Goal: Task Accomplishment & Management: Manage account settings

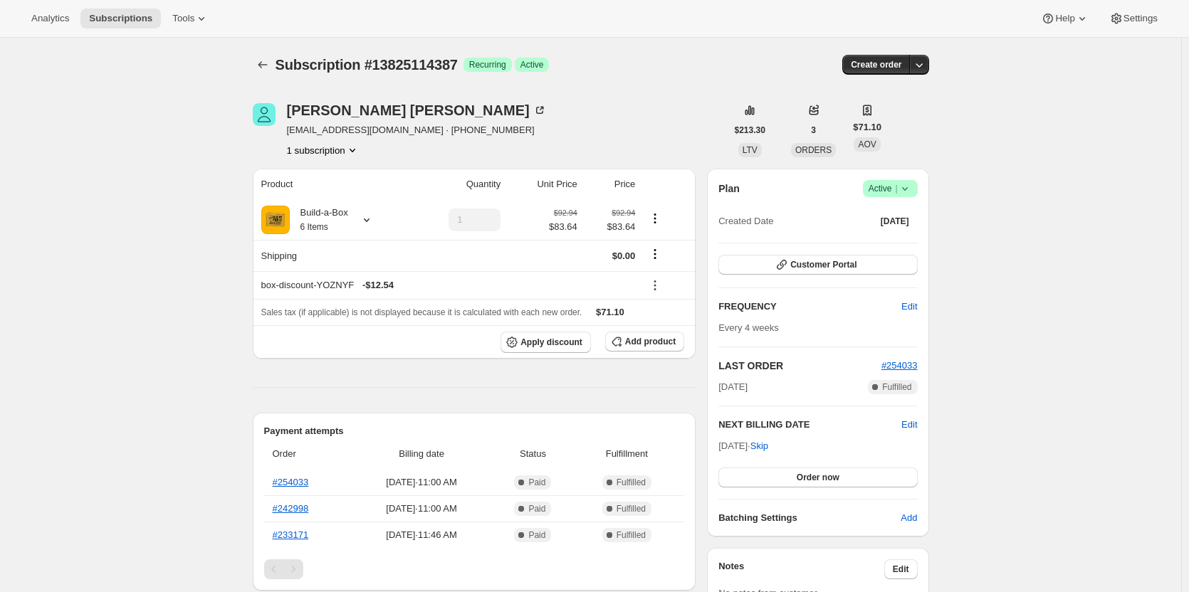
click at [904, 189] on icon at bounding box center [905, 189] width 14 height 14
click at [896, 236] on span "Cancel subscription" at bounding box center [894, 241] width 80 height 11
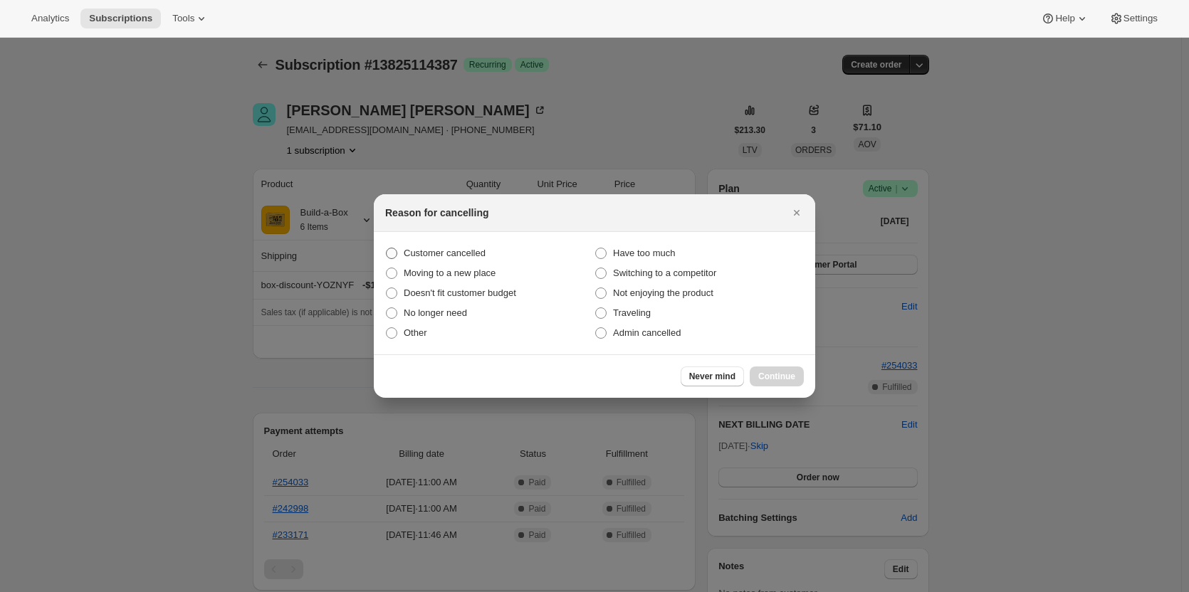
click at [442, 260] on span "Customer cancelled" at bounding box center [445, 253] width 82 height 14
click at [387, 248] on input "Customer cancelled" at bounding box center [386, 248] width 1 height 1
radio input "true"
click at [780, 374] on span "Continue" at bounding box center [776, 376] width 37 height 11
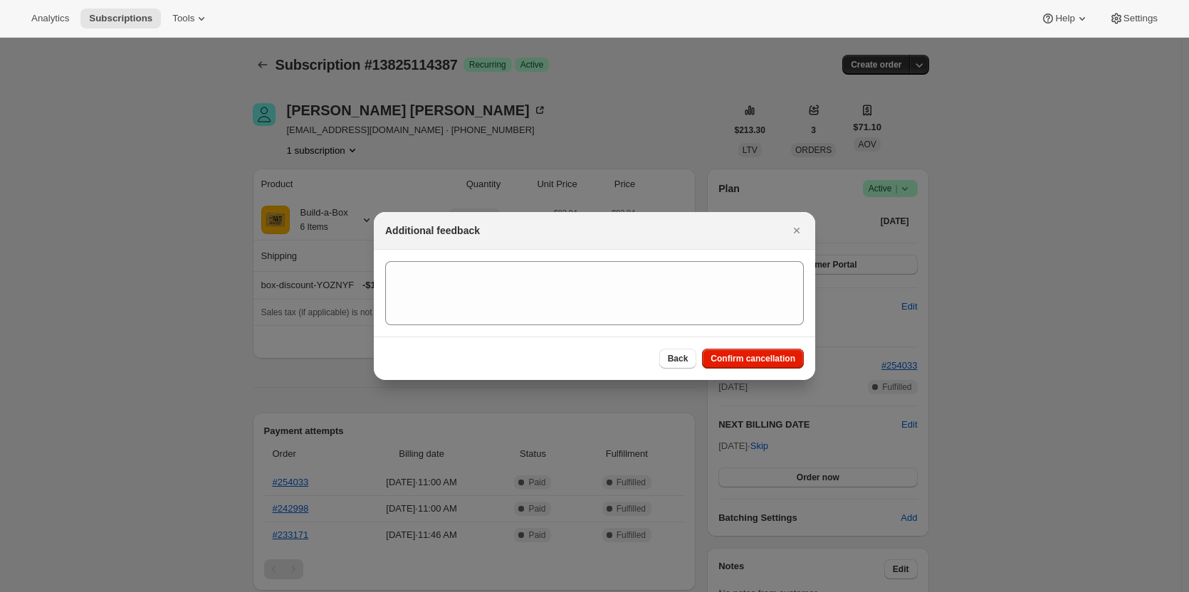
click at [778, 369] on div "Back Confirm cancellation" at bounding box center [594, 358] width 441 height 43
click at [775, 359] on span "Confirm cancellation" at bounding box center [752, 358] width 85 height 11
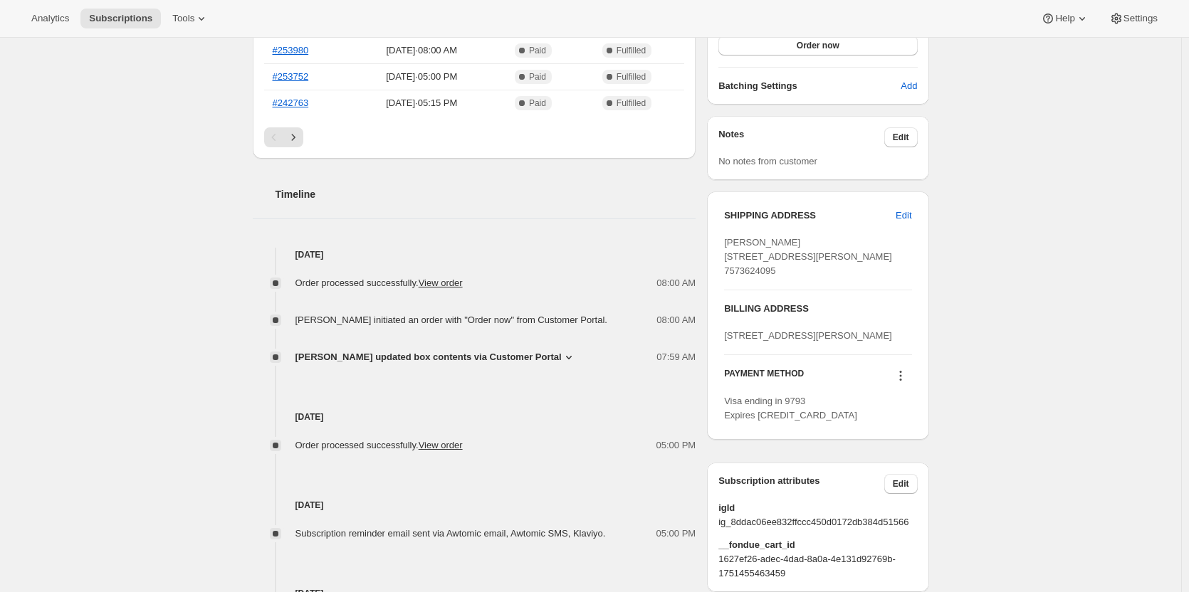
scroll to position [427, 0]
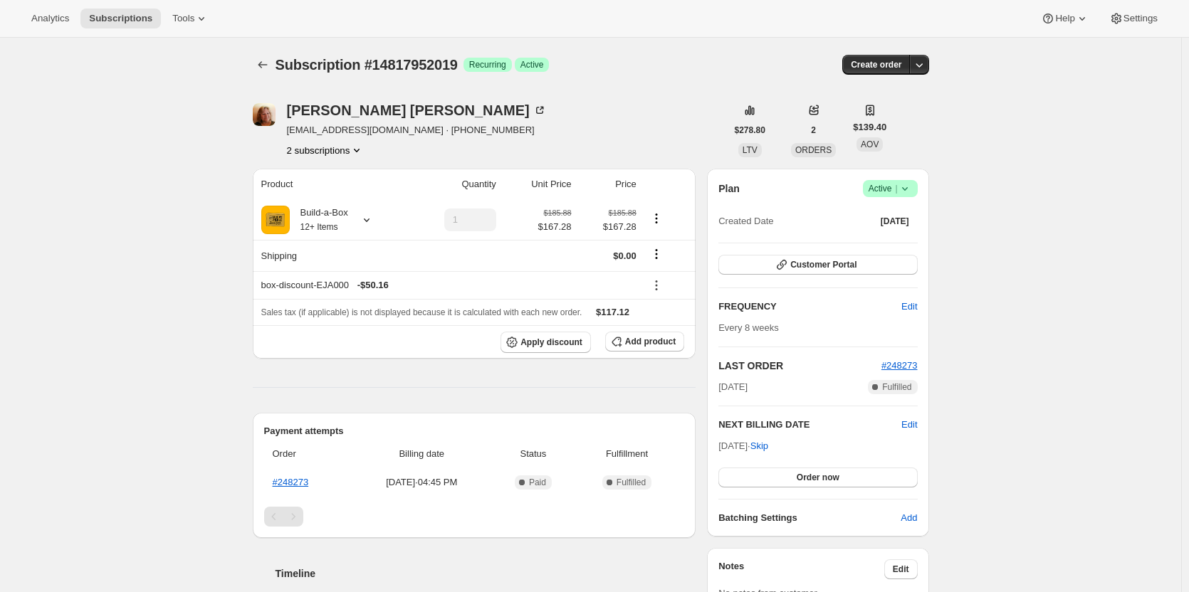
click at [315, 156] on button "2 subscriptions" at bounding box center [326, 150] width 78 height 14
click at [320, 179] on span "13932921107" at bounding box center [308, 177] width 57 height 11
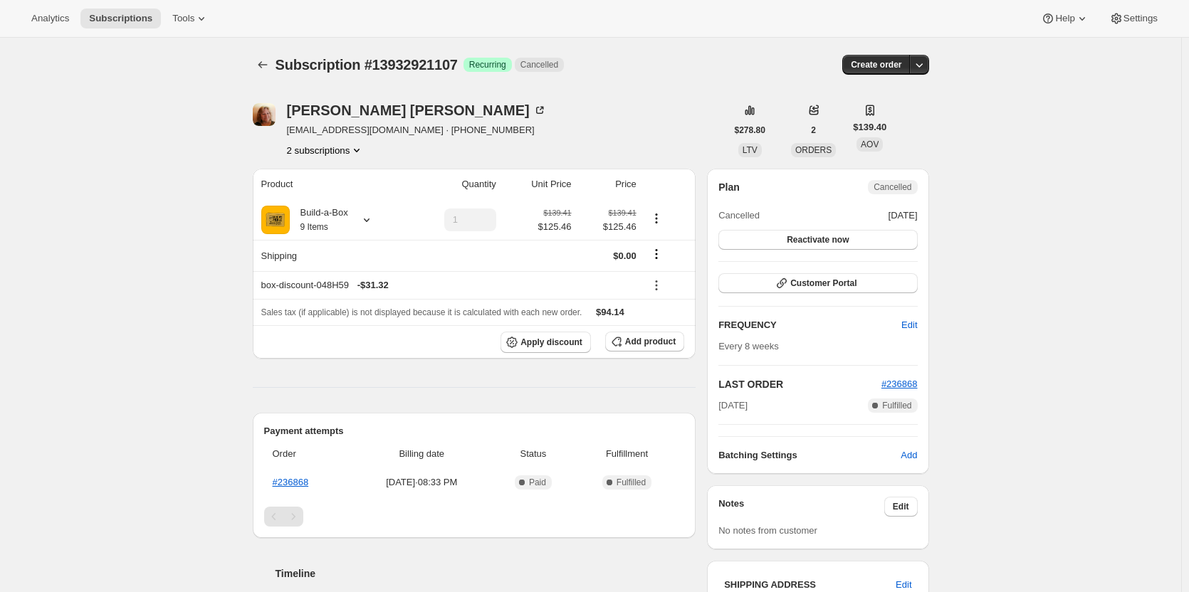
click at [331, 152] on button "2 subscriptions" at bounding box center [326, 150] width 78 height 14
click at [338, 203] on span "14817952019" at bounding box center [329, 201] width 99 height 14
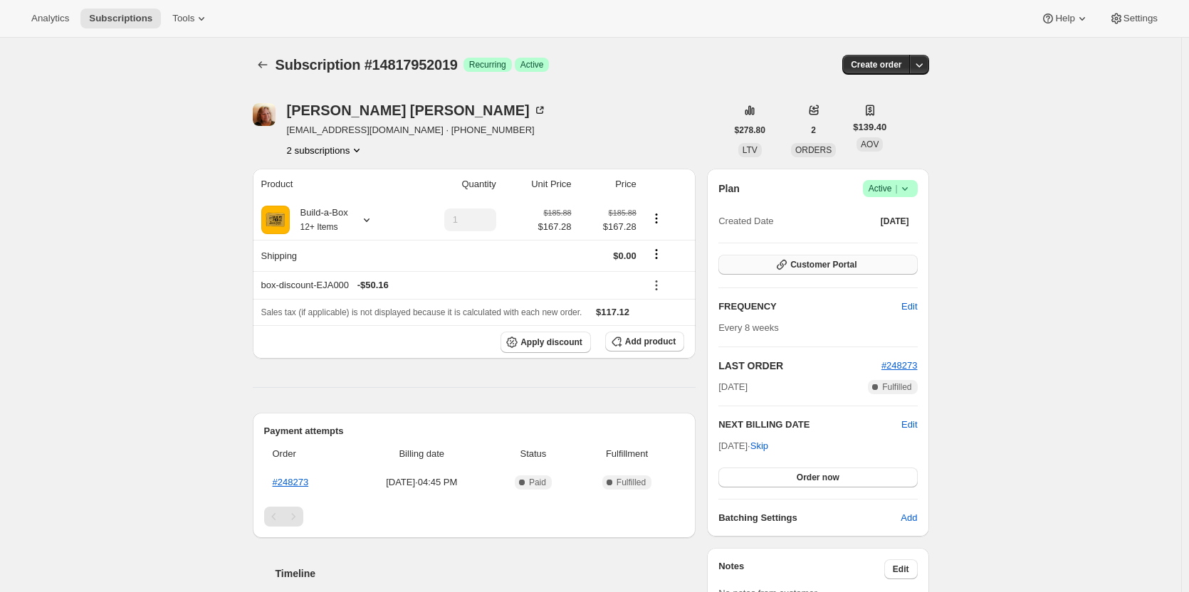
click at [823, 268] on span "Customer Portal" at bounding box center [823, 264] width 66 height 11
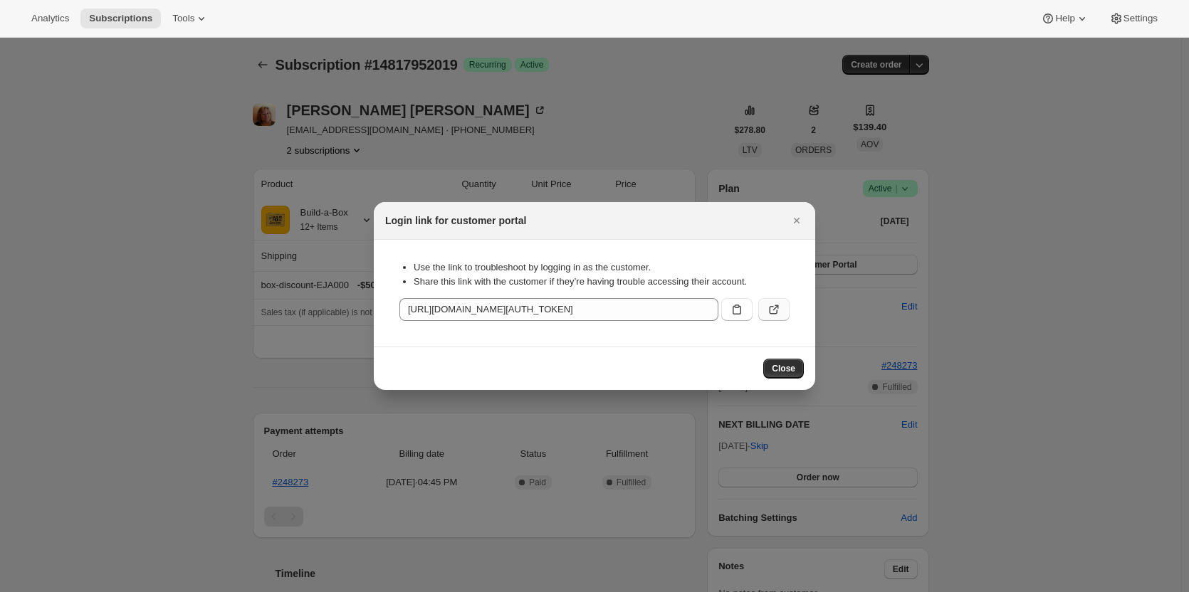
click at [771, 313] on icon ":rhu:" at bounding box center [774, 310] width 14 height 14
drag, startPoint x: 802, startPoint y: 219, endPoint x: 770, endPoint y: 226, distance: 32.8
click at [802, 219] on icon "Close" at bounding box center [796, 221] width 14 height 14
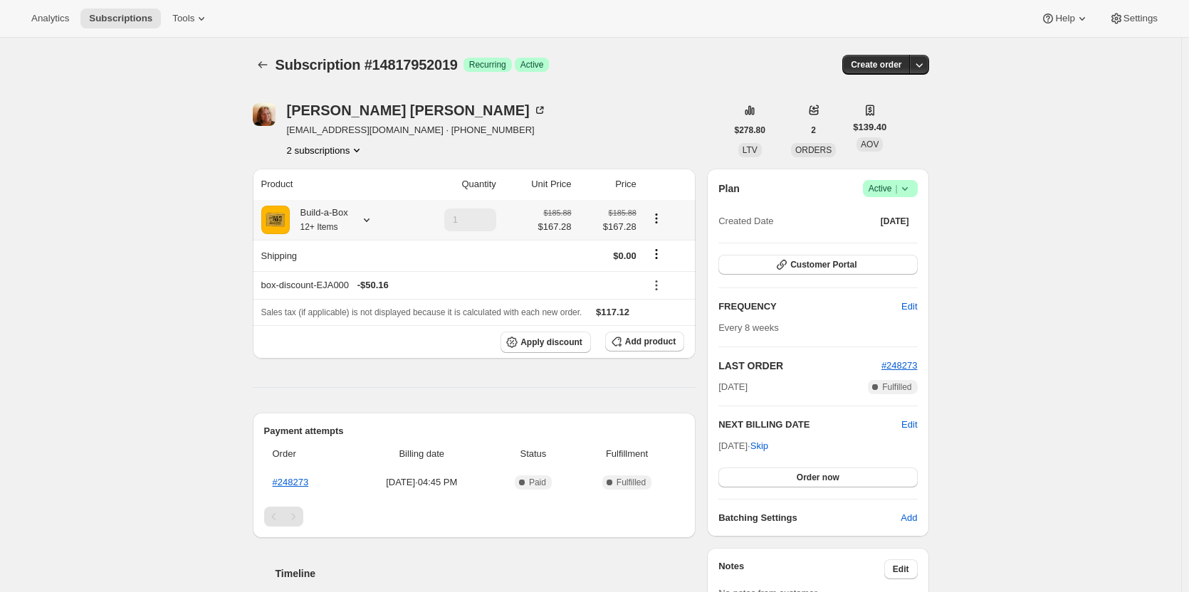
click at [330, 224] on small "12+ Items" at bounding box center [319, 227] width 38 height 10
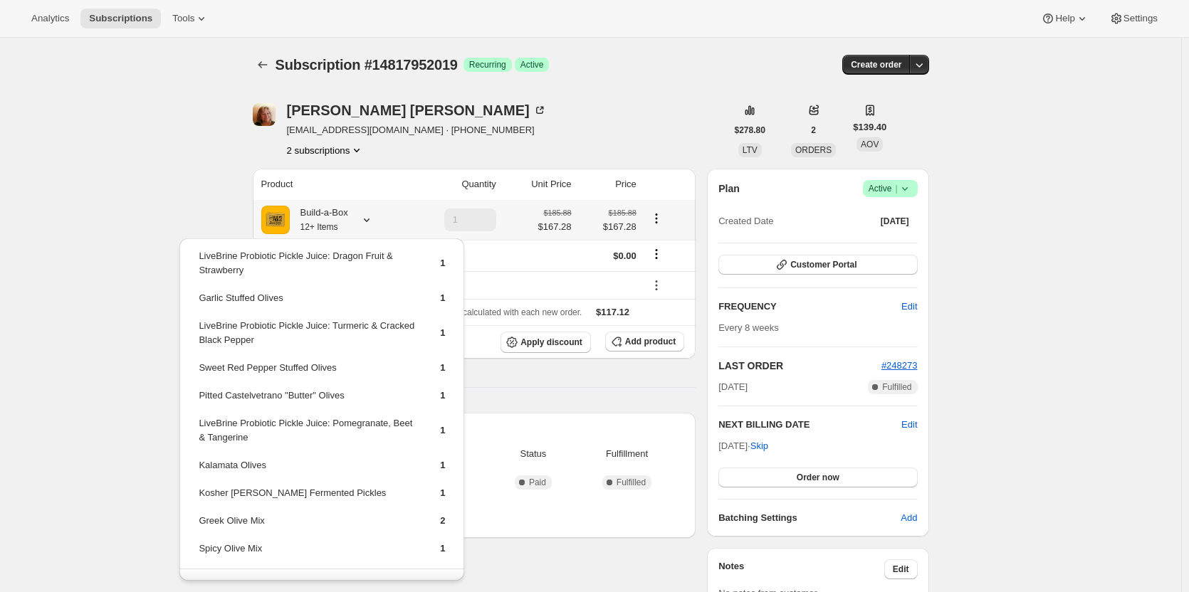
scroll to position [68, 0]
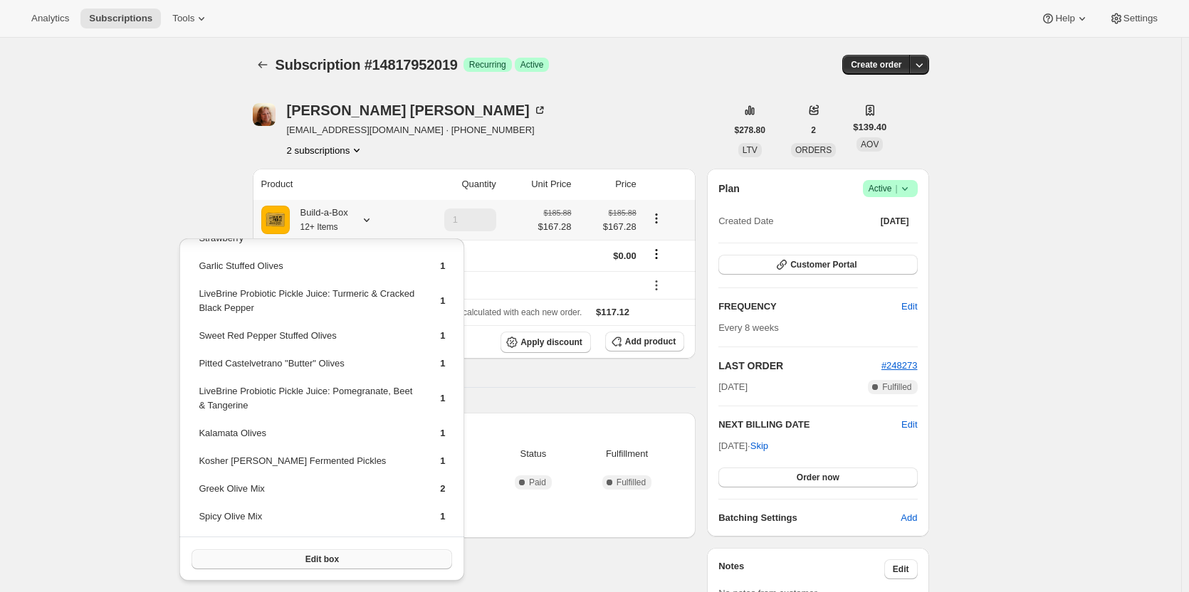
click at [319, 557] on span "Edit box" at bounding box center [321, 559] width 33 height 11
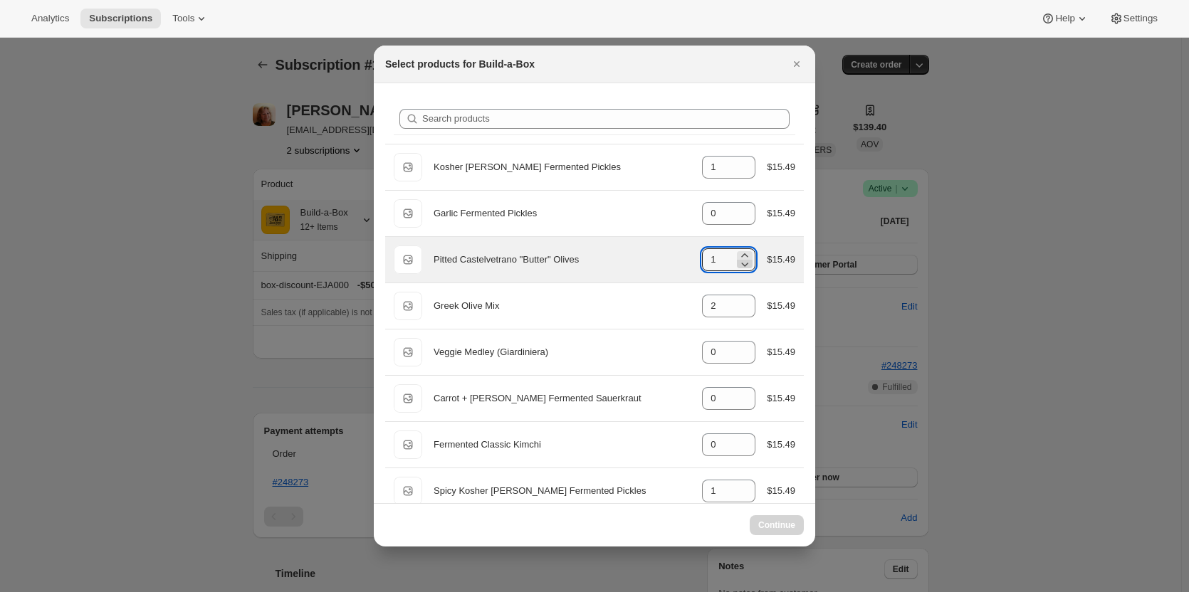
click at [742, 266] on icon ":rjf:" at bounding box center [745, 265] width 7 height 4
type input "1"
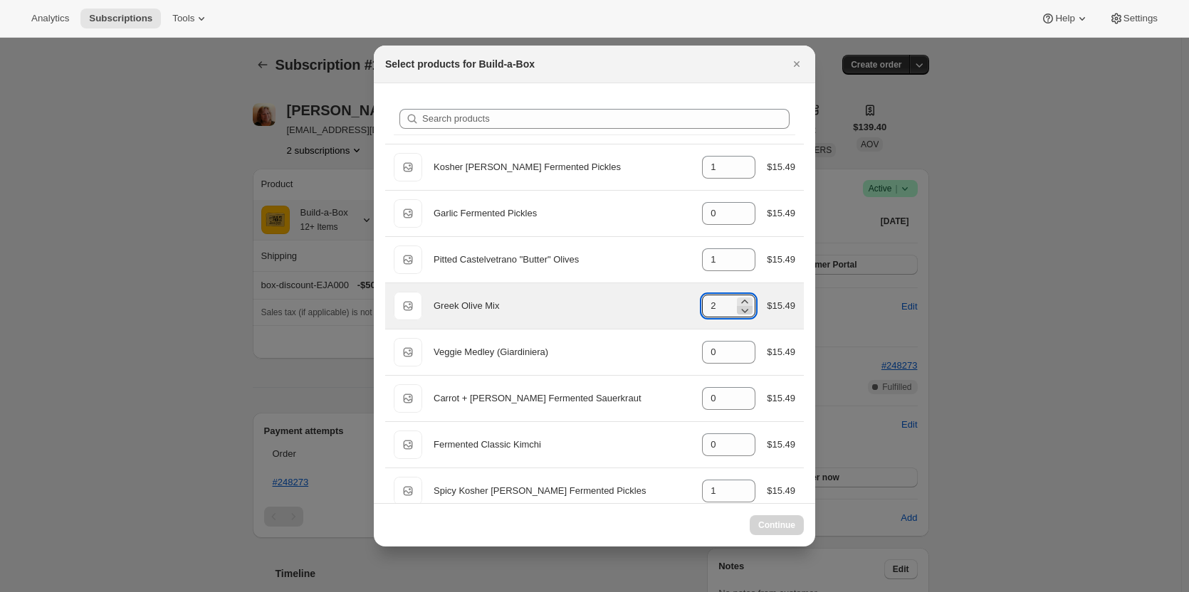
click at [739, 314] on icon ":rjf:" at bounding box center [745, 310] width 14 height 14
type input "2"
select select "gid://shopify/ProductVariant/49973439299859"
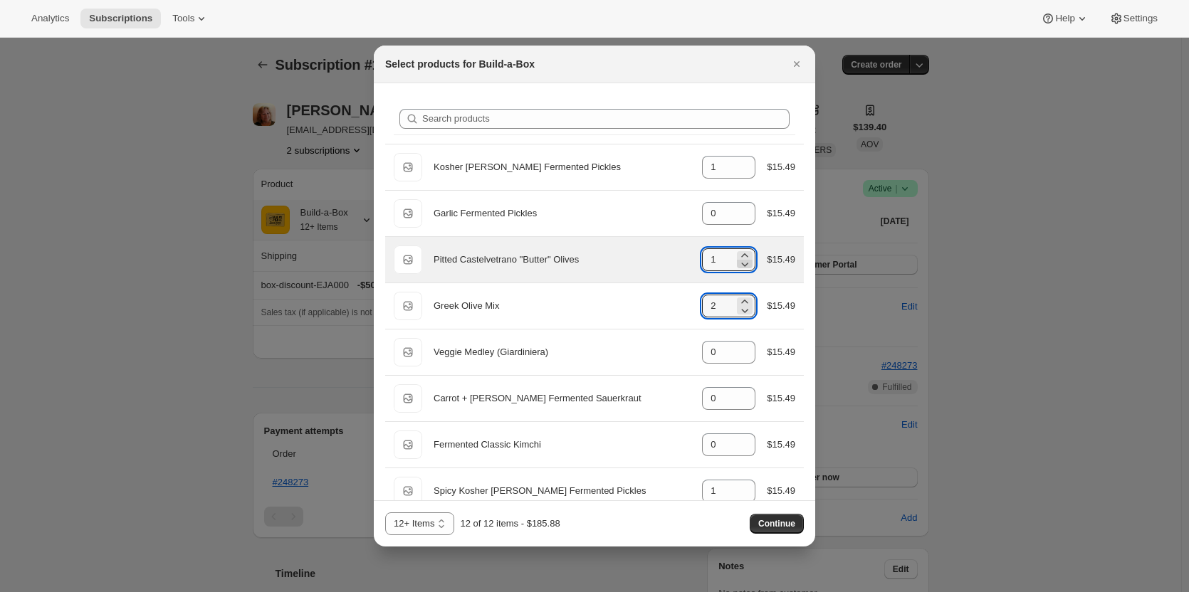
click at [738, 266] on icon ":rjf:" at bounding box center [745, 264] width 14 height 14
type input "0"
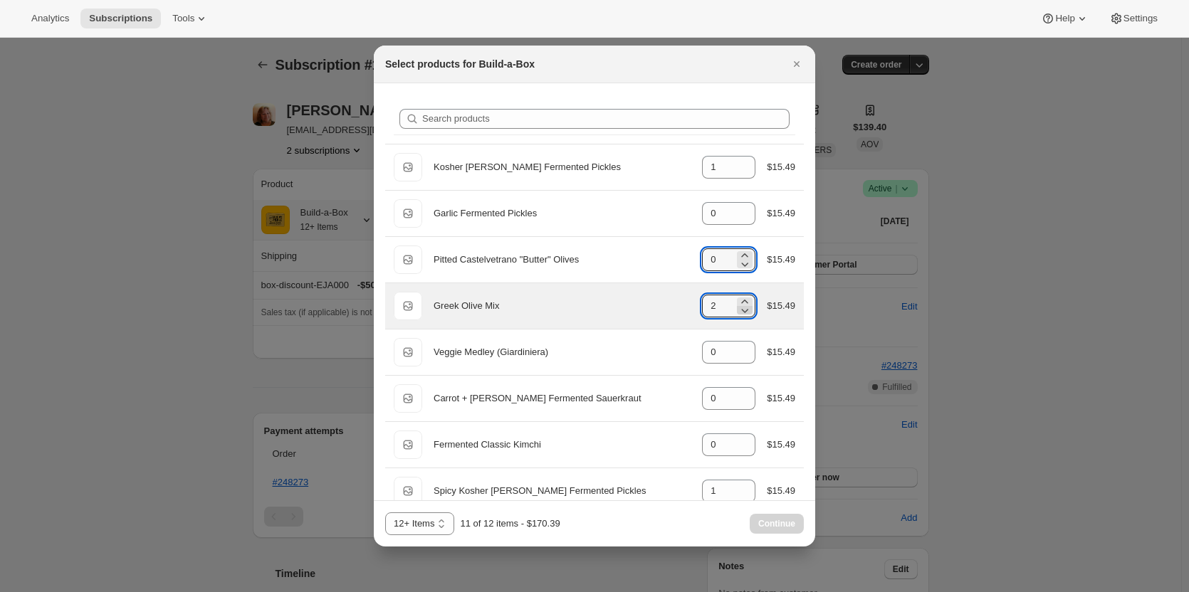
click at [742, 311] on icon ":rjf:" at bounding box center [745, 311] width 7 height 4
type input "0"
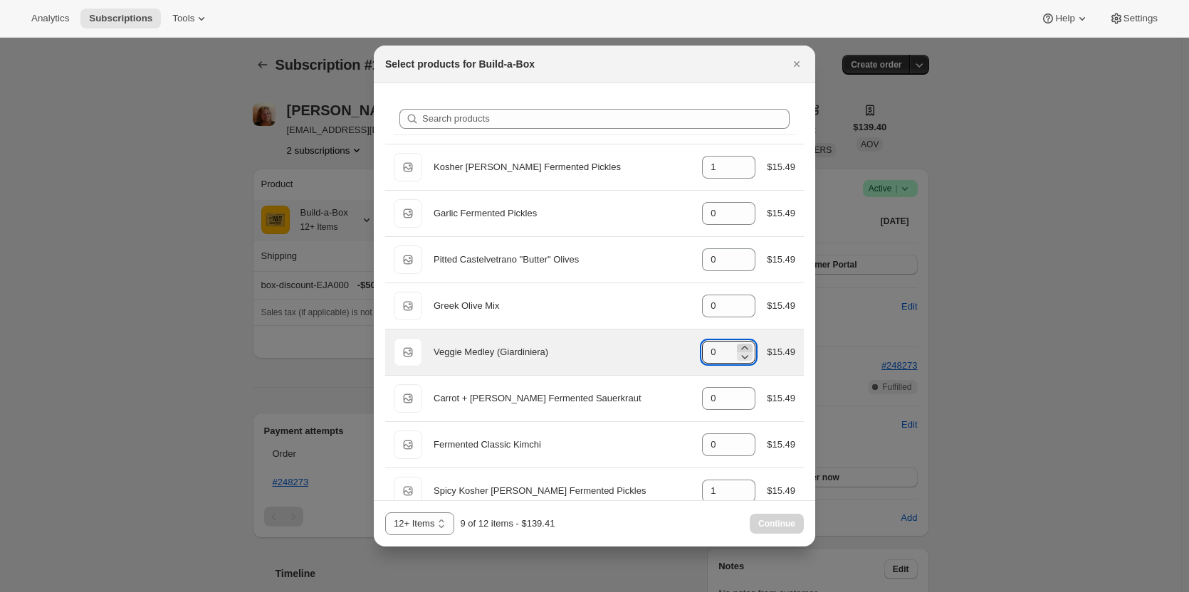
click at [740, 345] on icon ":rjf:" at bounding box center [745, 348] width 14 height 14
click at [744, 344] on icon ":rjf:" at bounding box center [745, 348] width 14 height 14
type input "2"
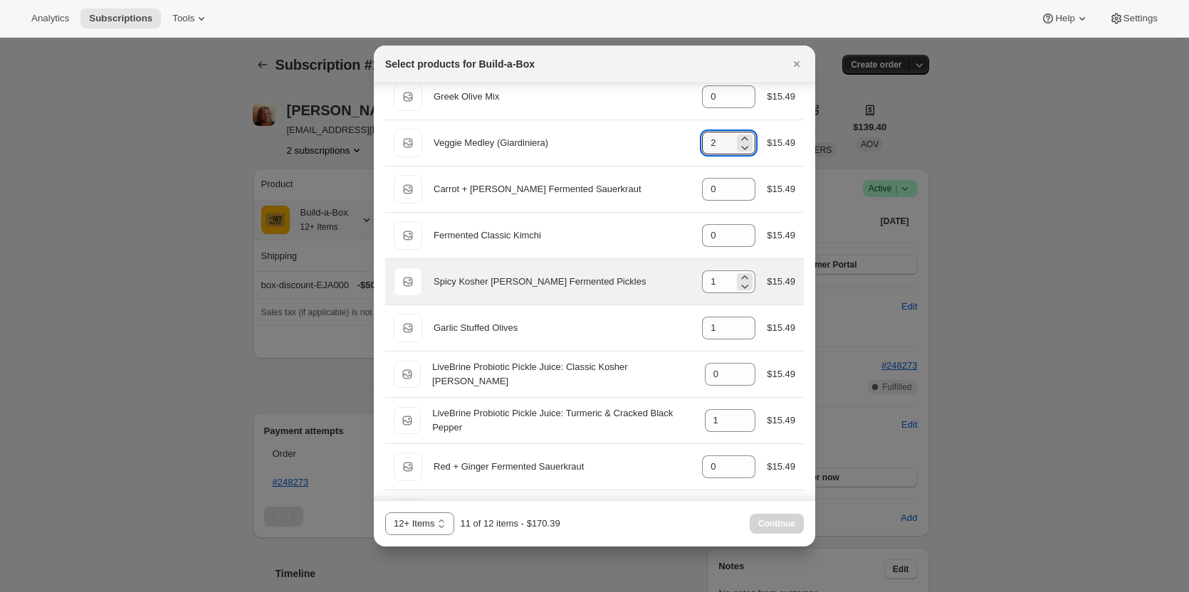
scroll to position [214, 0]
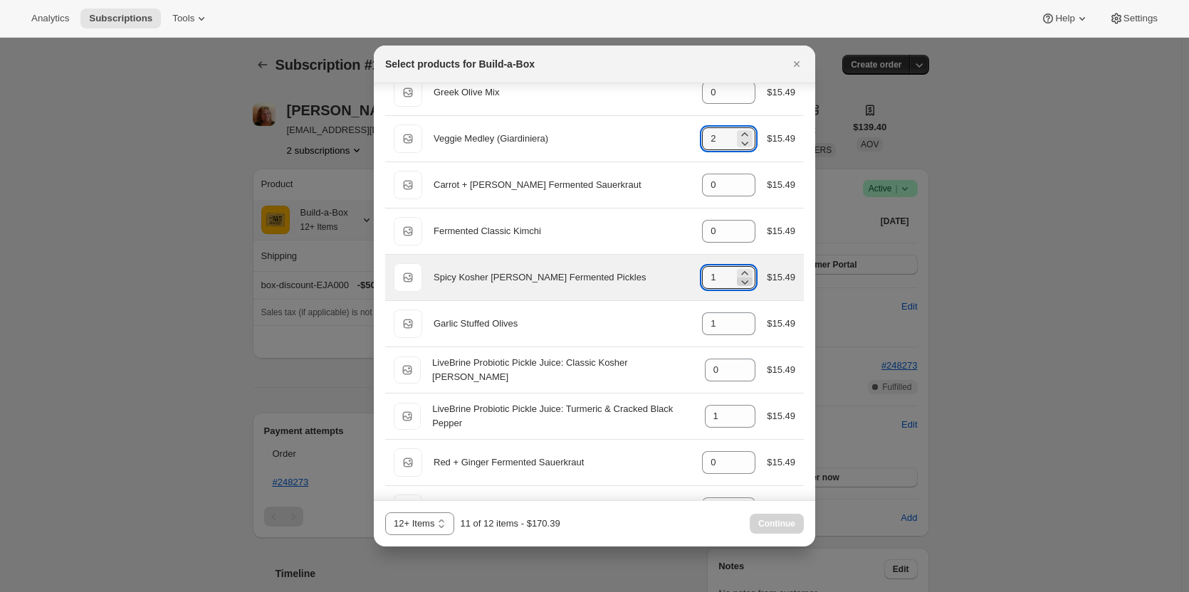
click at [738, 283] on icon ":rjf:" at bounding box center [745, 282] width 14 height 14
type input "0"
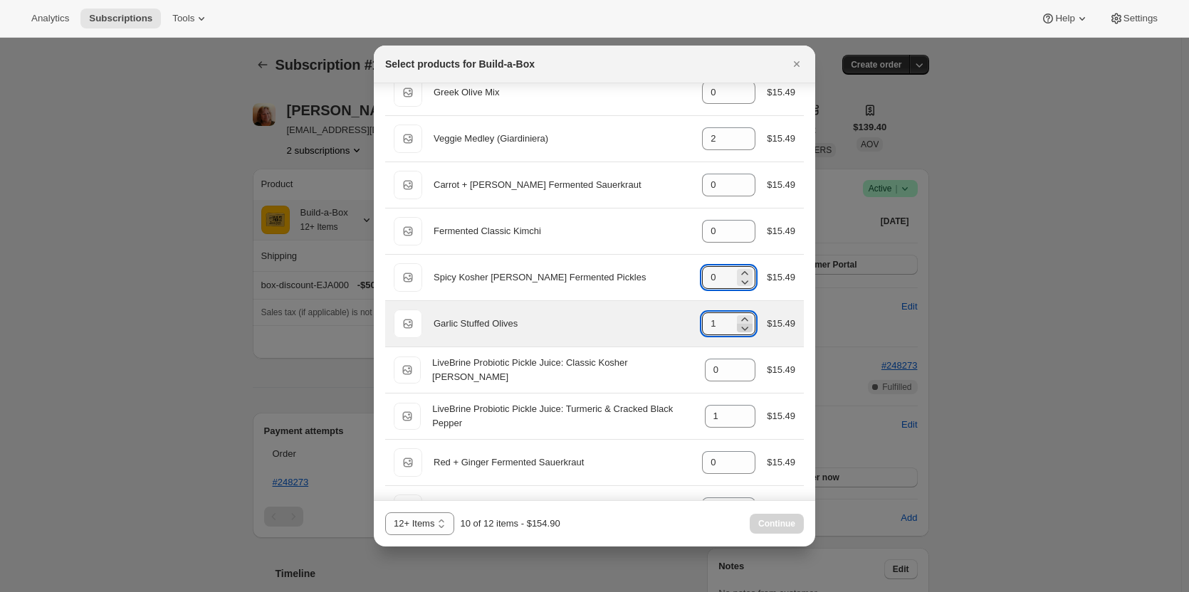
click at [739, 326] on icon ":rjf:" at bounding box center [745, 328] width 14 height 14
type input "0"
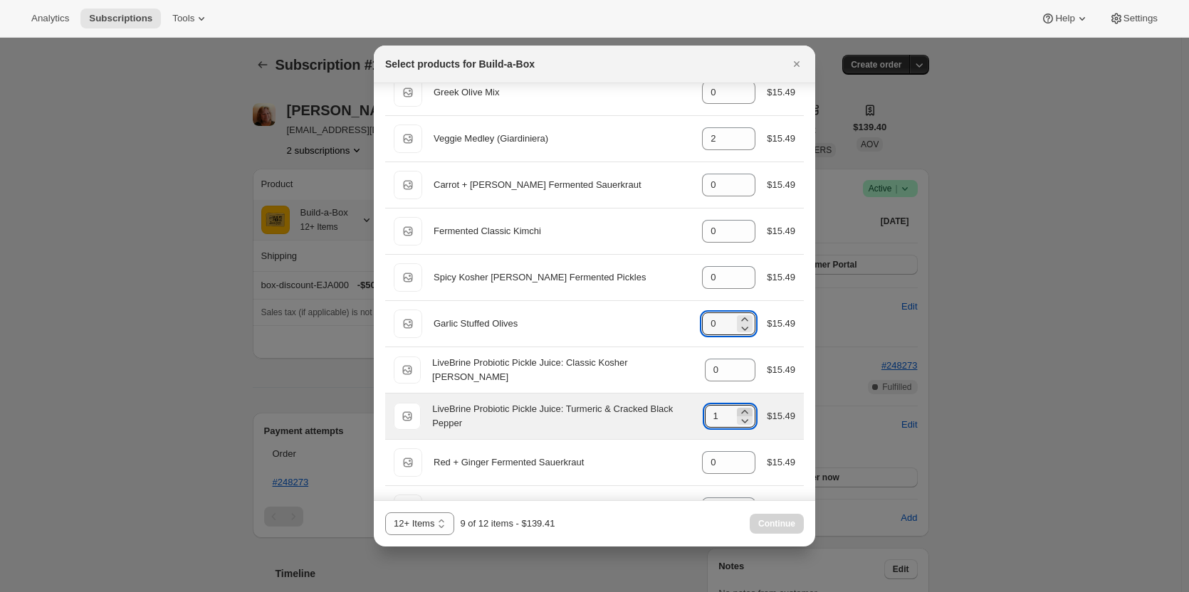
click at [742, 406] on icon ":rjf:" at bounding box center [745, 412] width 14 height 14
type input "2"
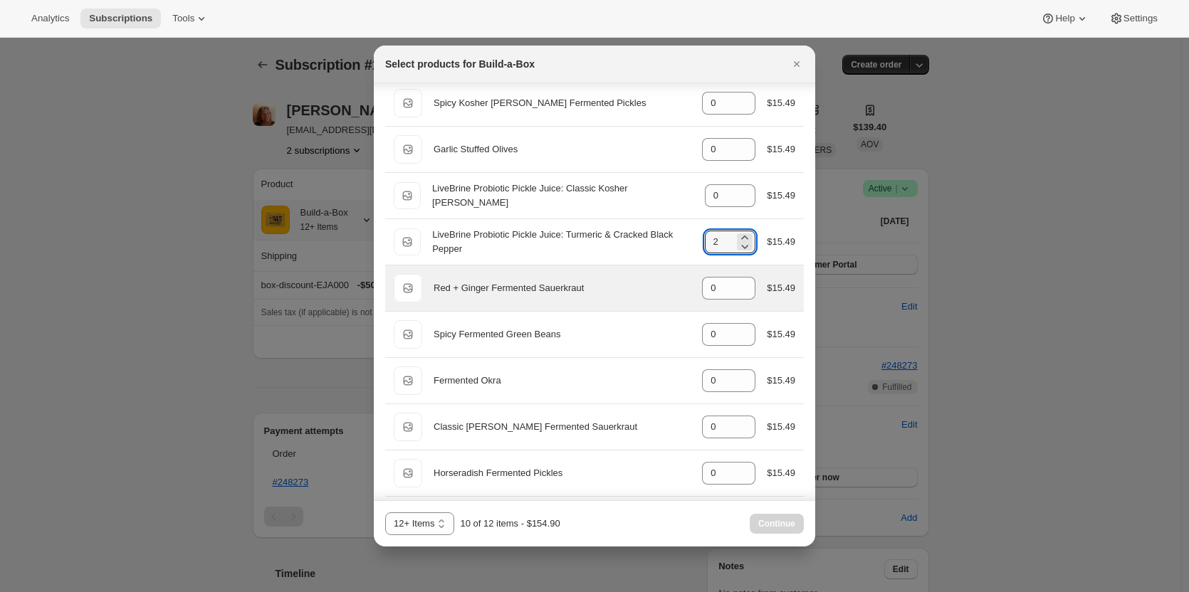
scroll to position [427, 0]
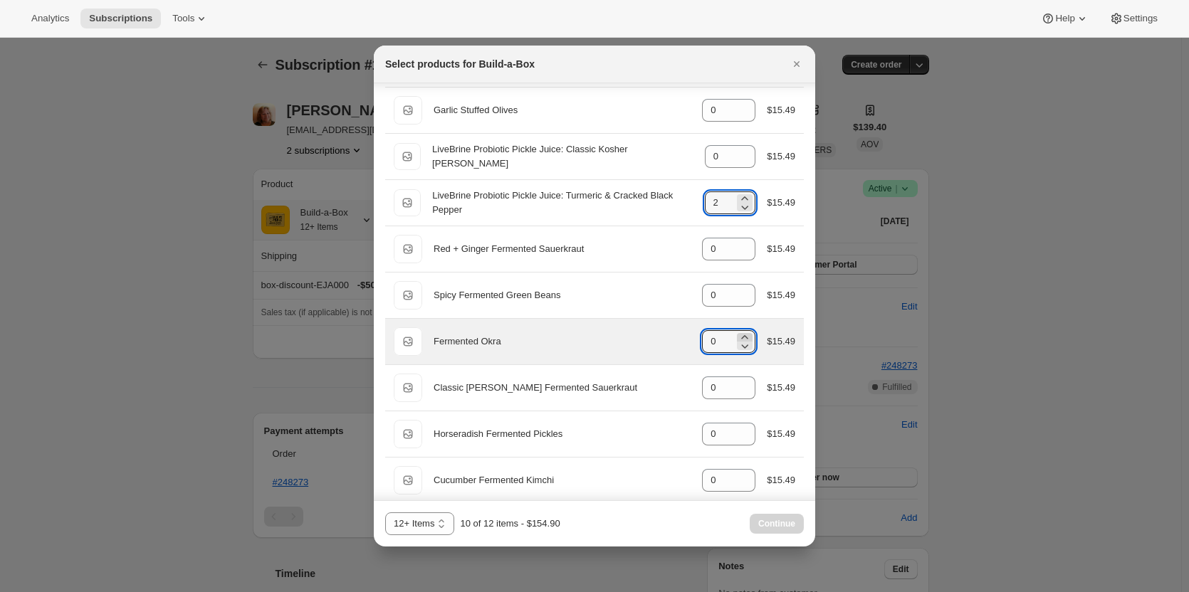
click at [742, 338] on icon ":rjf:" at bounding box center [745, 337] width 6 height 4
type input "1"
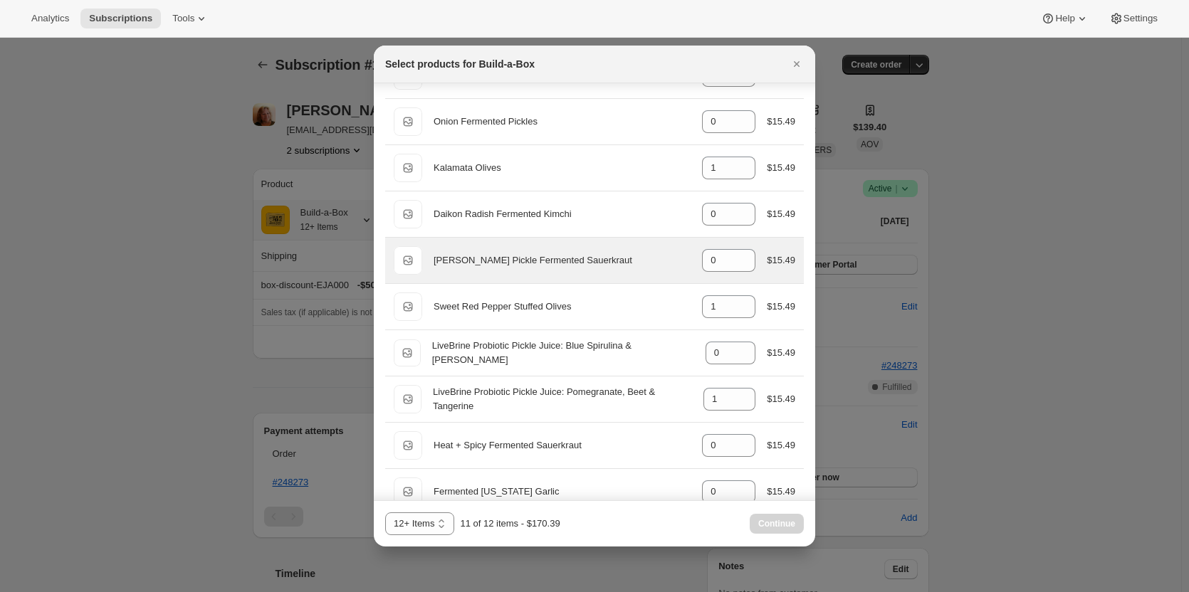
scroll to position [925, 0]
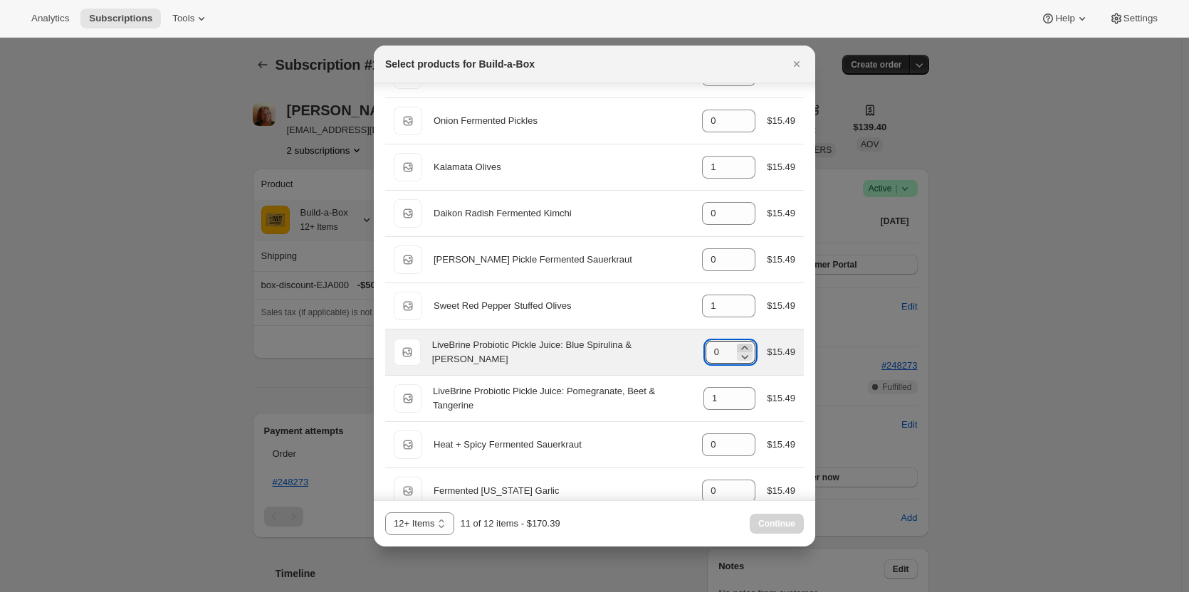
click at [738, 349] on icon ":rjf:" at bounding box center [745, 348] width 14 height 14
type input "1"
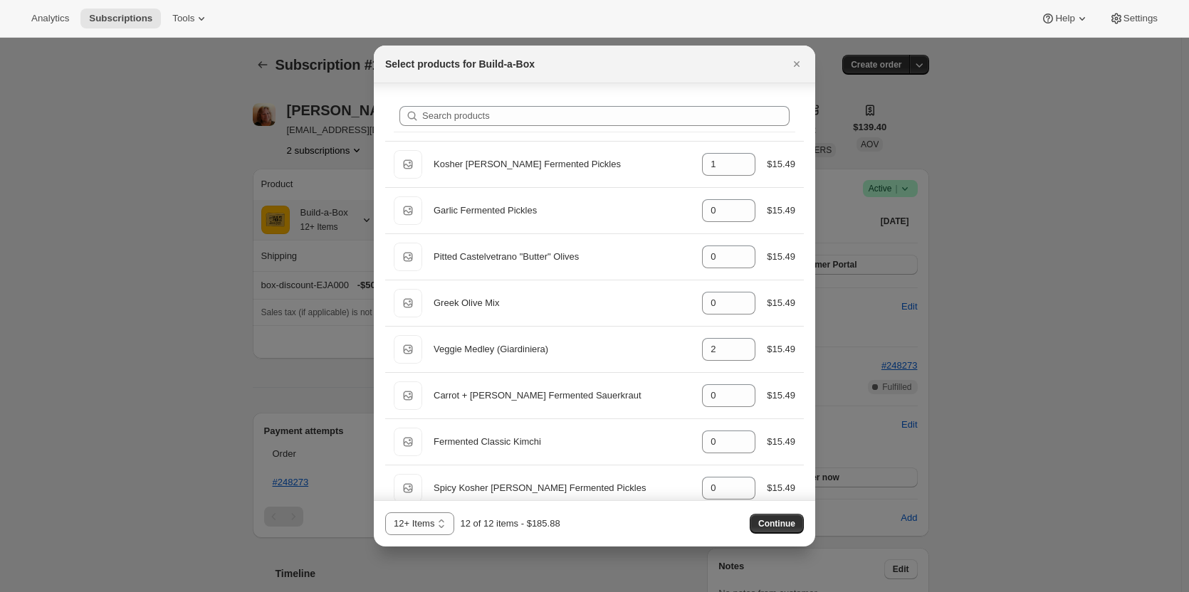
scroll to position [0, 0]
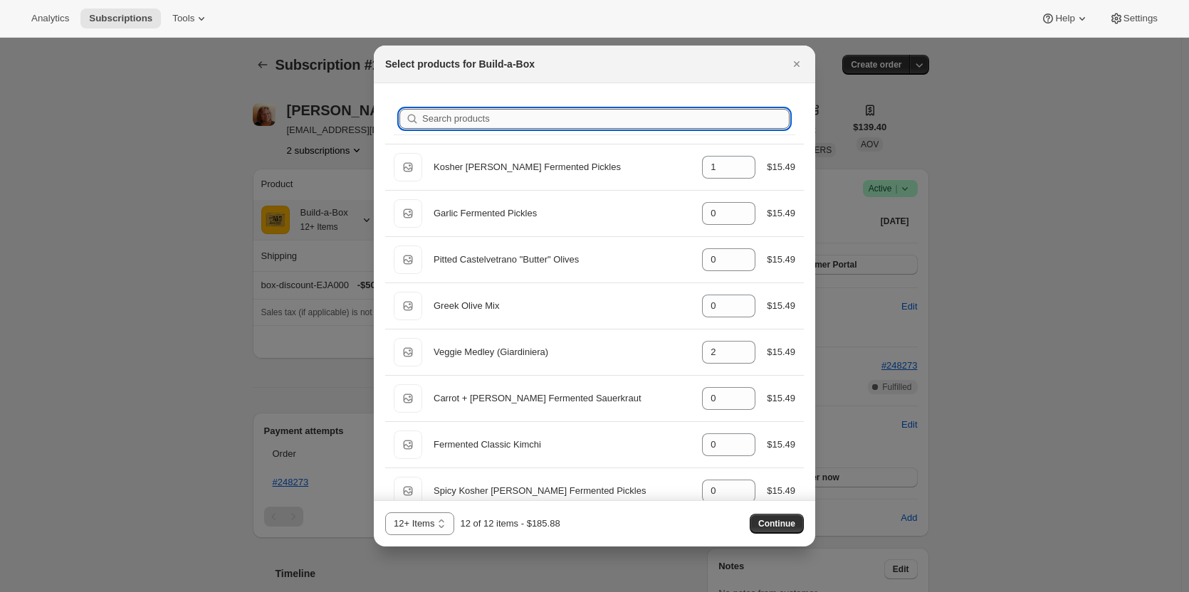
click at [583, 112] on input "Search products" at bounding box center [605, 119] width 367 height 20
type input "a"
type input "0"
type input "2"
type input "0"
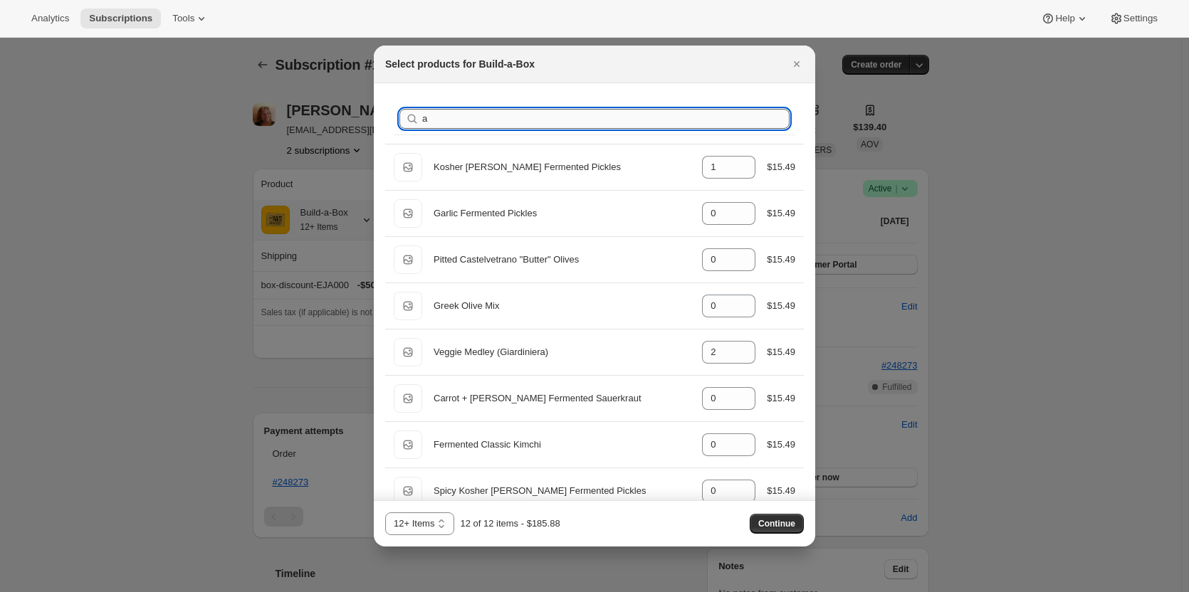
type input "2"
type input "1"
type input "0"
type input "1"
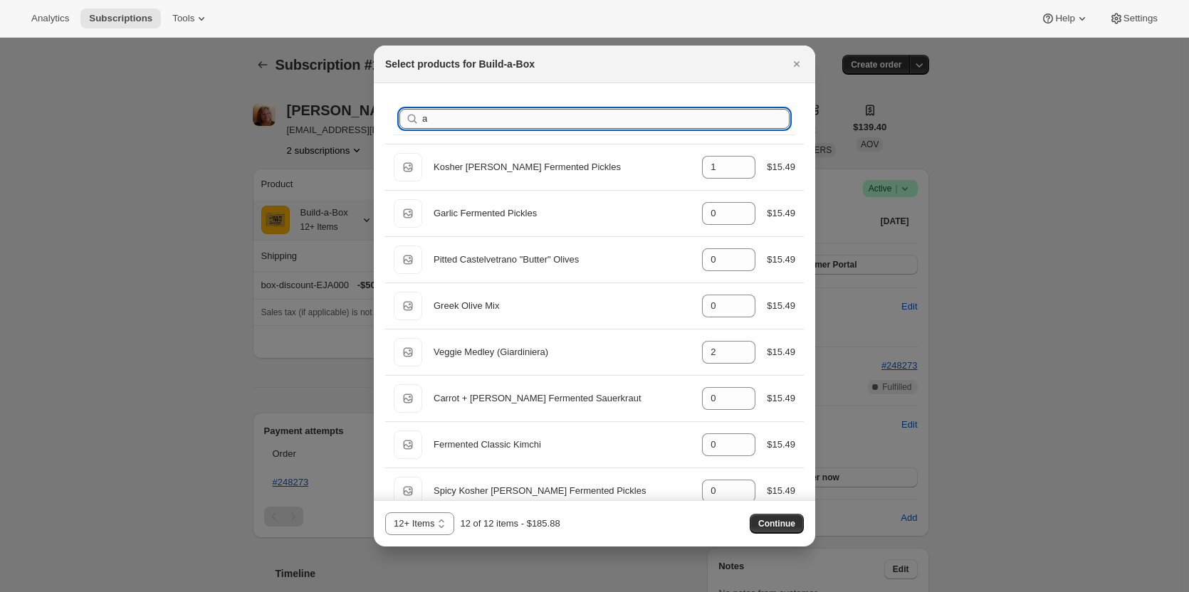
type input "1"
type input "0"
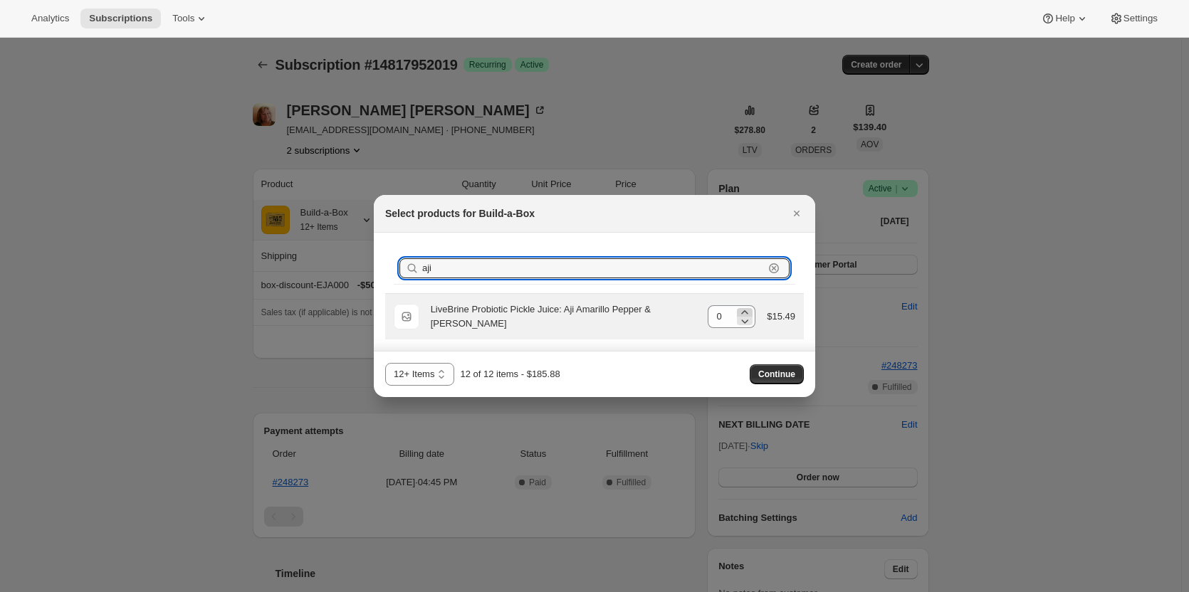
type input "aji"
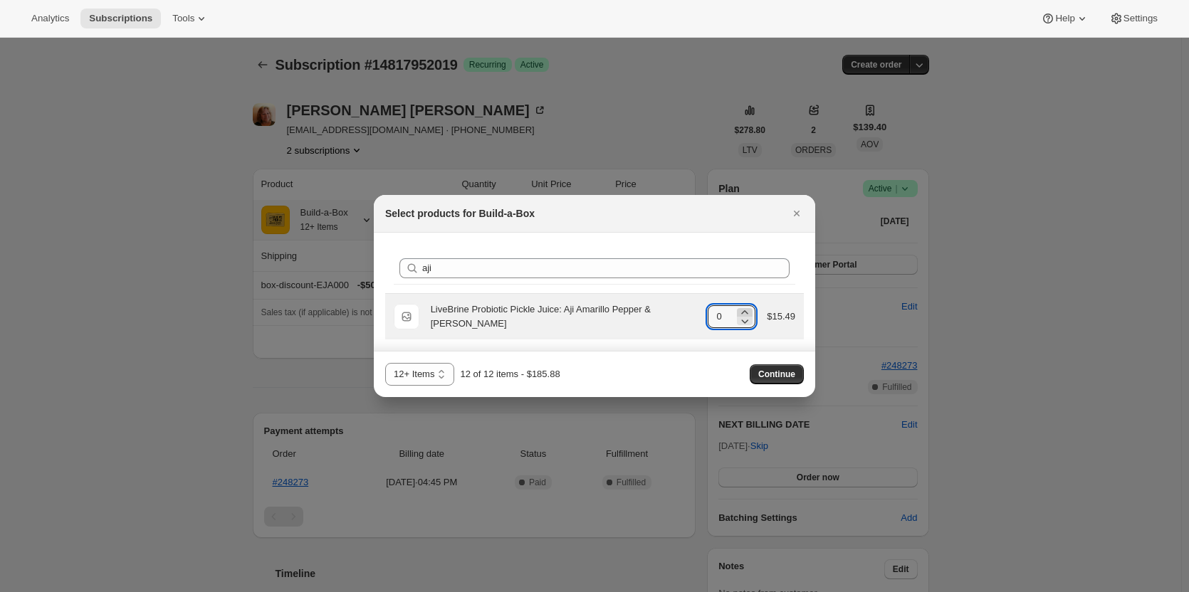
click at [750, 313] on icon ":rjf:" at bounding box center [745, 312] width 14 height 14
type input "1"
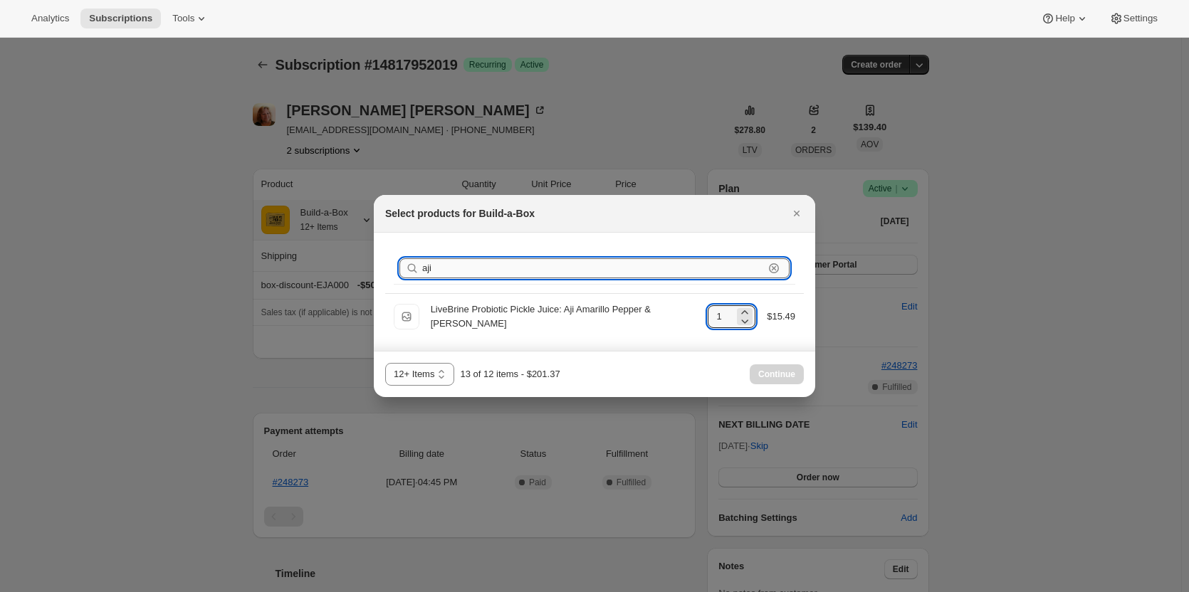
click at [545, 273] on input "aji" at bounding box center [593, 268] width 342 height 20
type input "a"
type input "1"
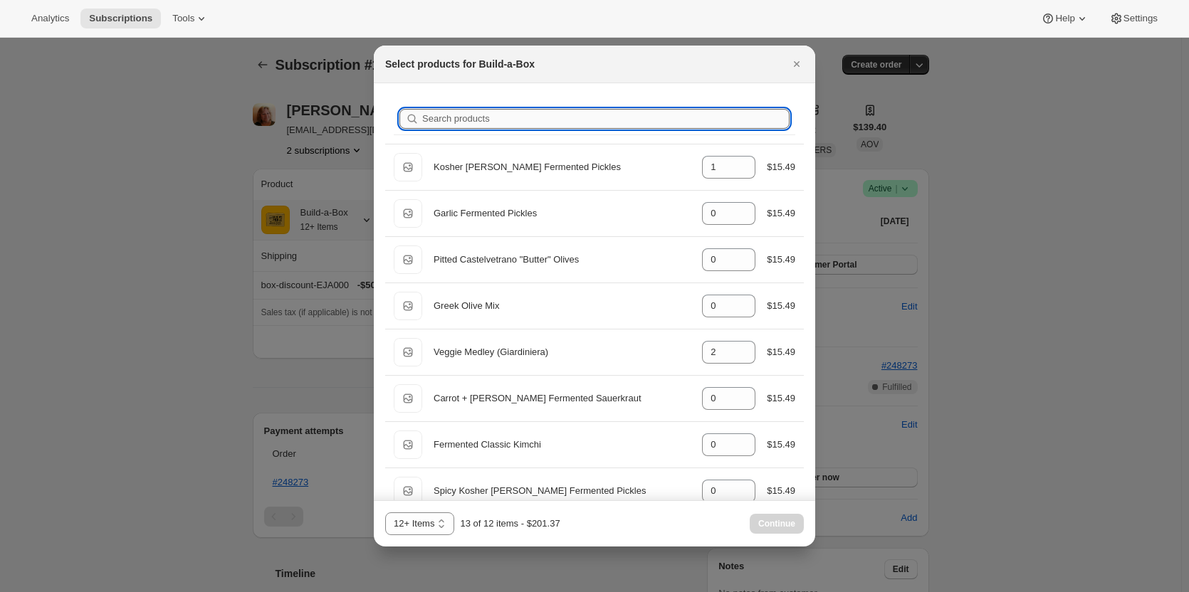
type input "d"
type input "2"
type input "0"
type input "2"
type input "0"
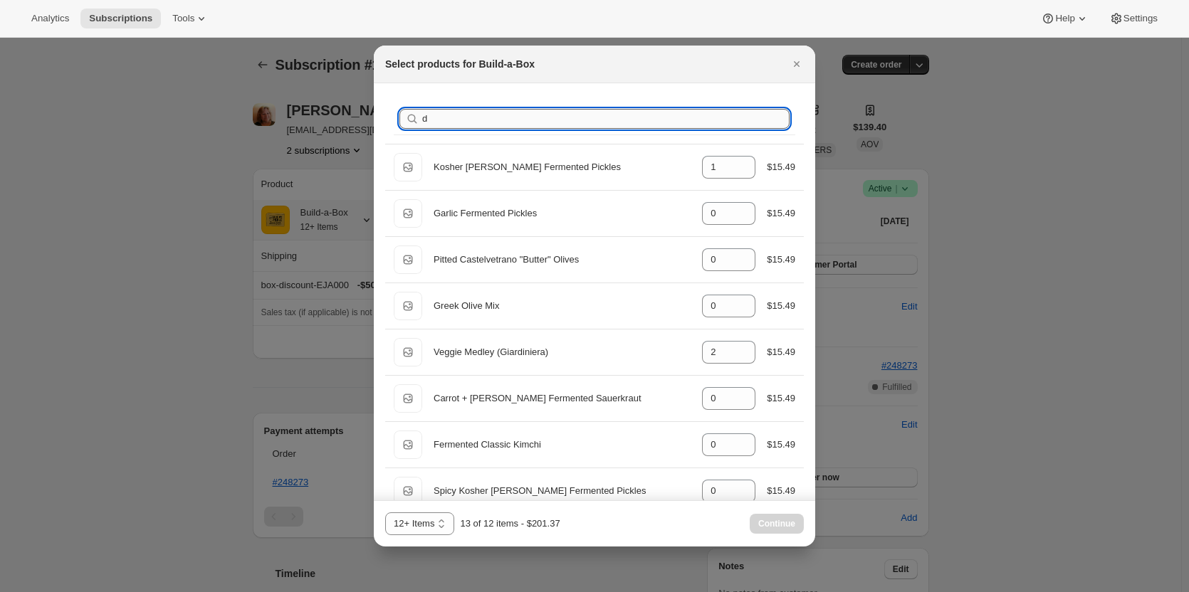
type input "1"
type input "0"
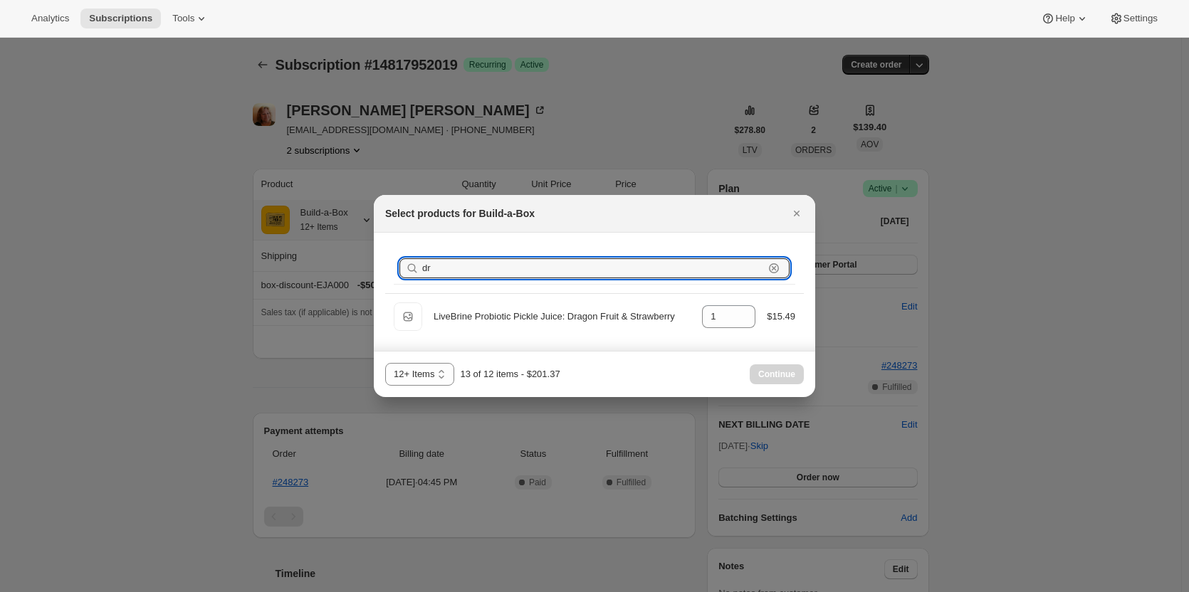
type input "d"
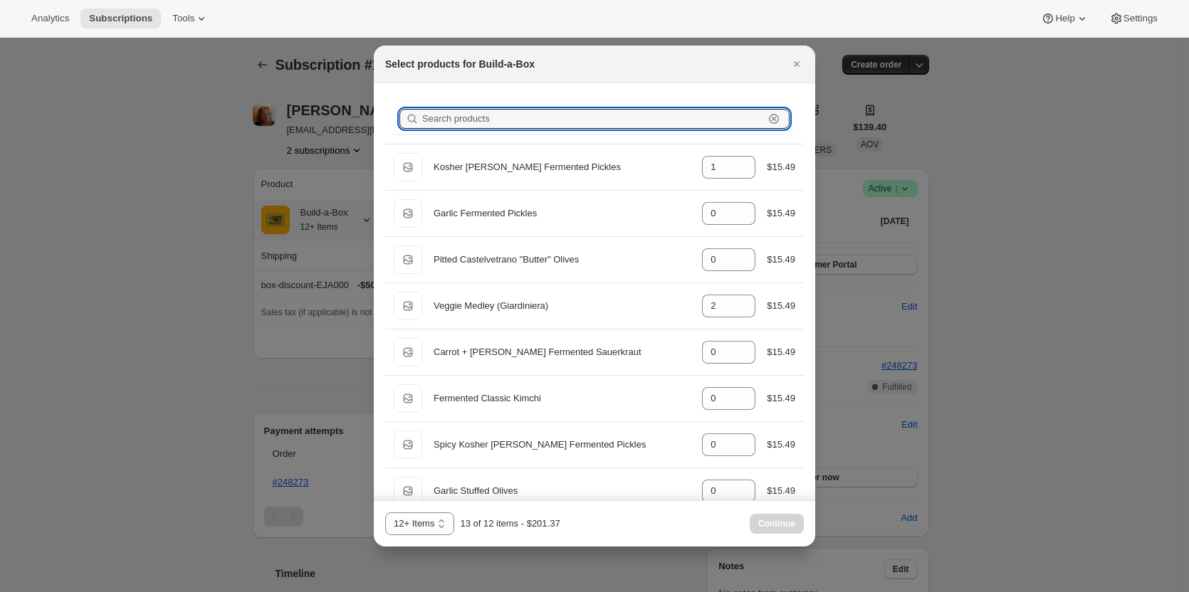
type input "0"
type input "2"
type input "0"
type input "2"
type input "0"
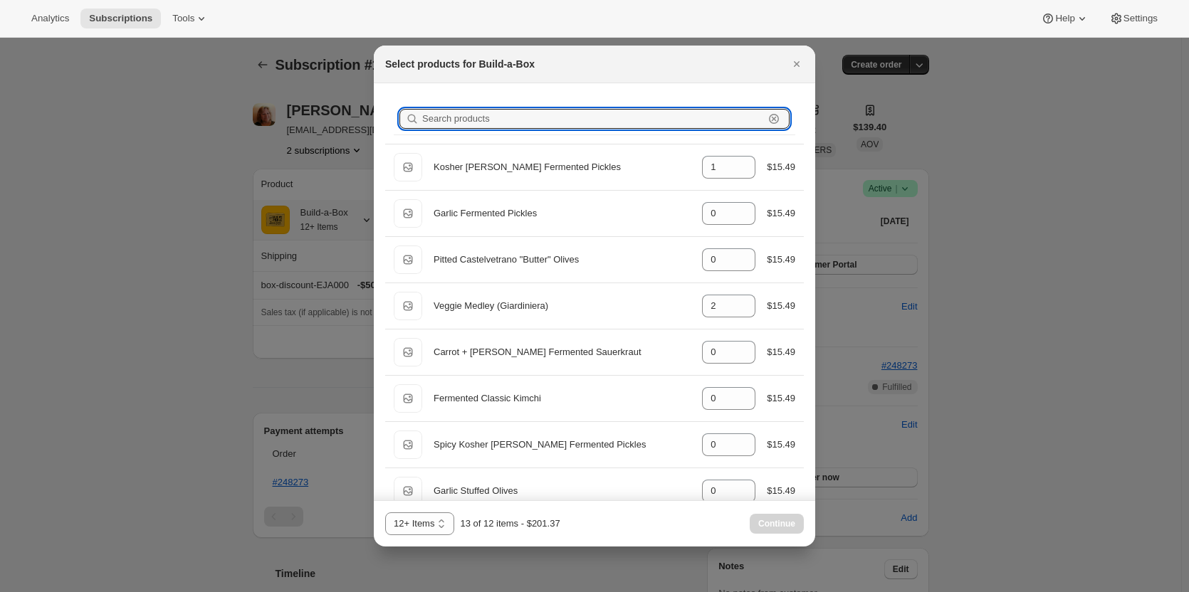
type input "1"
type input "s"
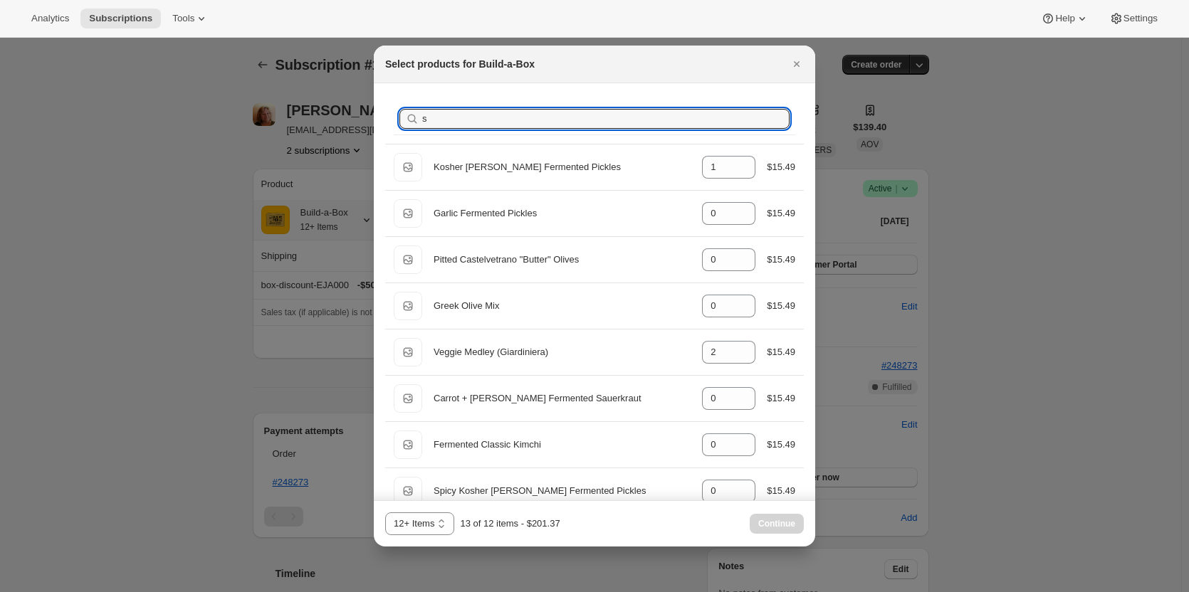
type input "0"
type input "1"
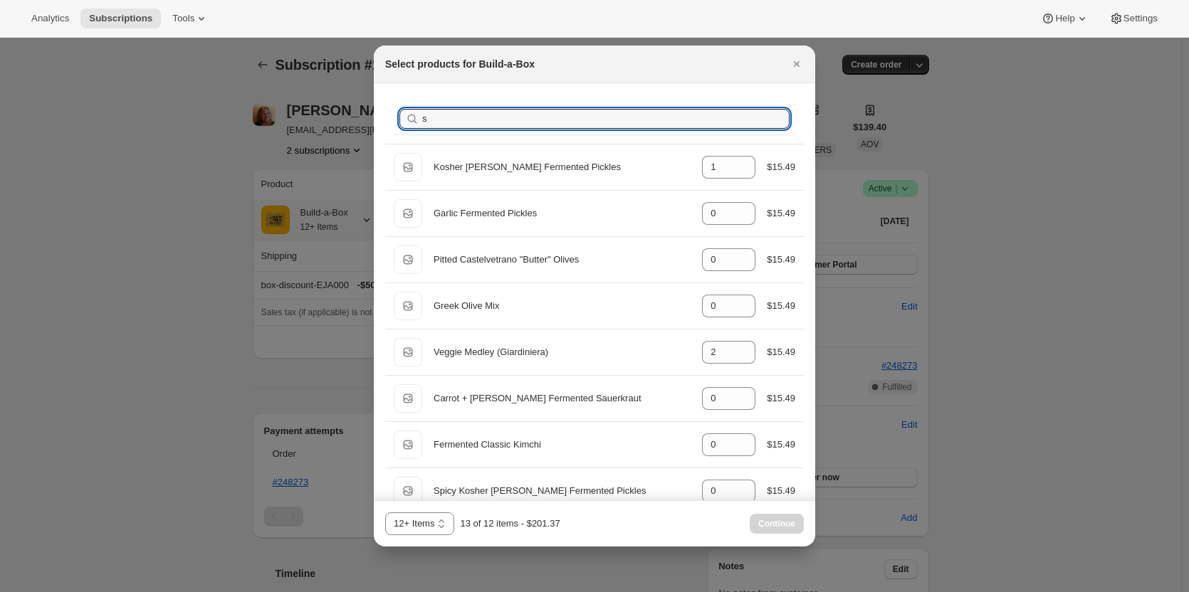
type input "1"
type input "0"
type input "1"
type input "0"
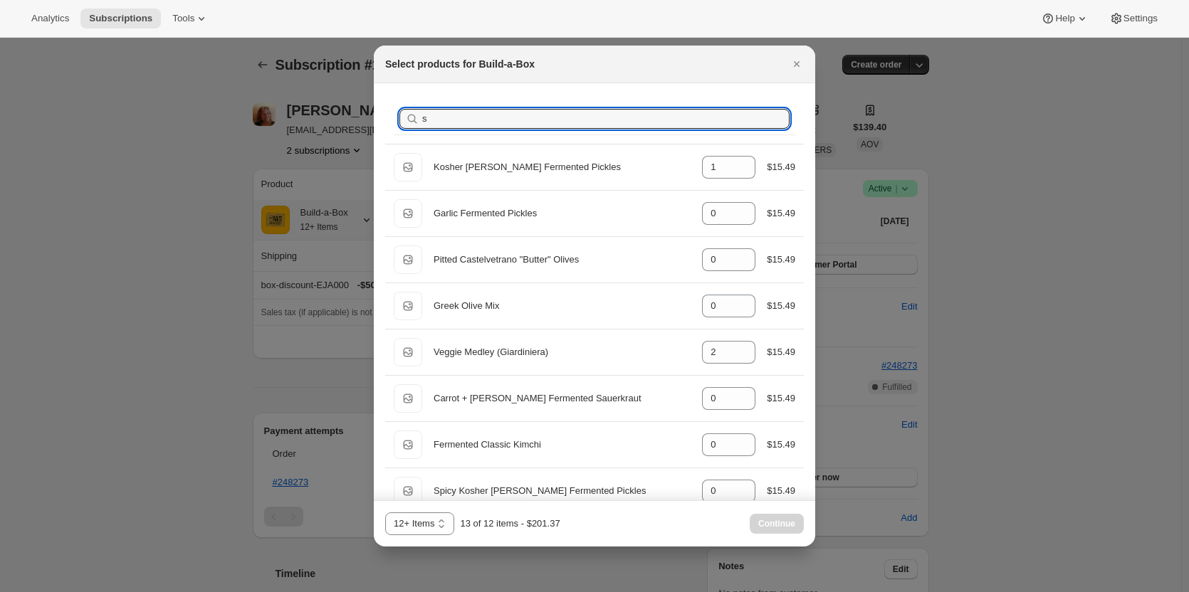
type input "0"
type input "sp"
type input "0"
type input "1"
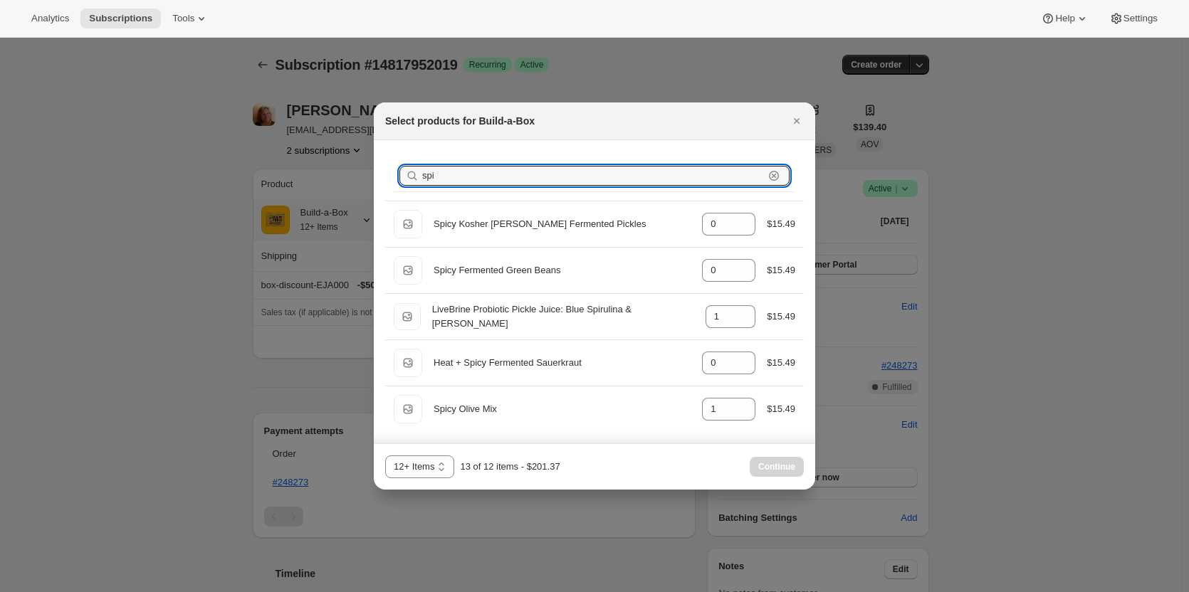
type input "spic"
type input "0"
type input "1"
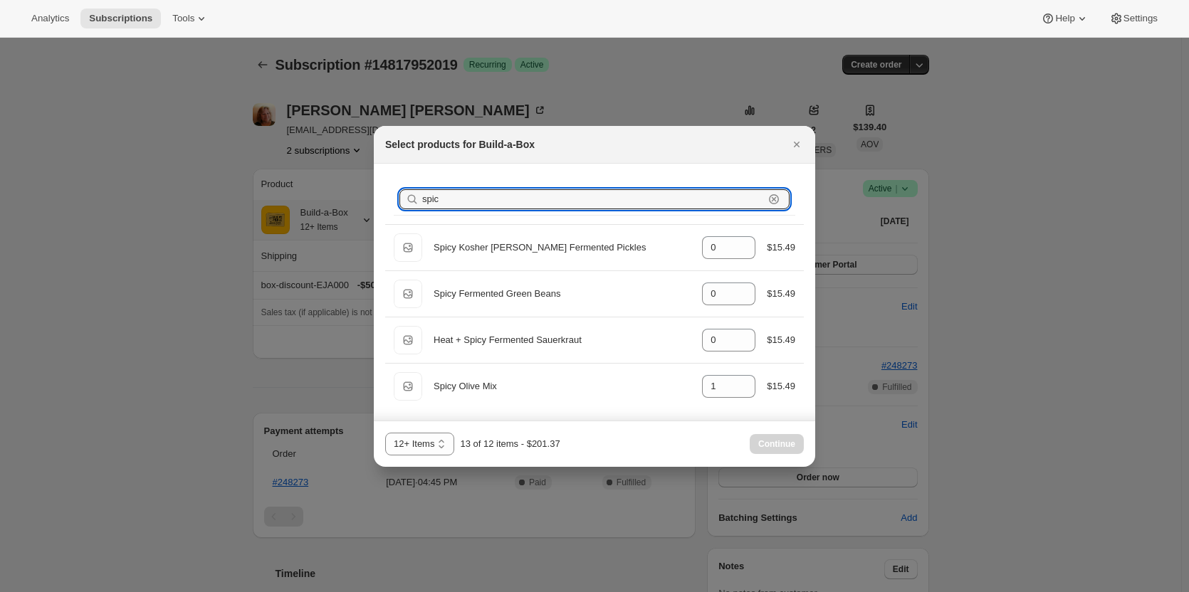
type input "spic"
click at [773, 200] on icon ":rjf:" at bounding box center [774, 198] width 5 height 5
type input "1"
type input "0"
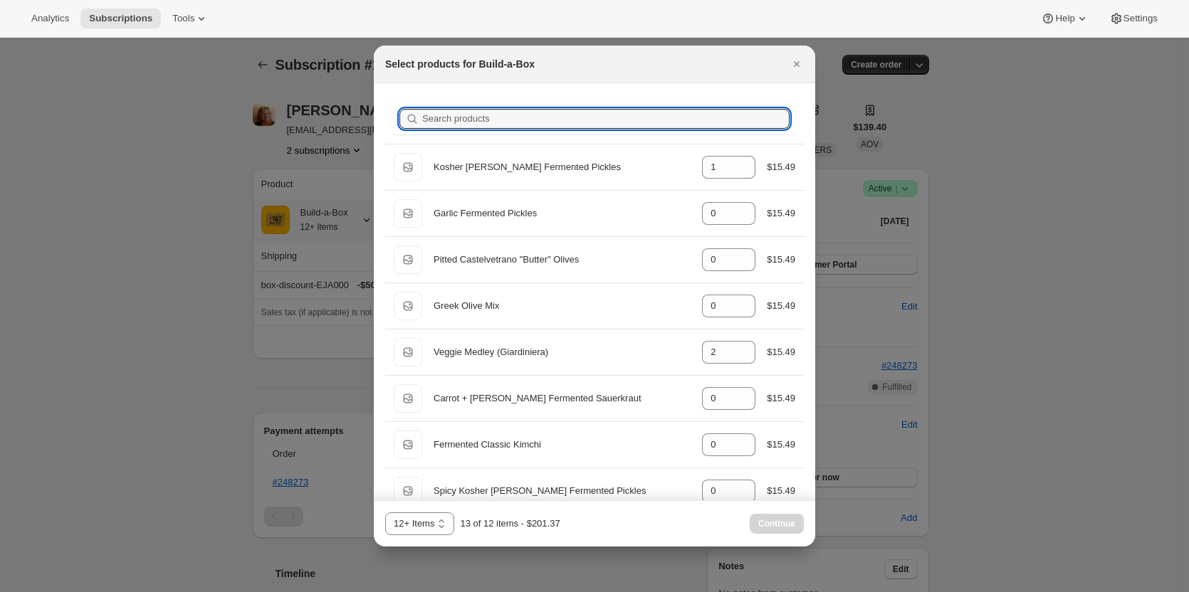
type input "p"
type input "0"
type input "2"
type input "1"
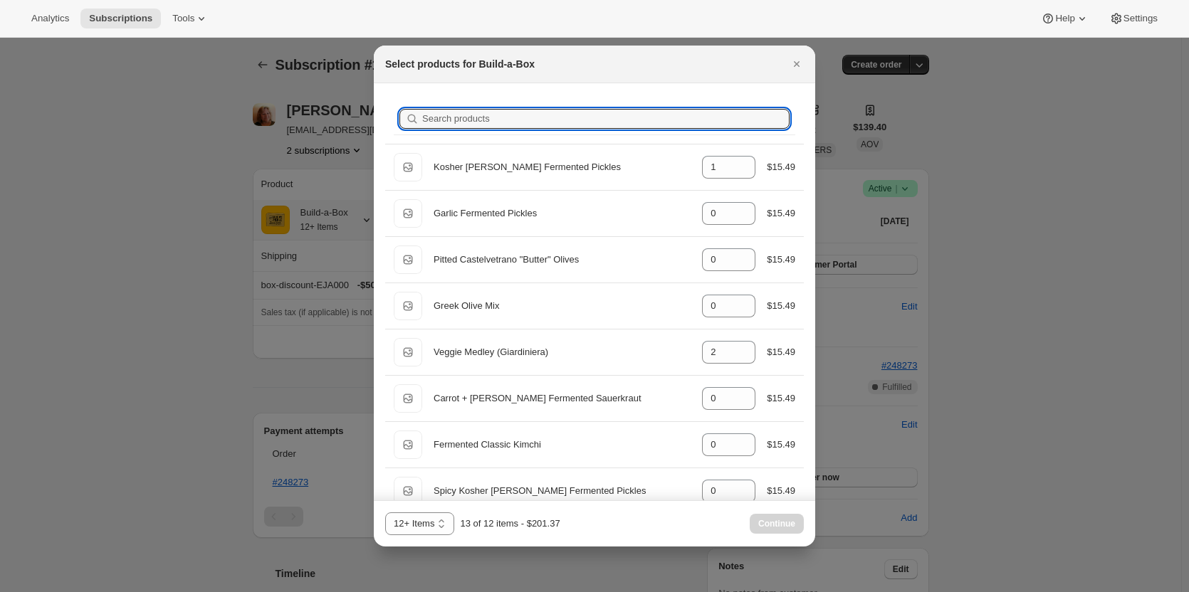
type input "1"
type input "0"
type input "1"
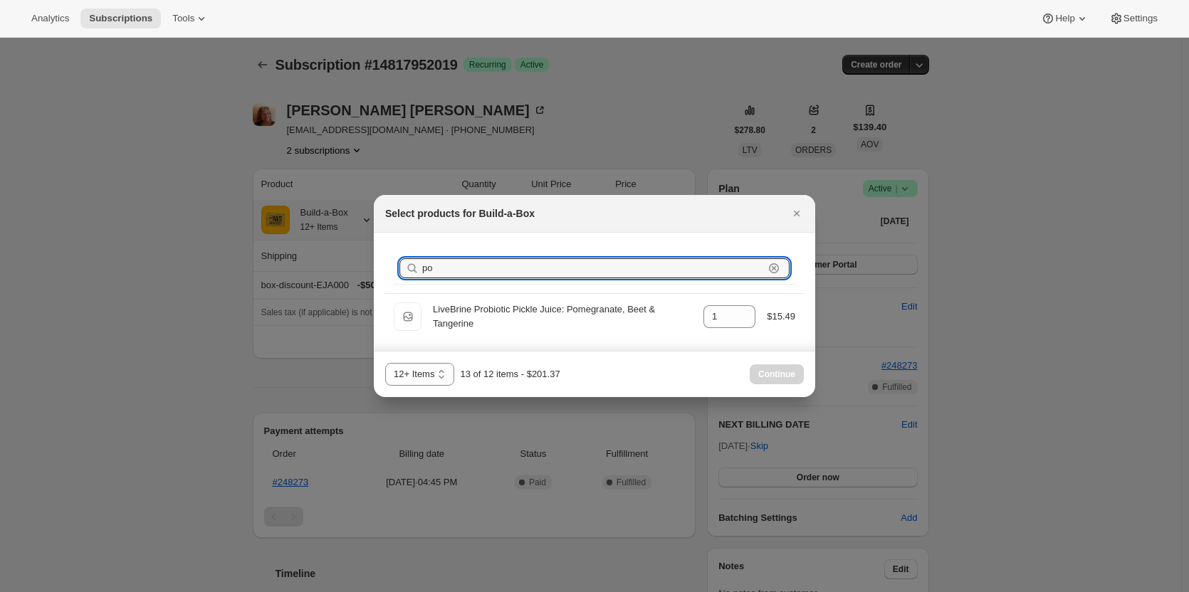
type input "p"
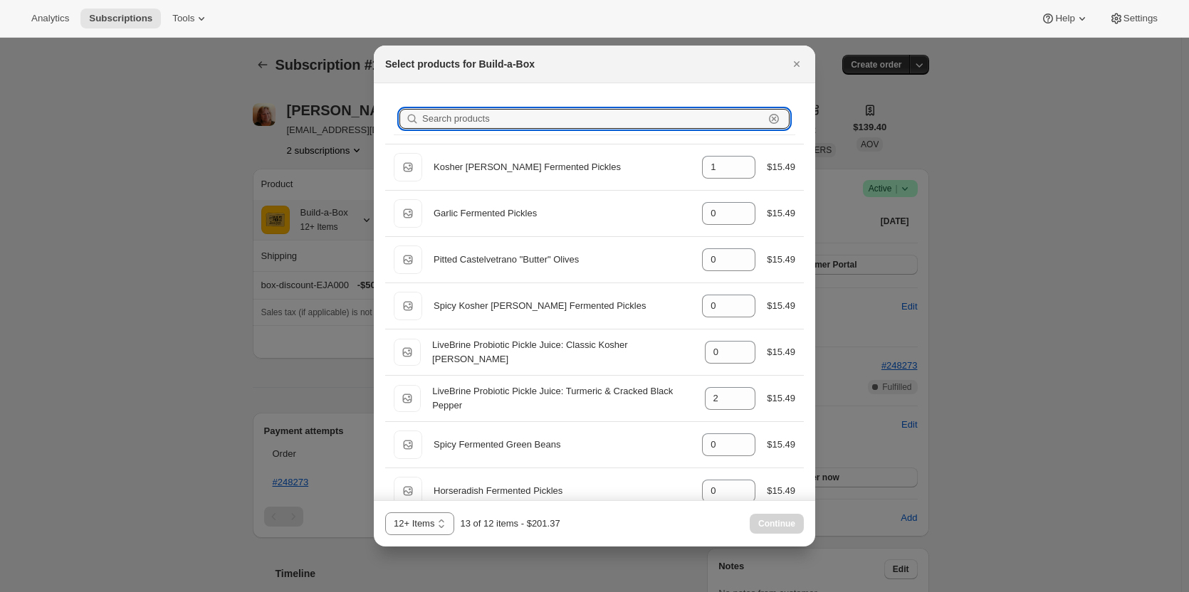
type input "2"
type input "0"
type input "2"
type input "0"
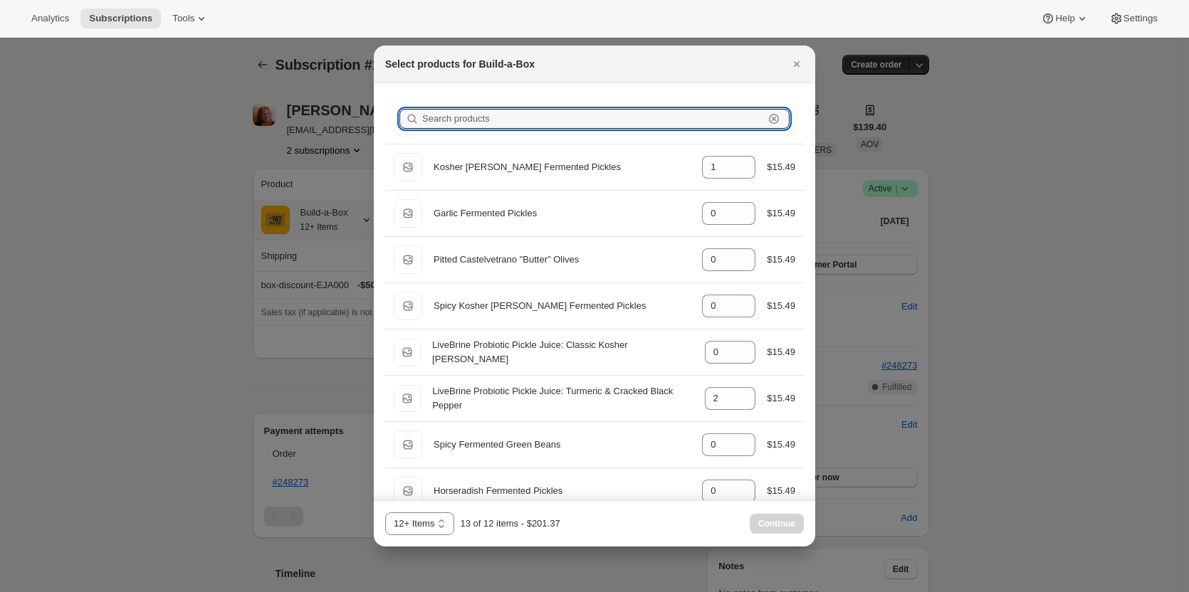
type input "1"
type input "0"
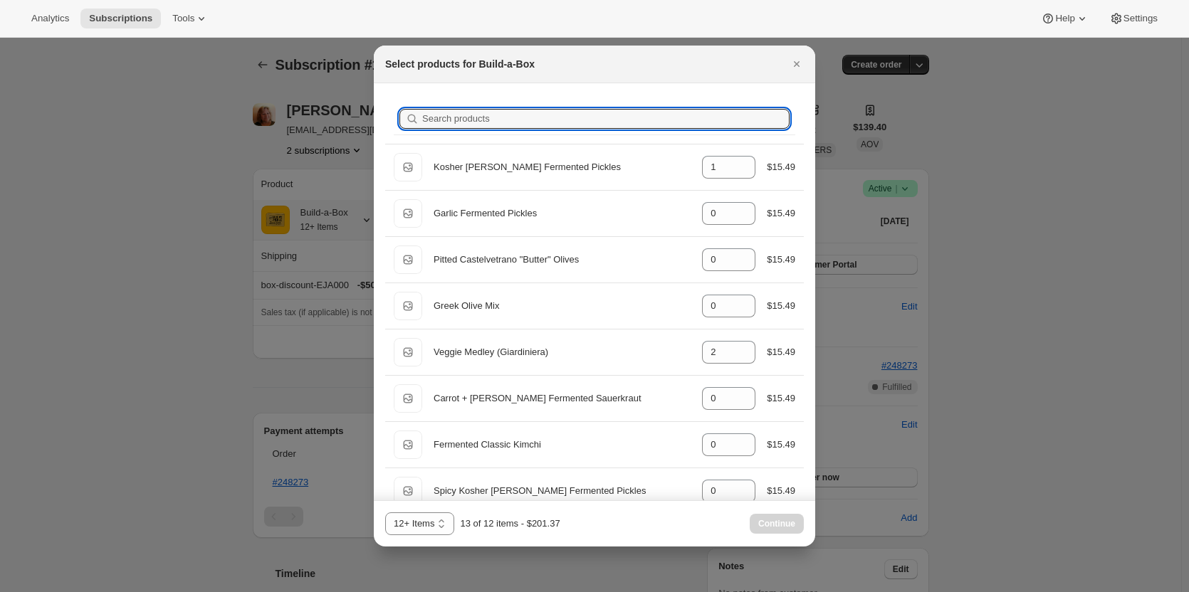
type input "b"
type input "0"
type input "2"
type input "0"
type input "1"
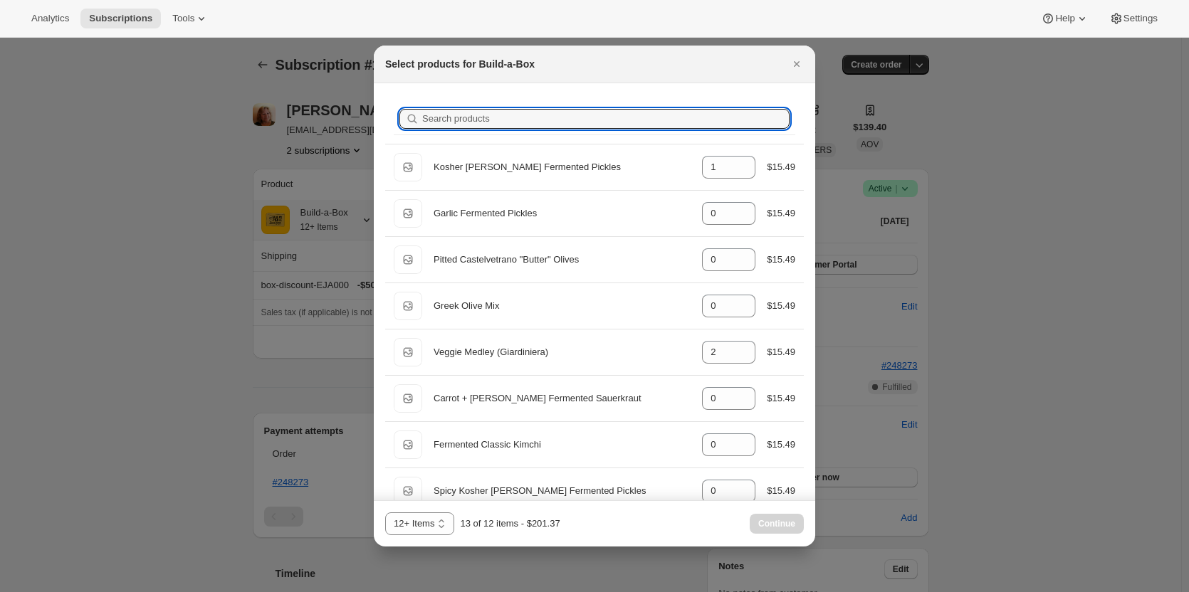
type input "1"
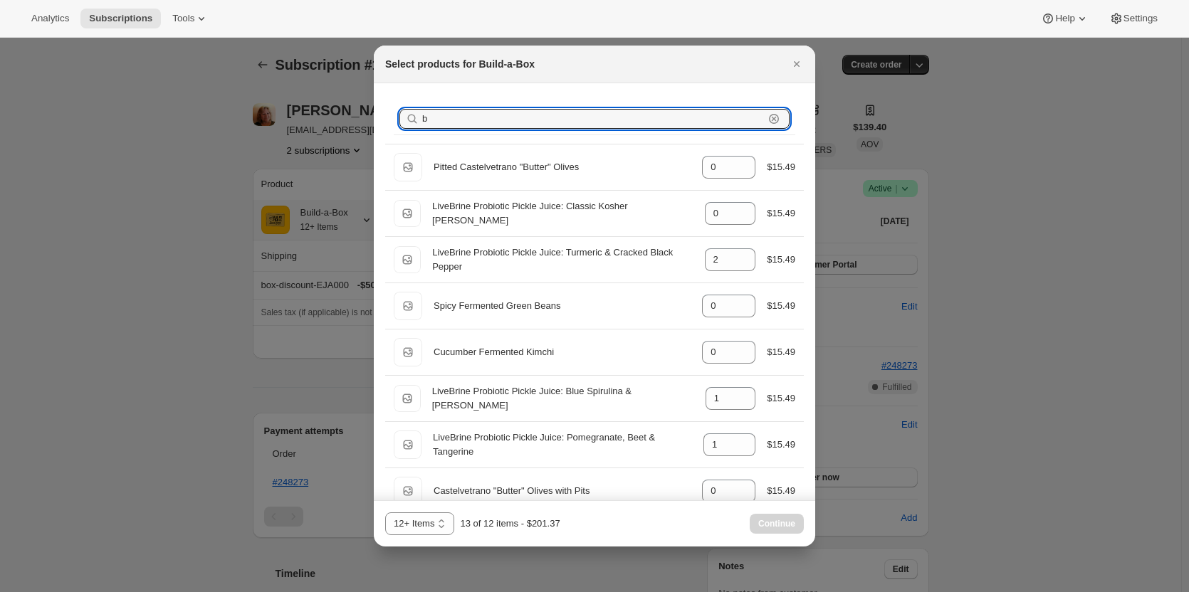
type input "bl"
type input "2"
type input "1"
type input "0"
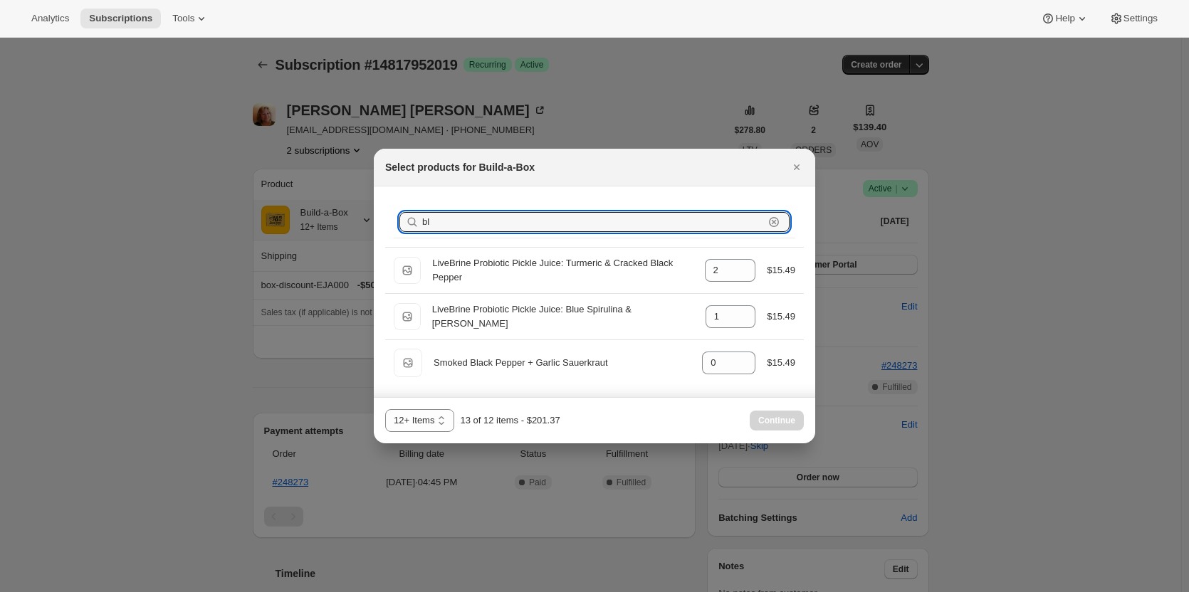
type input "blu"
type input "1"
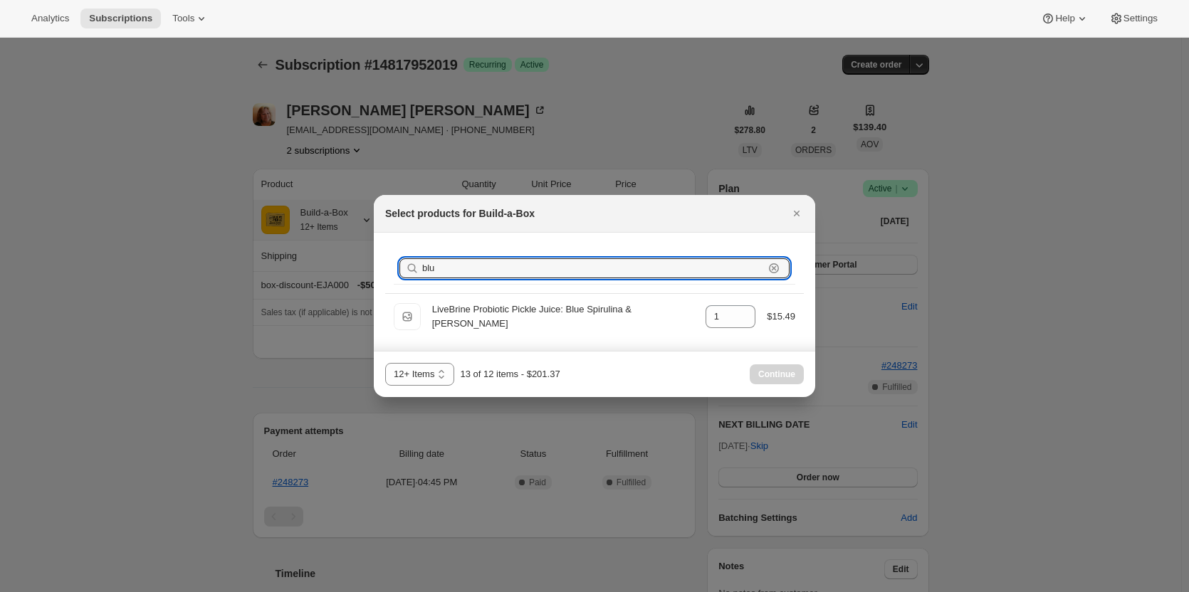
type input "bl"
type input "2"
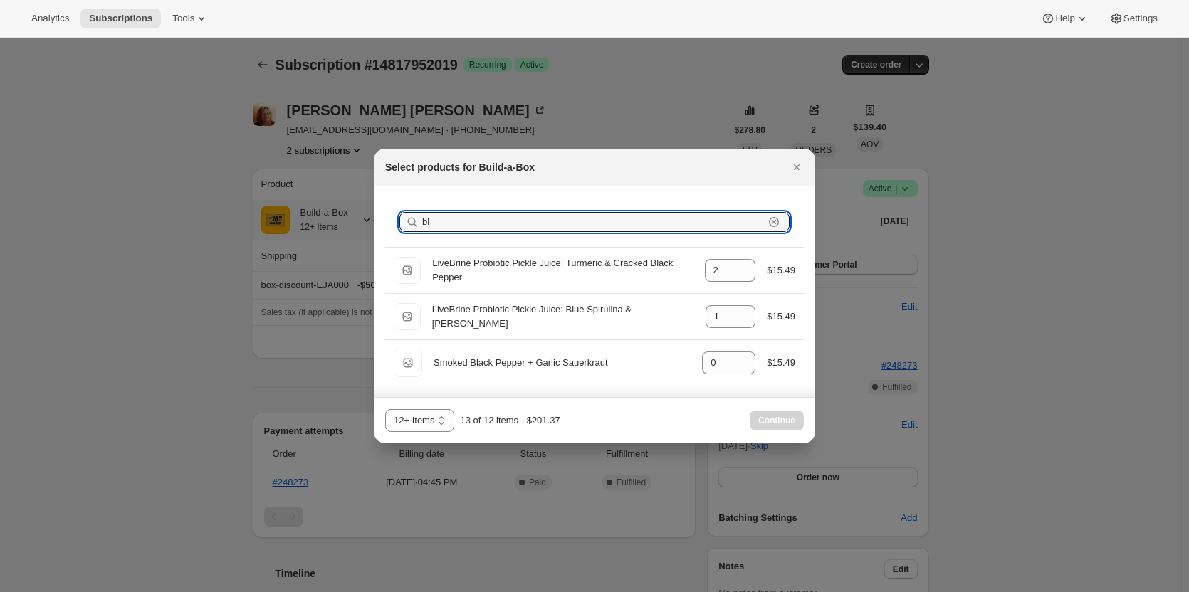
type input "b"
type input "0"
type input "2"
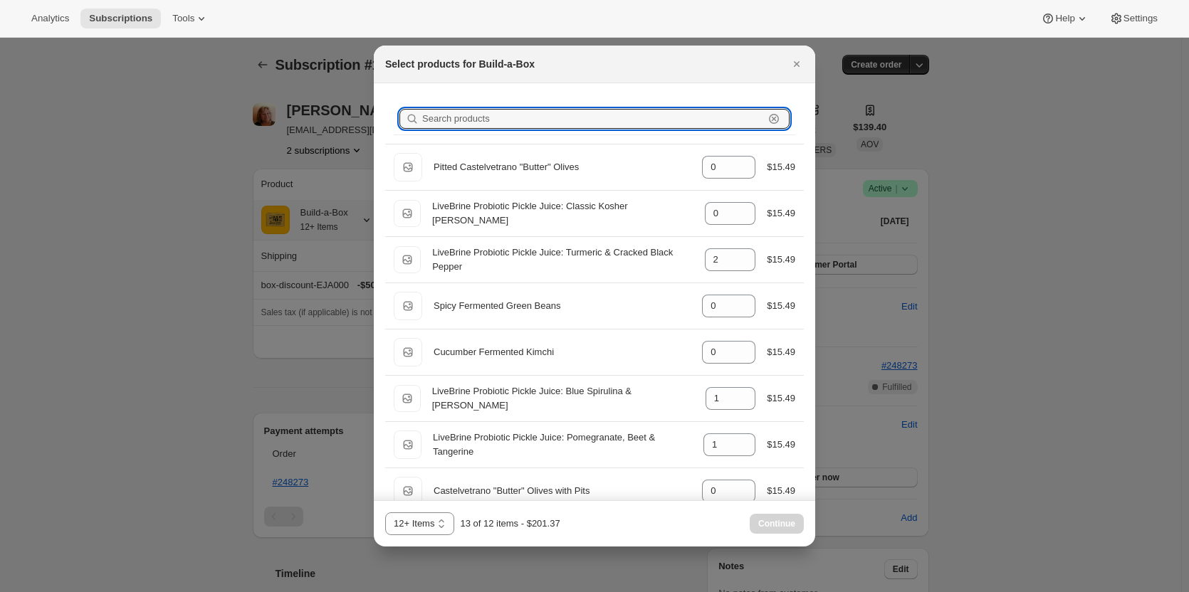
type input "1"
type input "0"
type input "2"
type input "0"
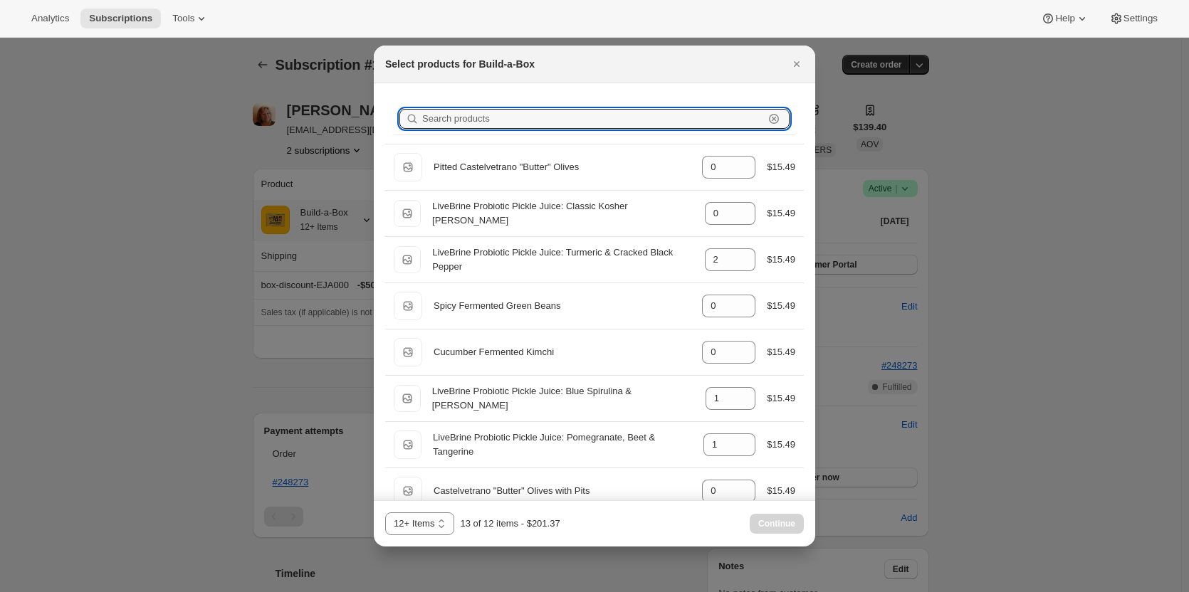
type input "0"
type input "2"
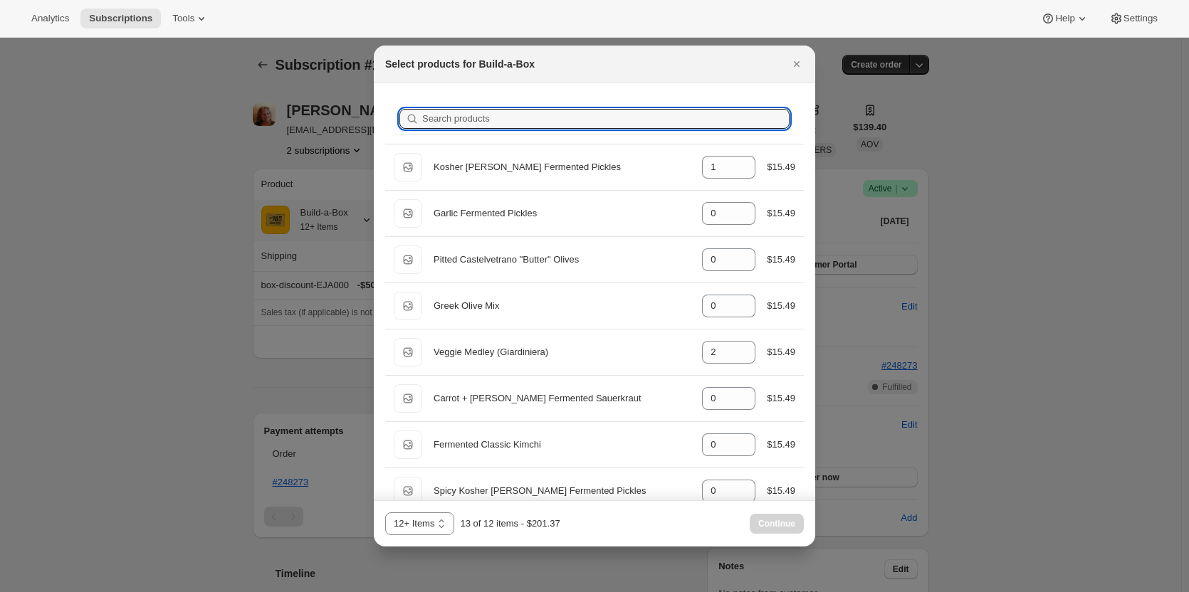
type input "o"
type input "0"
type input "2"
type input "1"
type input "0"
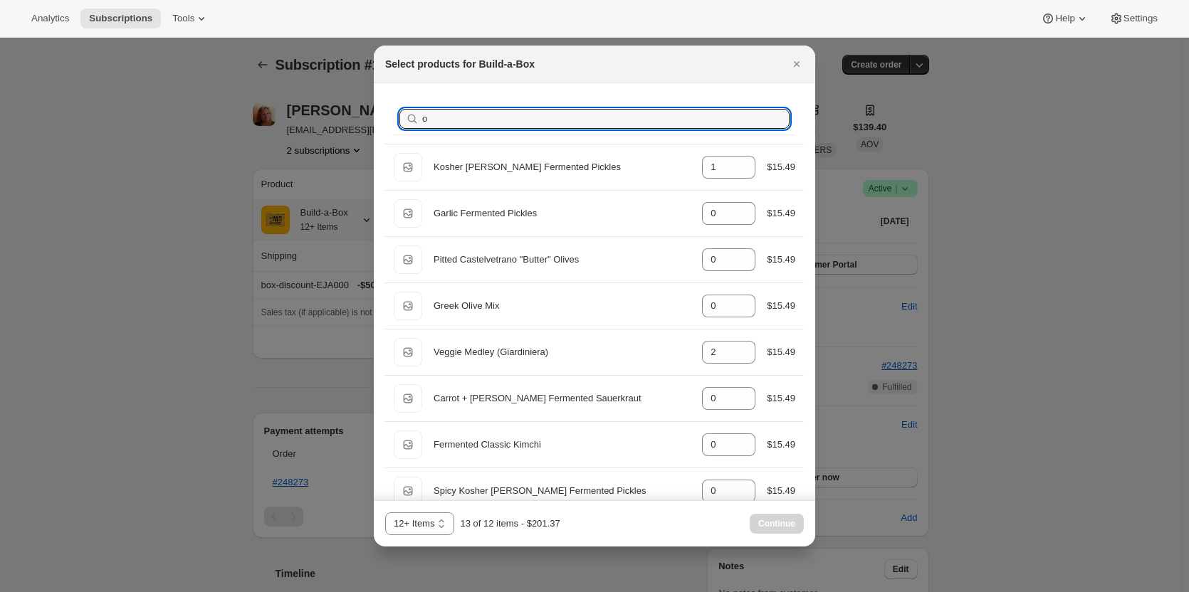
type input "1"
type input "0"
type input "1"
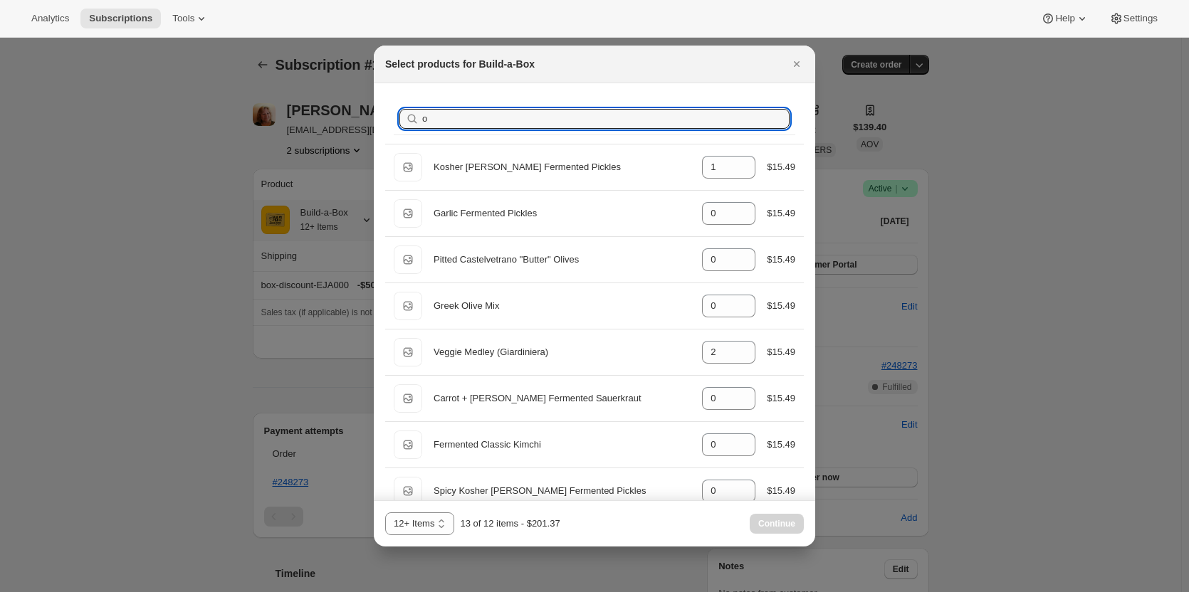
type input "1"
type input "0"
type input "1"
type input "0"
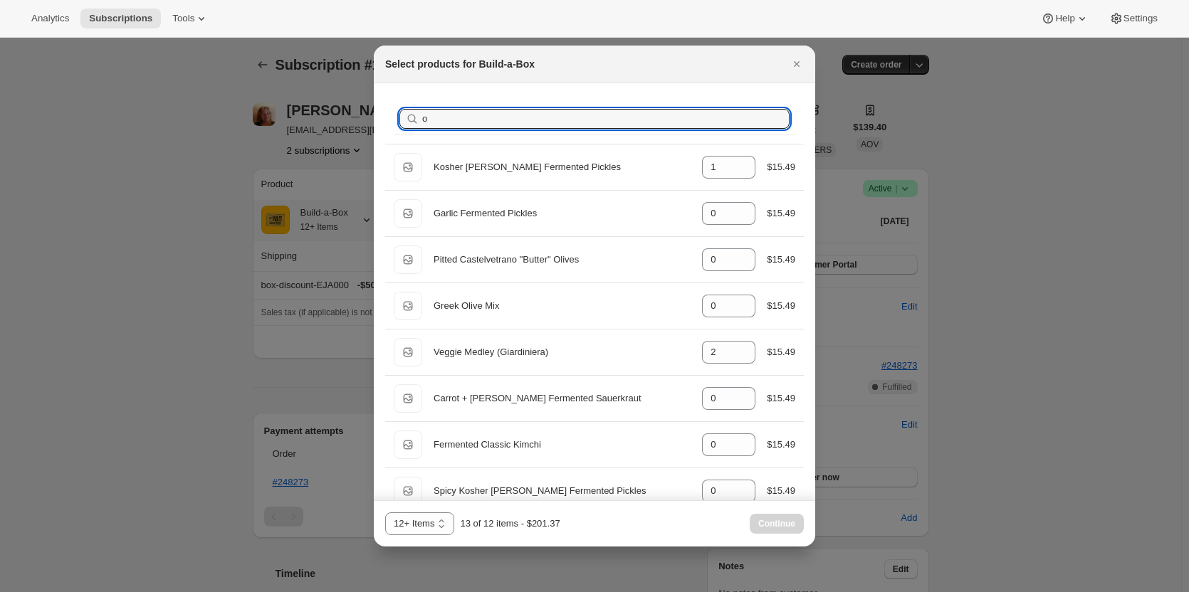
type input "0"
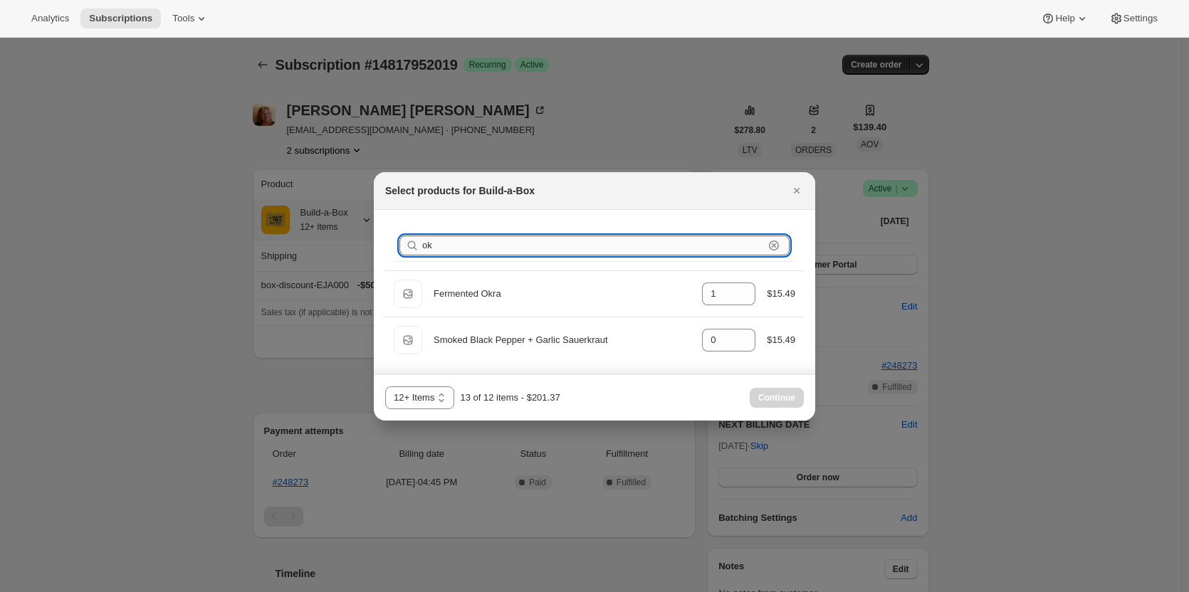
type input "o"
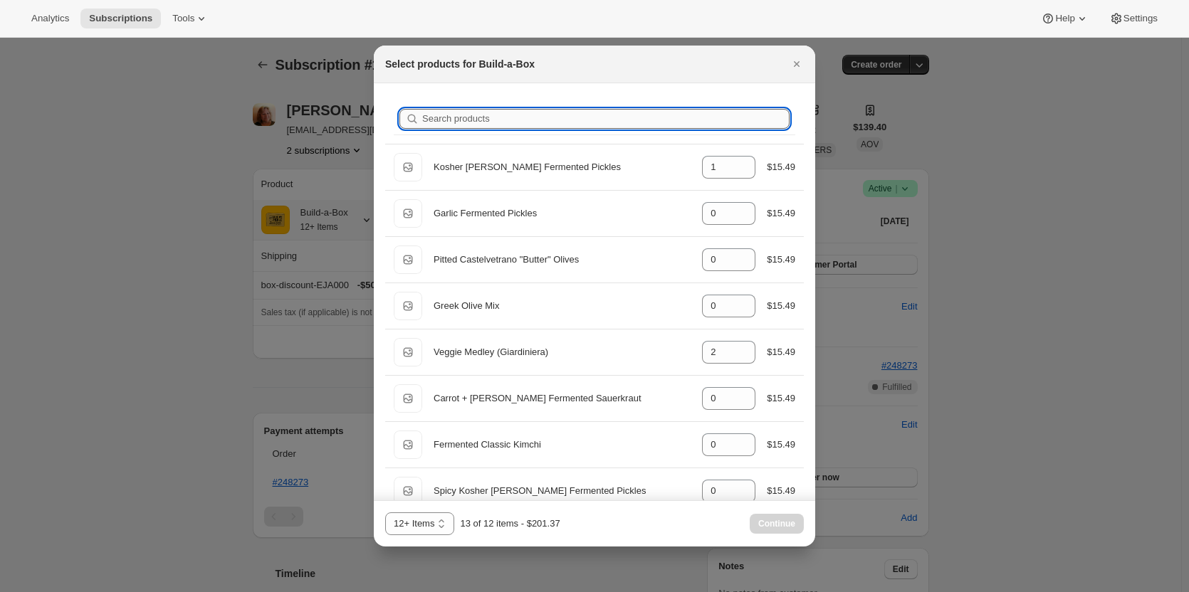
type input "t"
type input "0"
type input "2"
type input "0"
type input "1"
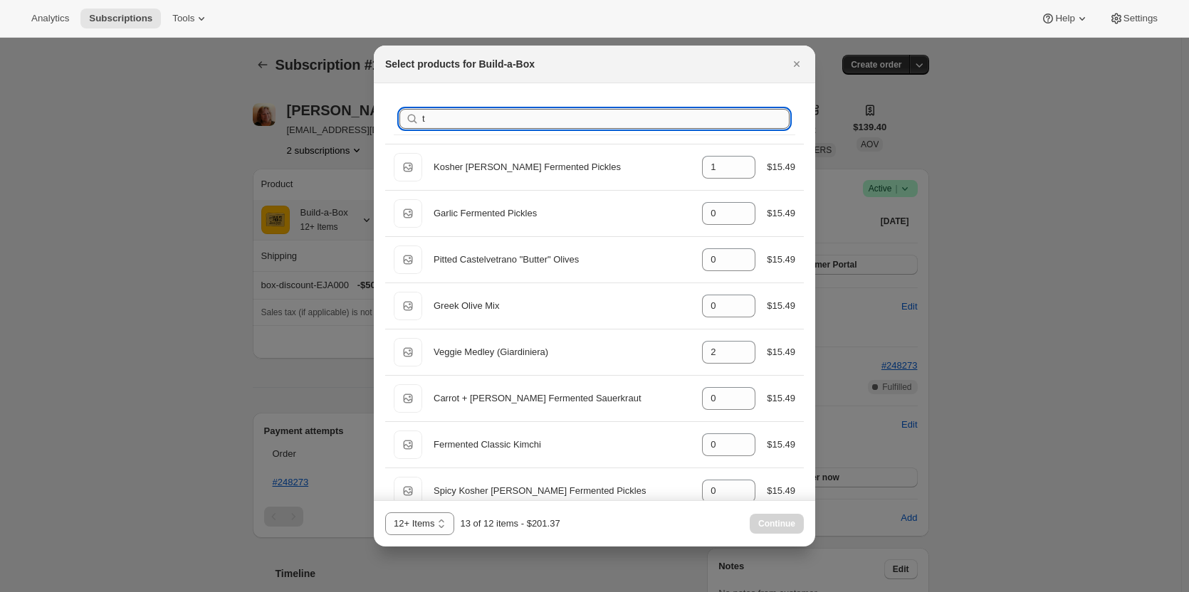
type input "0"
type input "1"
type input "0"
type input "1"
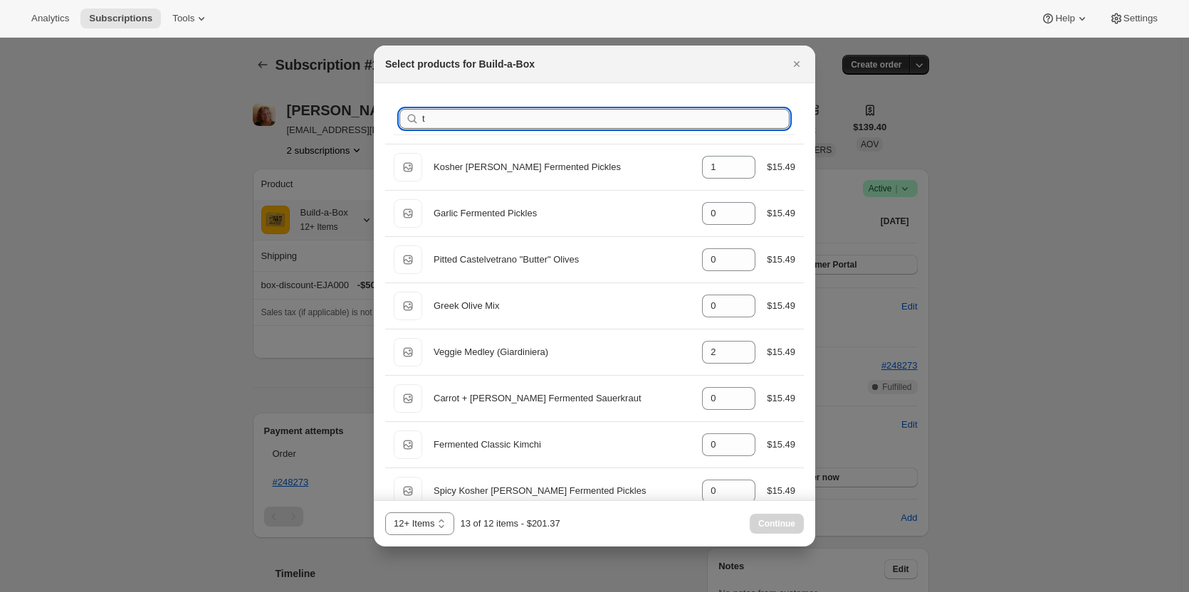
type input "0"
type input "1"
type input "0"
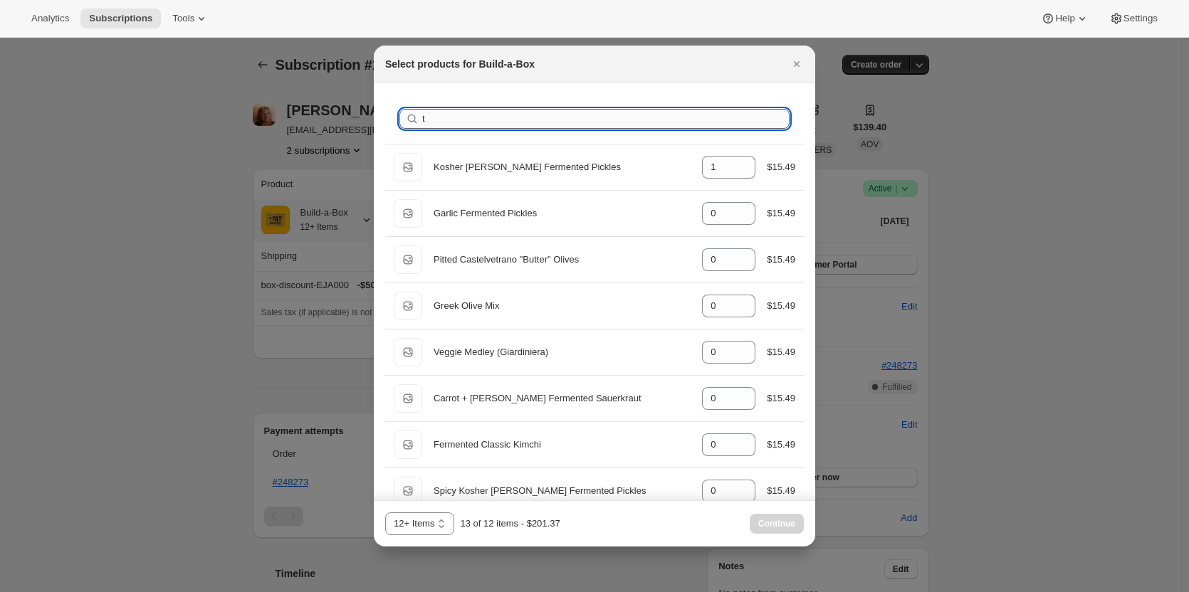
type input "tu"
type input "0"
type input "2"
type input "1"
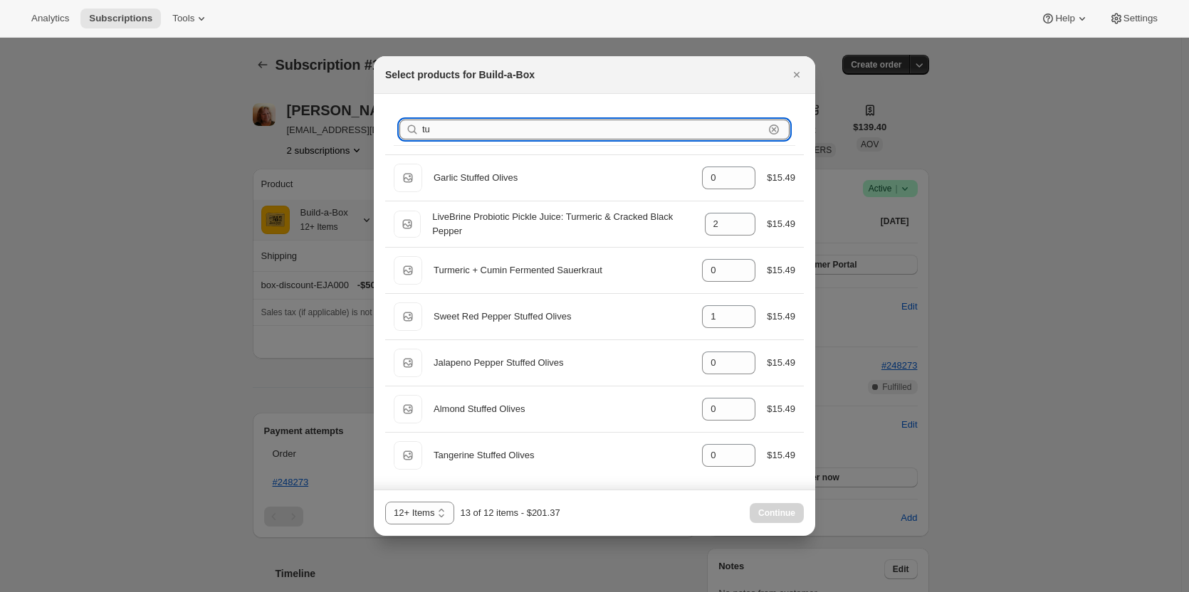
type input "tur"
type input "2"
type input "0"
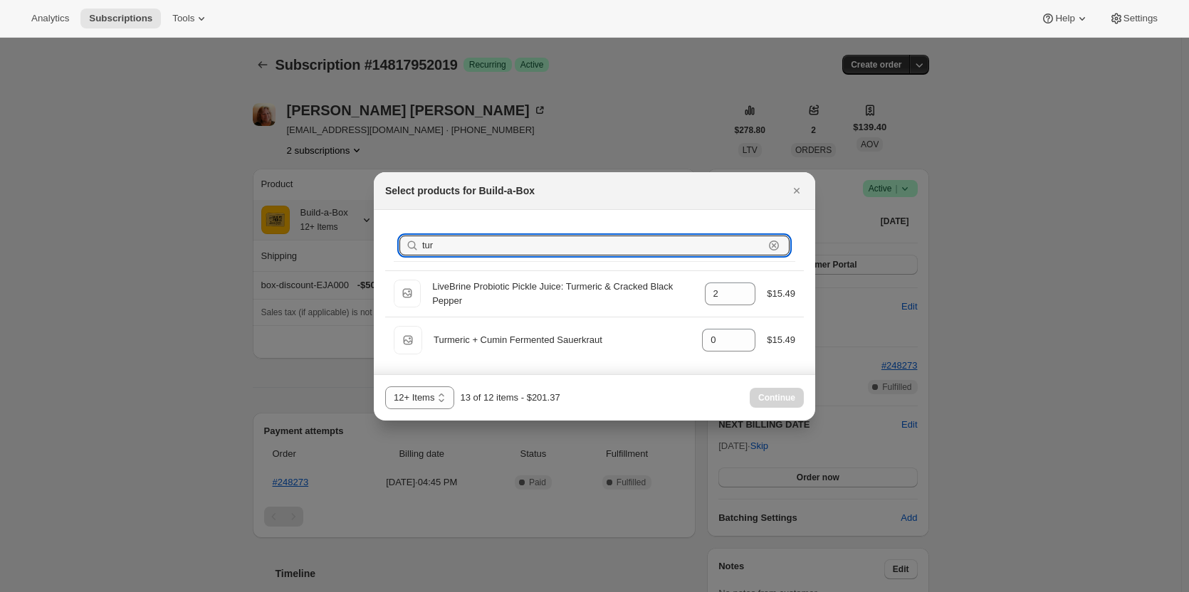
type input "tu"
type input "0"
type input "2"
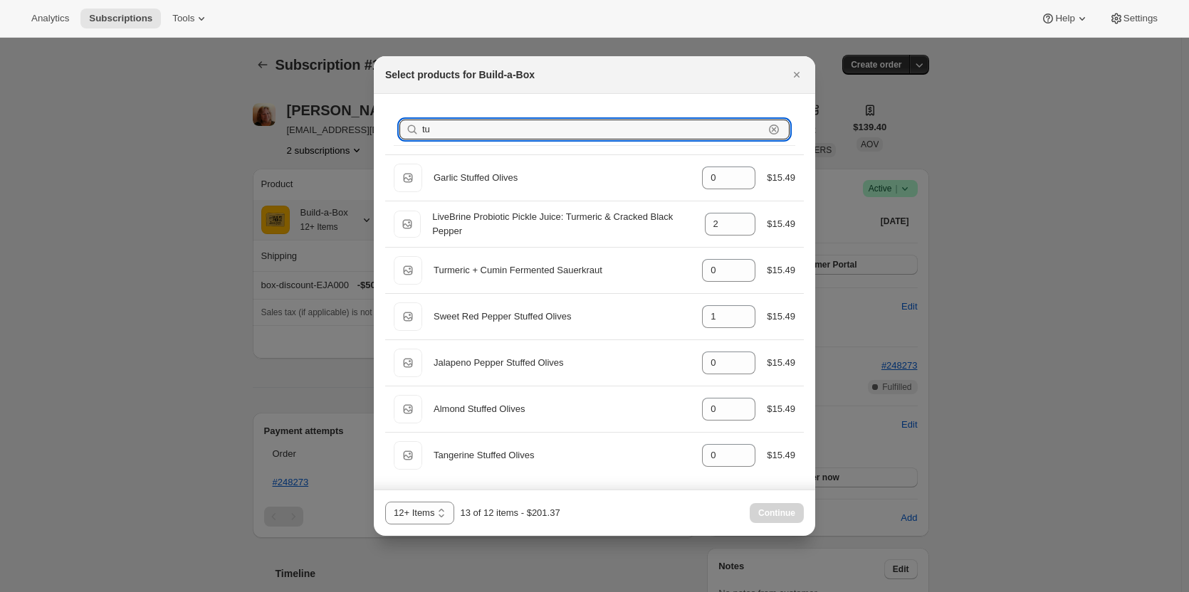
type input "t"
type input "1"
type input "0"
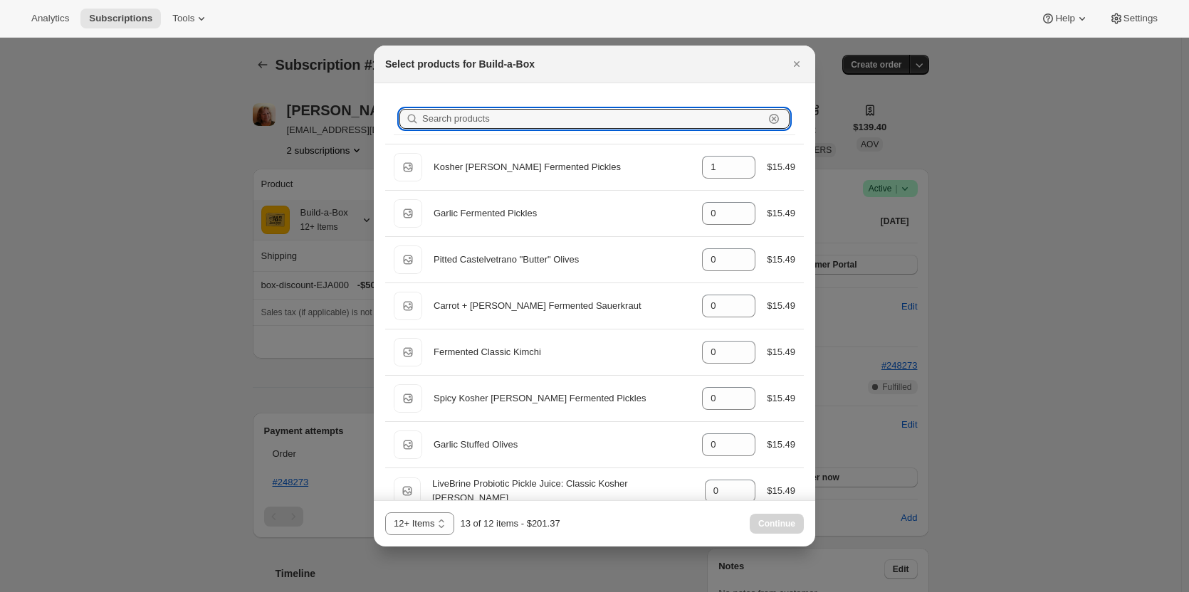
type input "2"
type input "0"
type input "2"
type input "0"
type input "1"
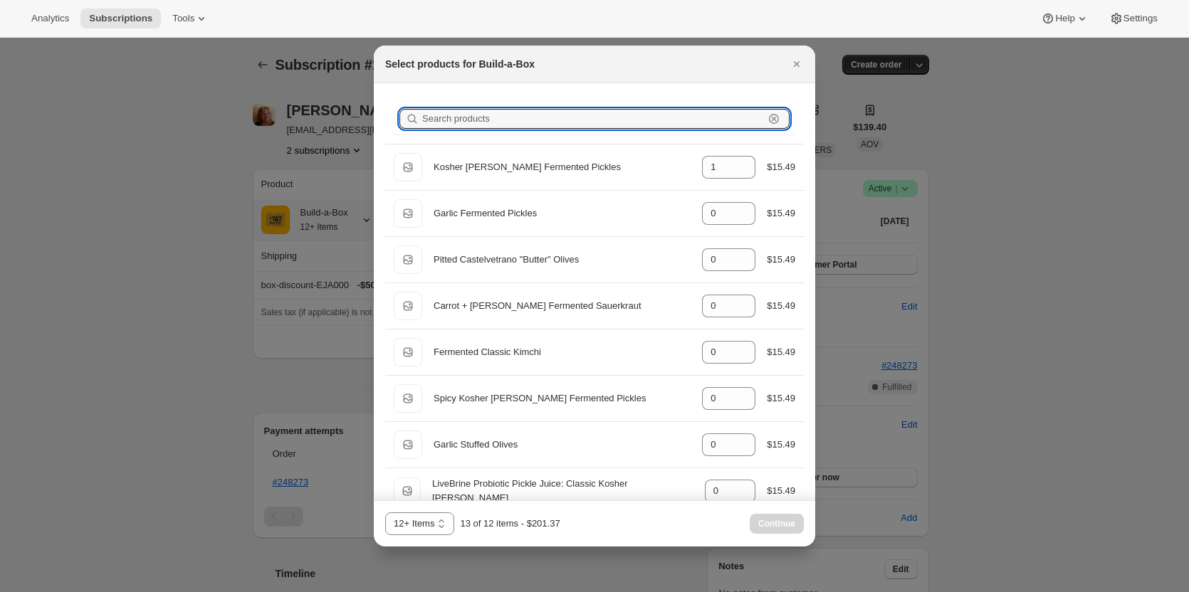
type input "0"
type input "1"
type input "0"
type input "1"
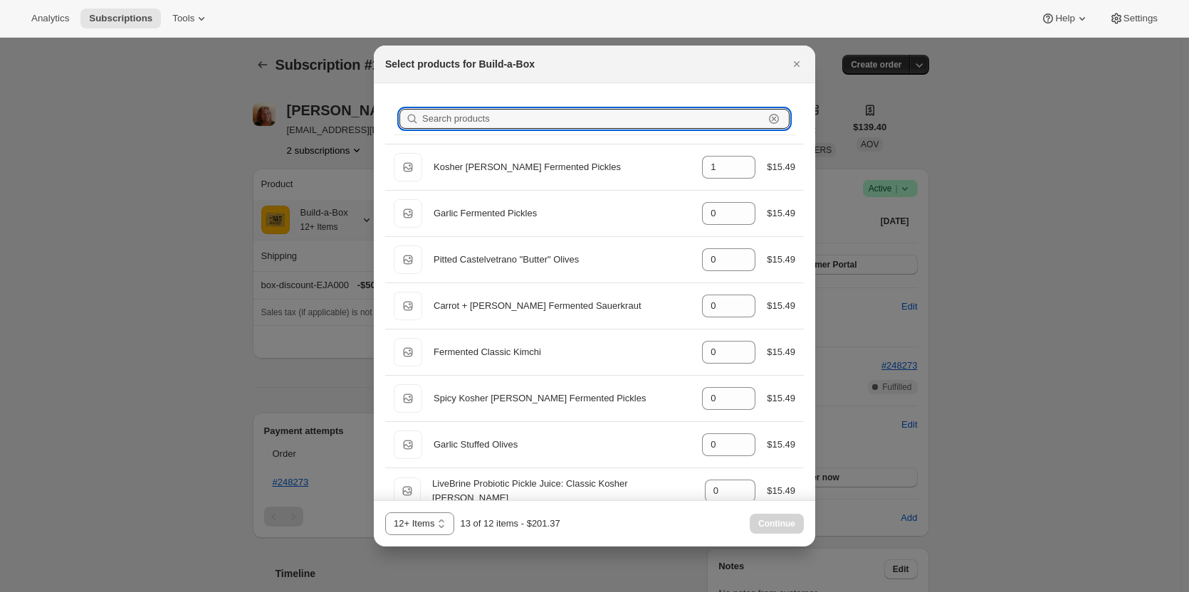
type input "1"
type input "0"
type input "1"
type input "k"
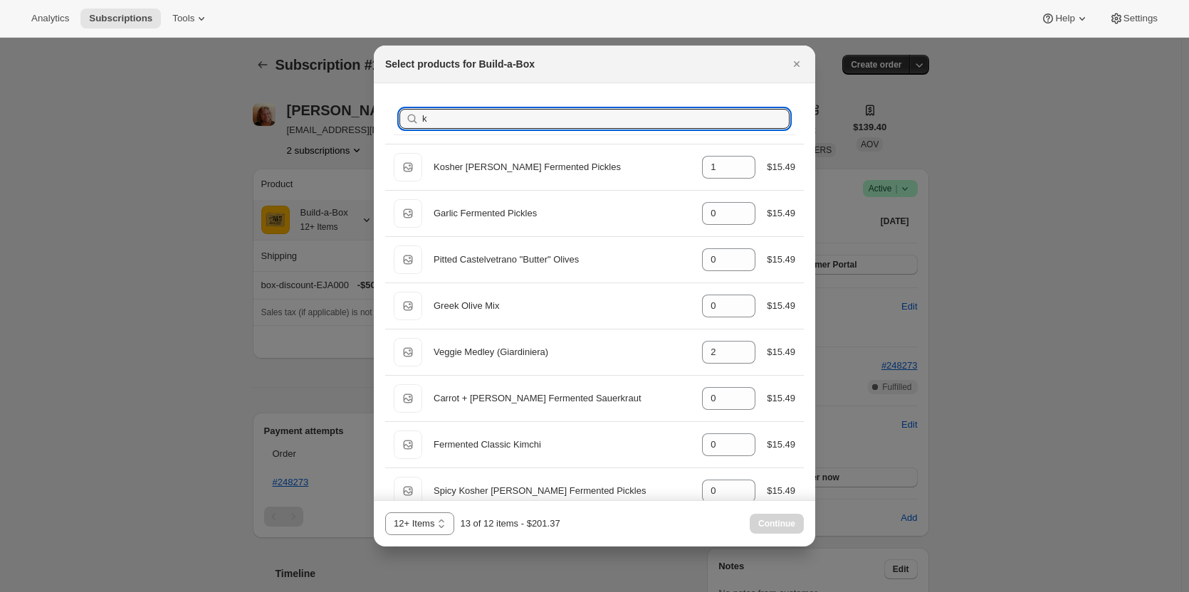
type input "0"
type input "2"
type input "1"
type input "0"
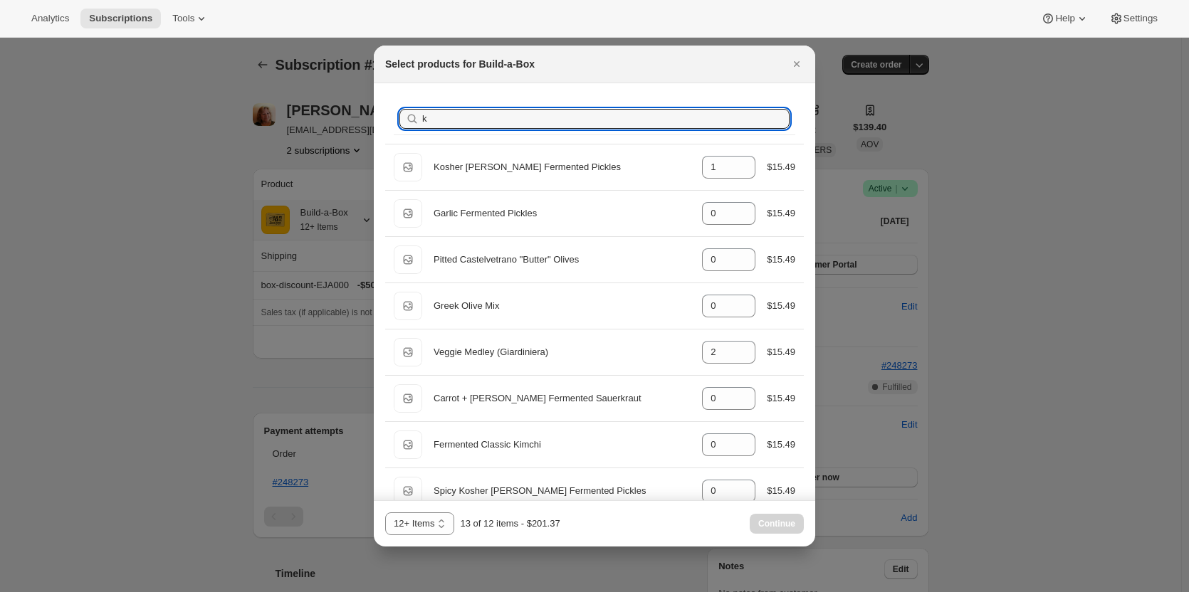
type input "1"
type input "0"
type input "1"
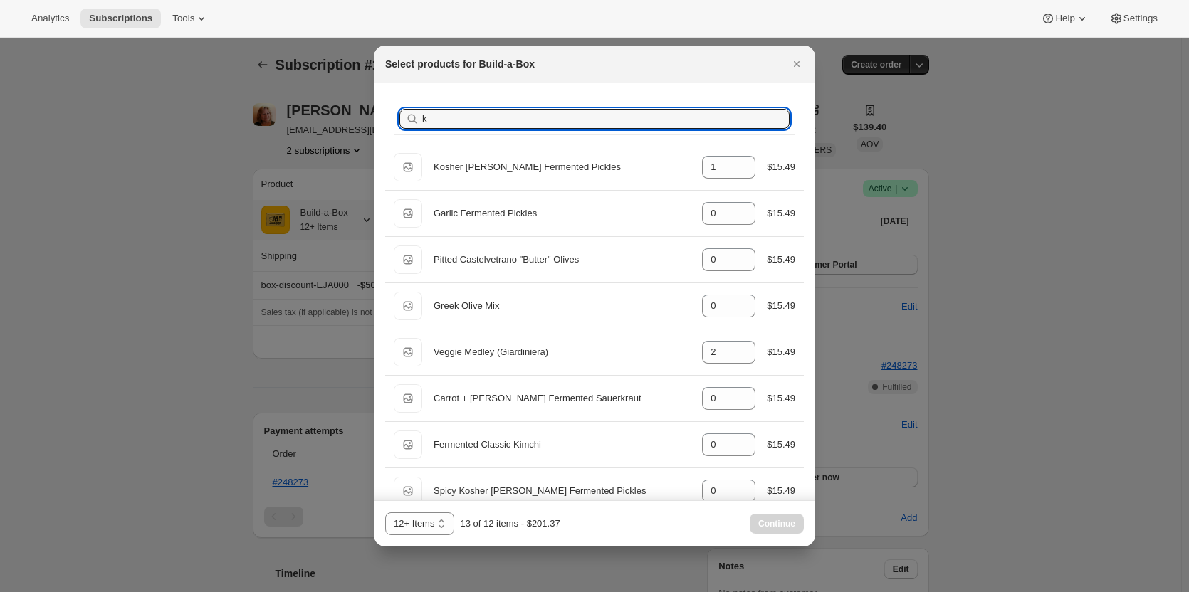
type input "0"
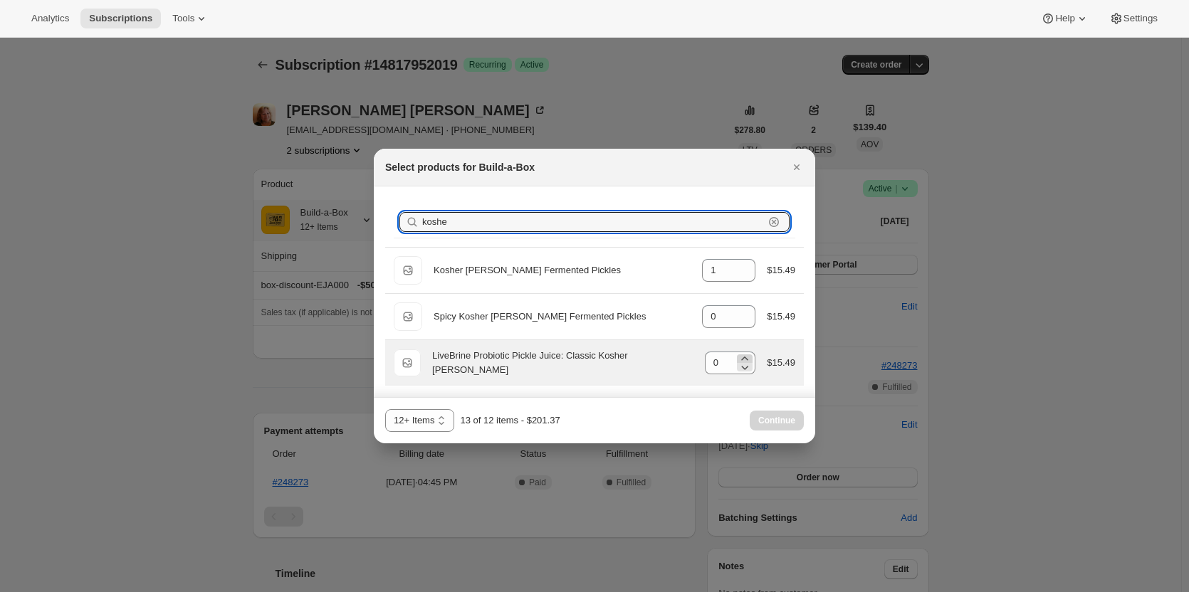
type input "koshe"
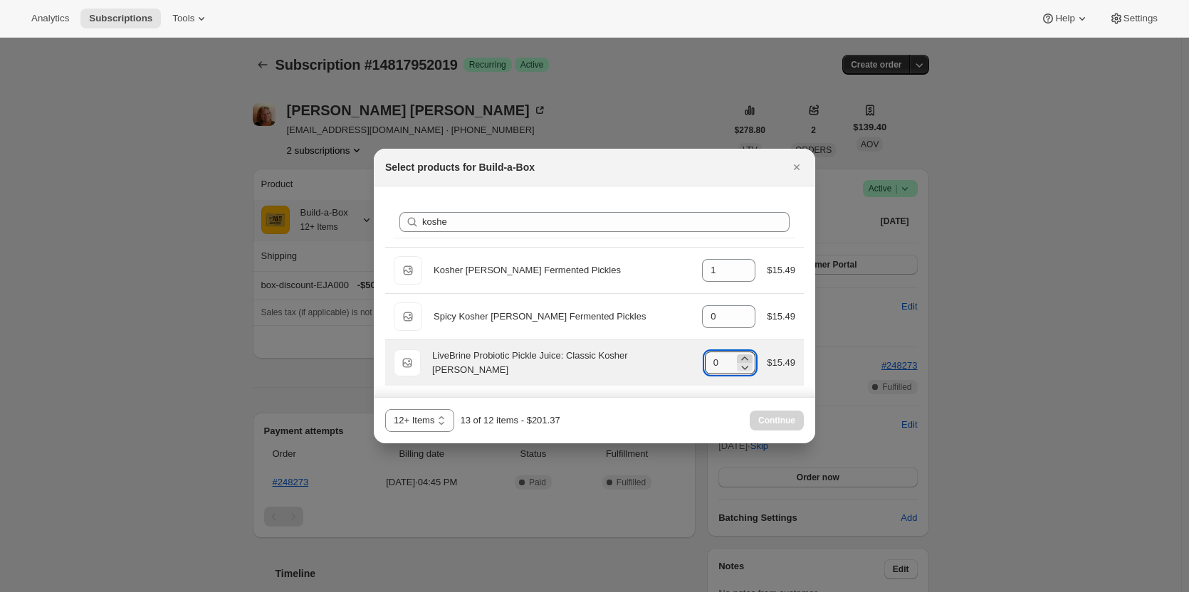
click at [743, 355] on icon ":rjf:" at bounding box center [745, 359] width 14 height 14
type input "1"
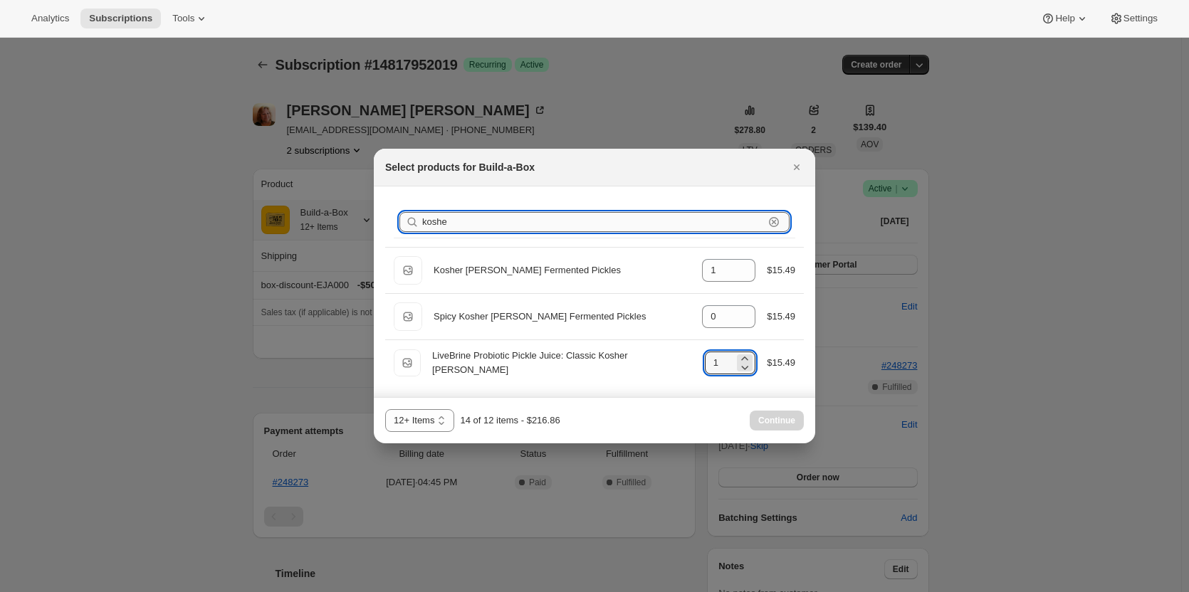
click at [510, 224] on input "koshe" at bounding box center [593, 222] width 342 height 20
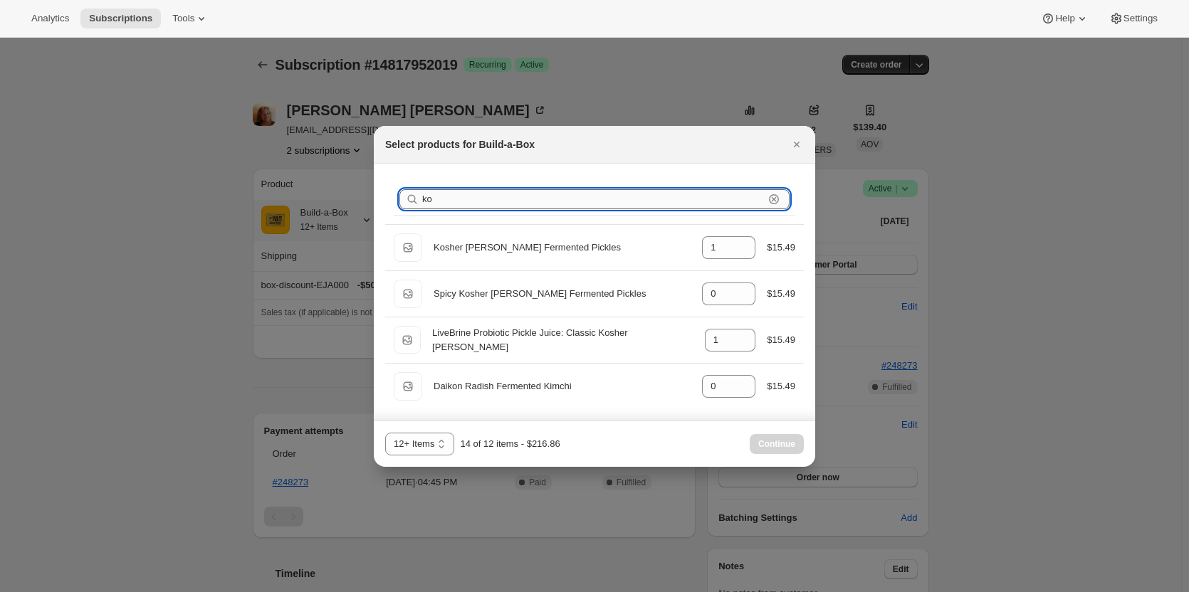
type input "k"
type input "0"
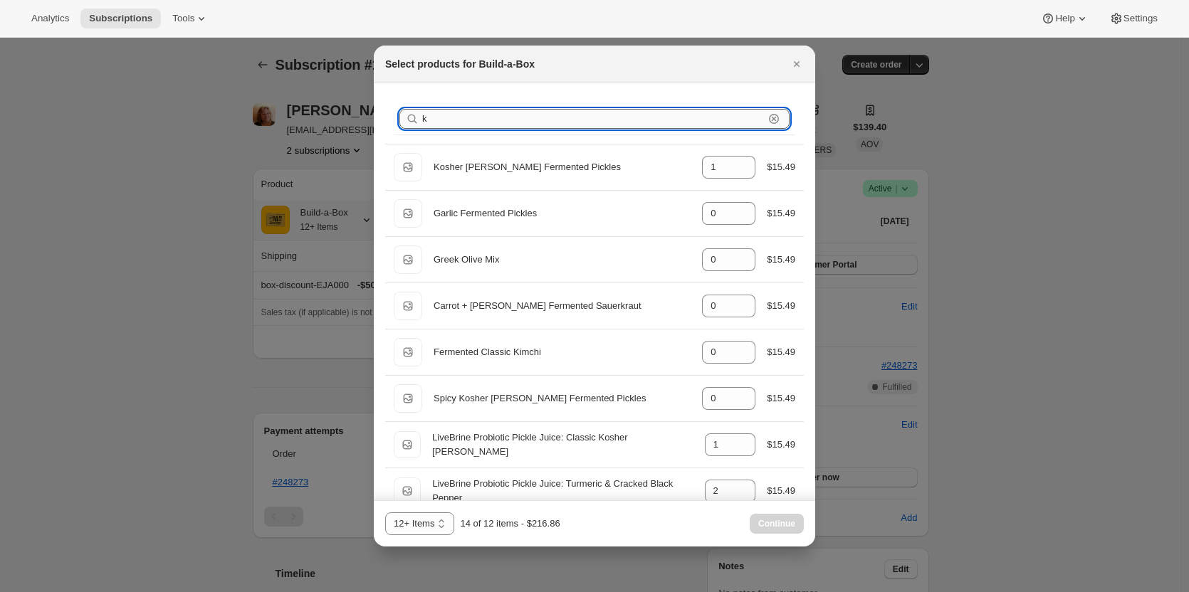
type input "2"
type input "0"
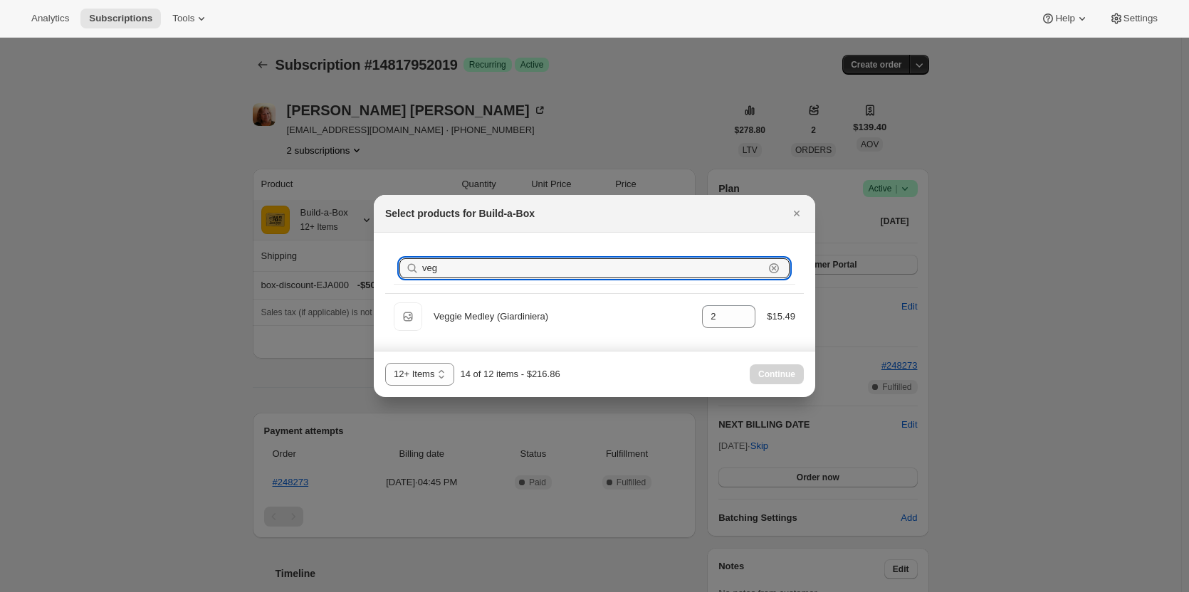
click at [770, 269] on icon ":rjf:" at bounding box center [774, 268] width 14 height 14
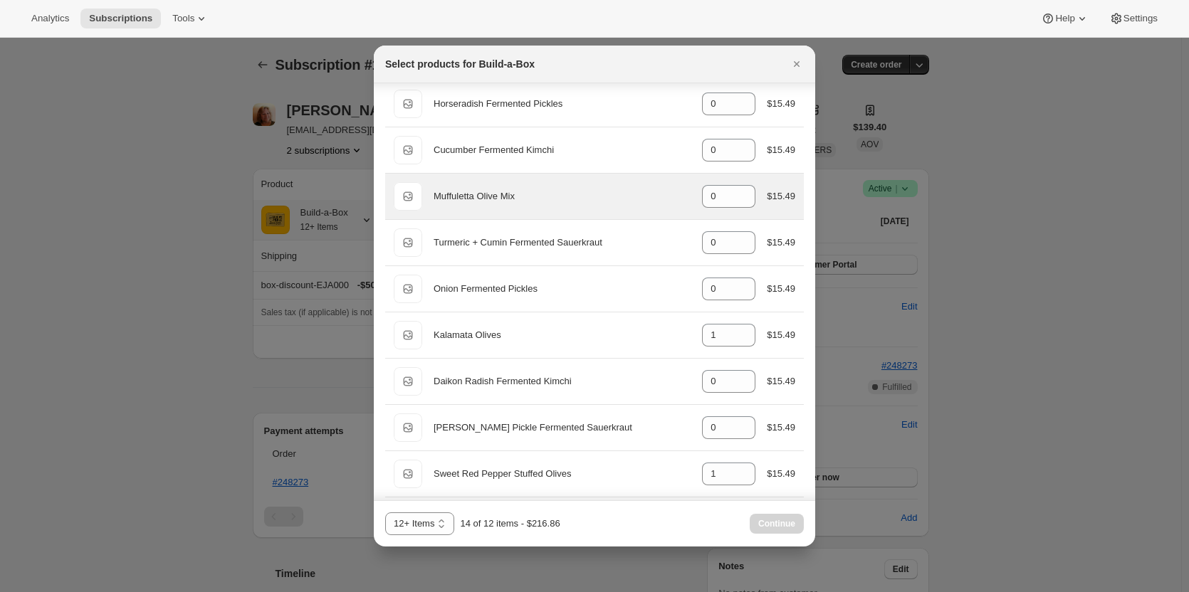
scroll to position [783, 0]
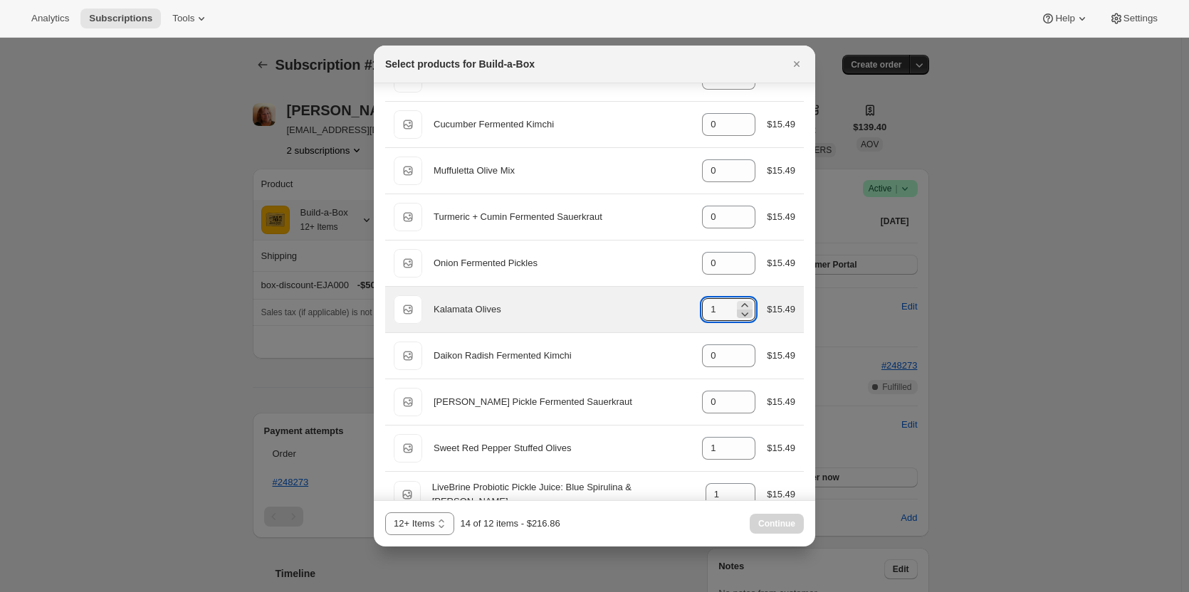
click at [743, 315] on icon ":rjf:" at bounding box center [745, 314] width 14 height 14
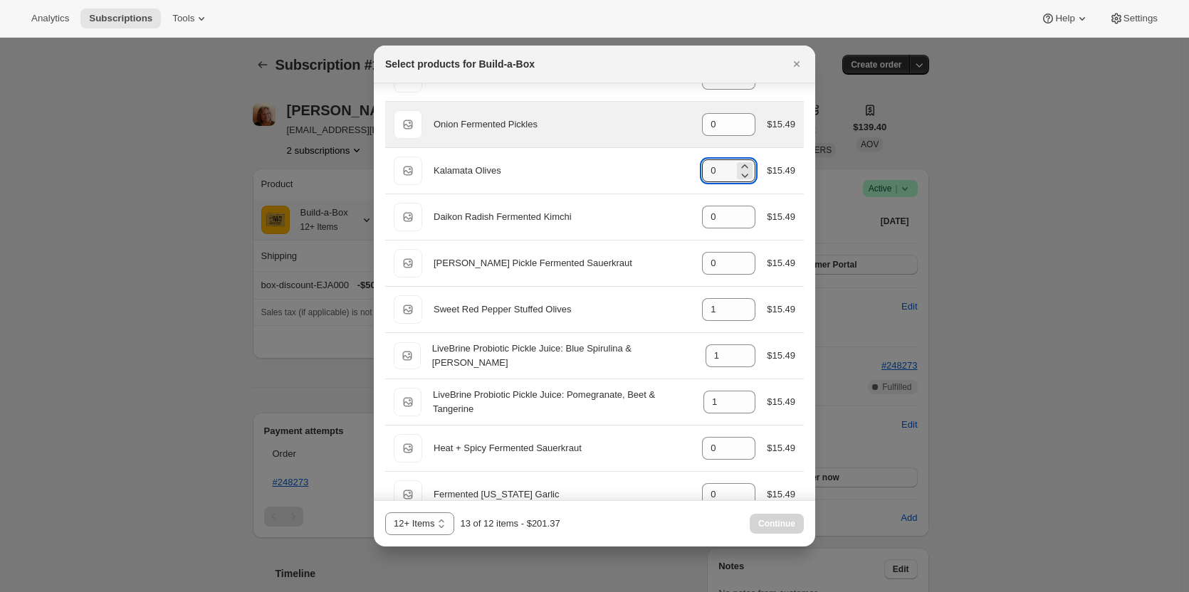
scroll to position [925, 0]
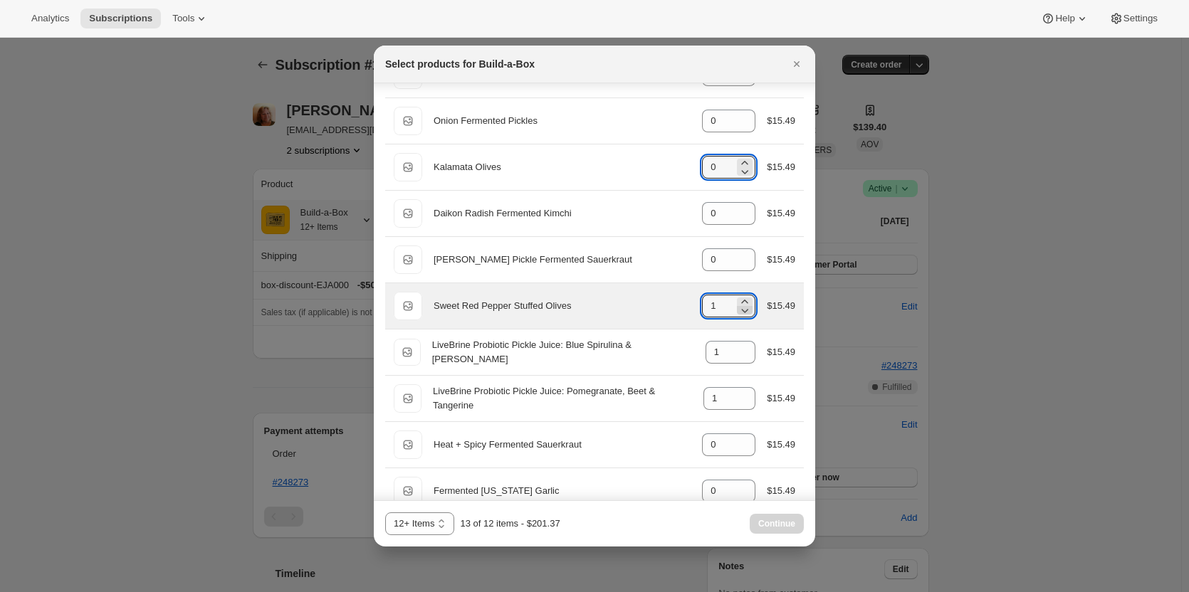
click at [739, 310] on icon ":rjf:" at bounding box center [745, 310] width 14 height 14
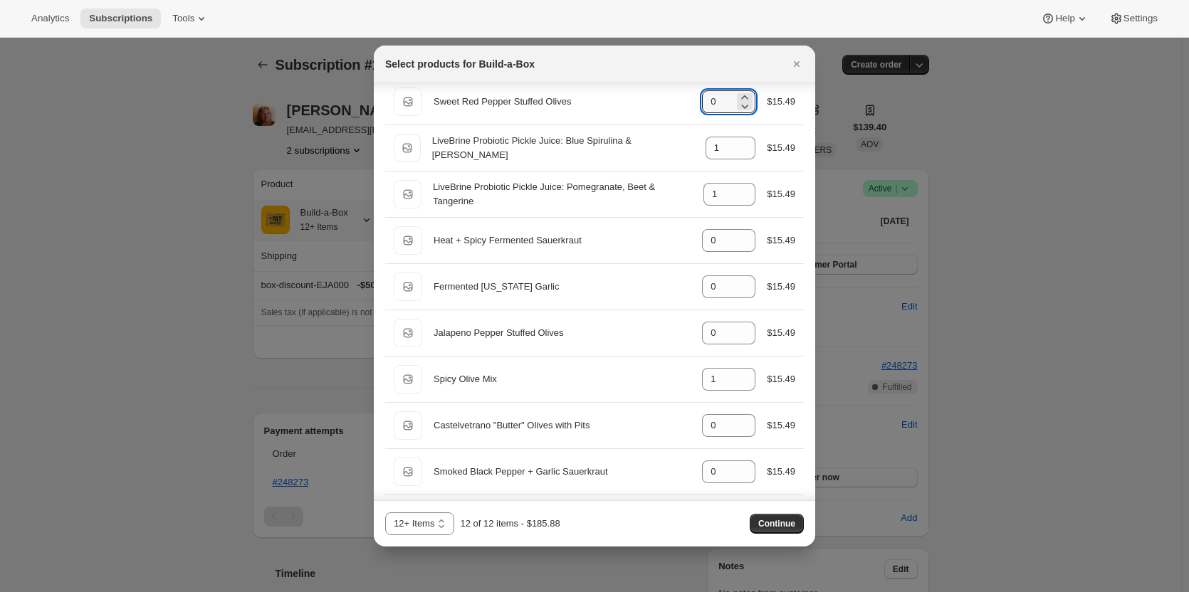
scroll to position [1139, 0]
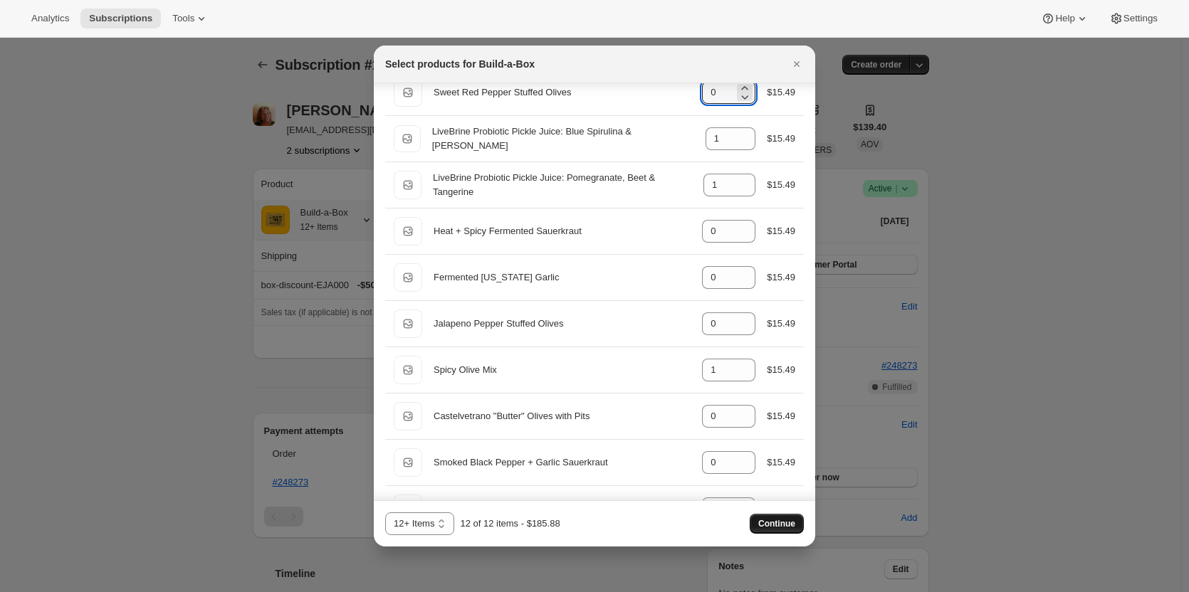
click at [766, 528] on span "Continue" at bounding box center [776, 523] width 37 height 11
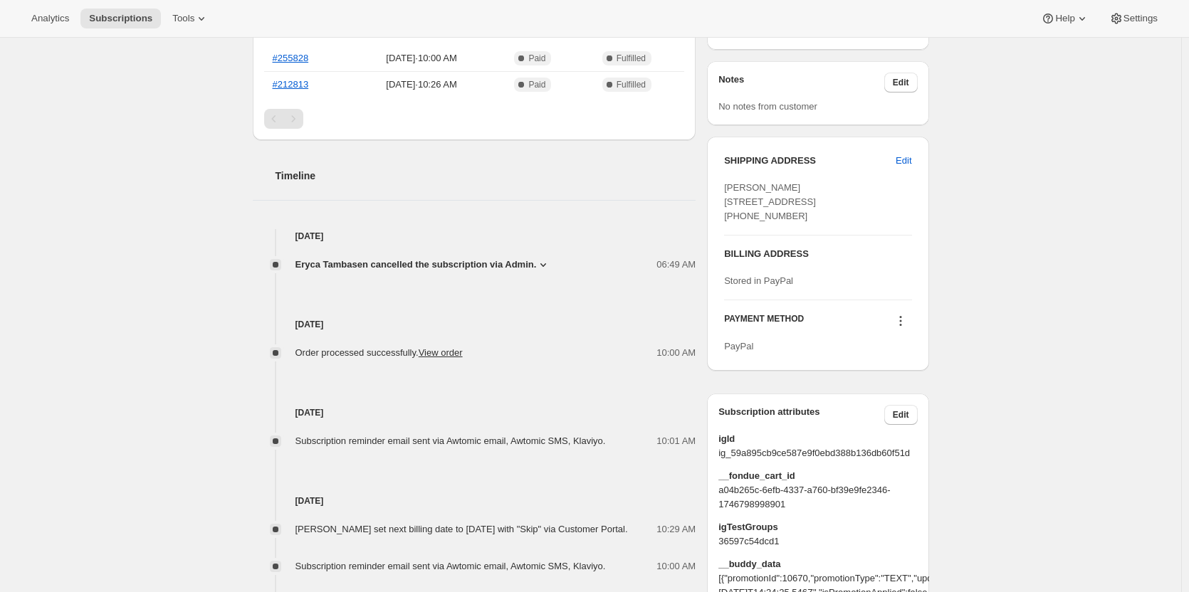
scroll to position [427, 0]
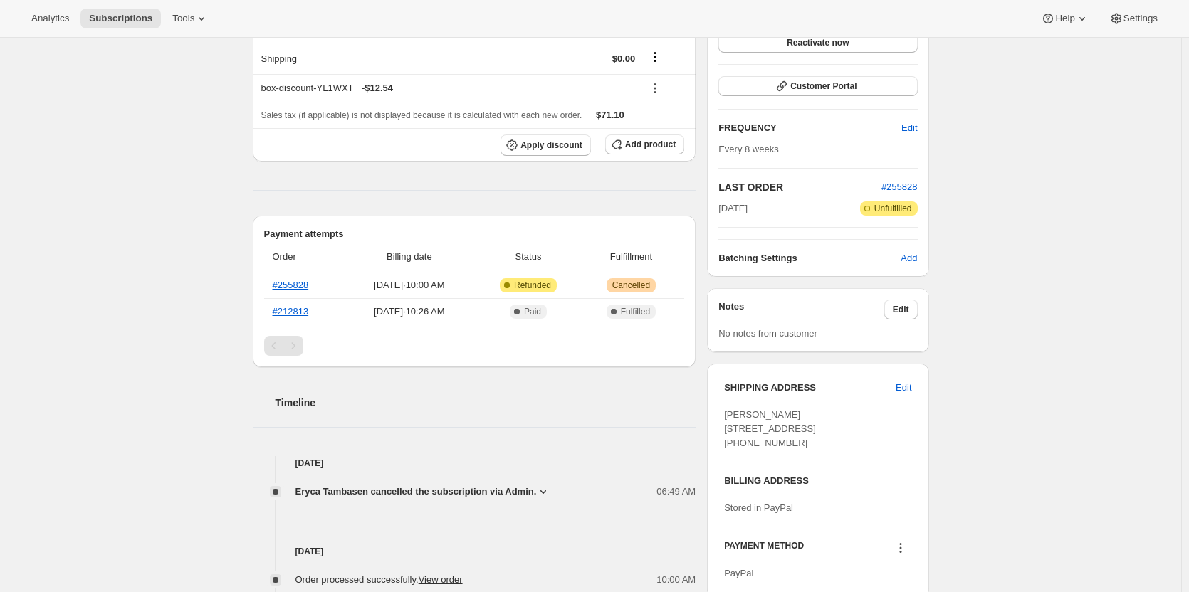
scroll to position [356, 0]
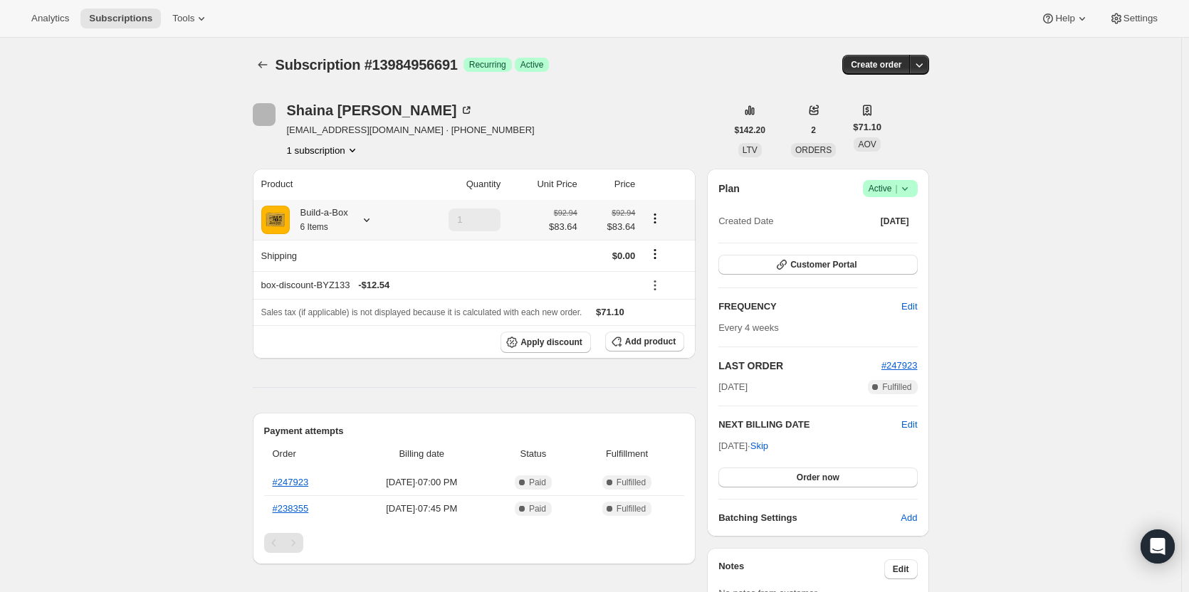
click at [344, 218] on div "Build-a-Box 6 Items" at bounding box center [319, 220] width 58 height 28
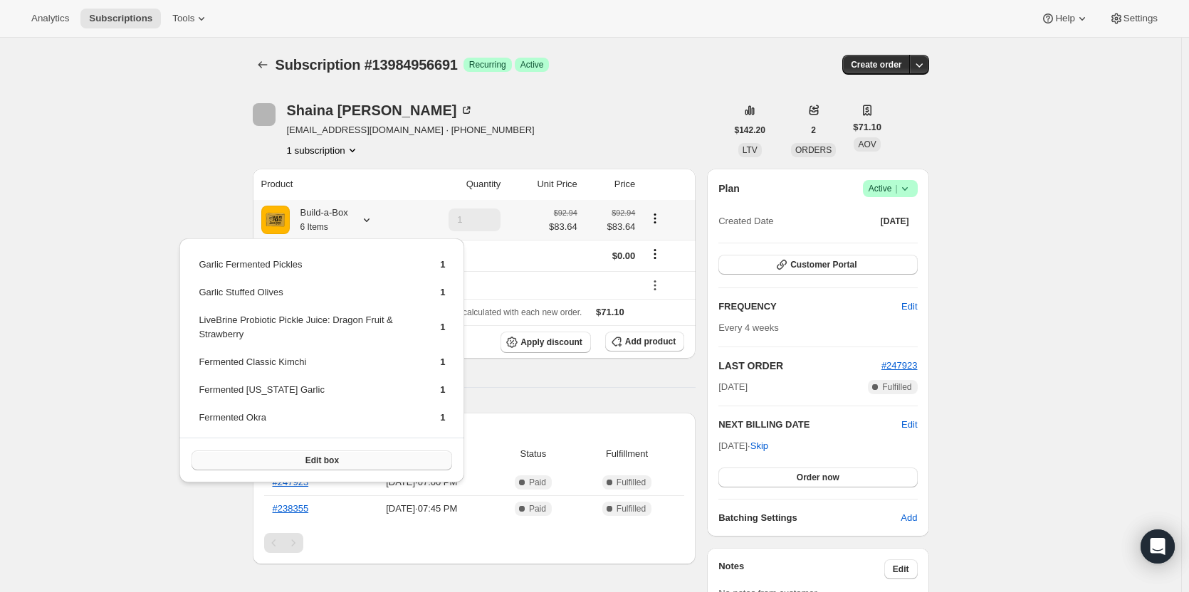
click at [327, 460] on span "Edit box" at bounding box center [321, 460] width 33 height 11
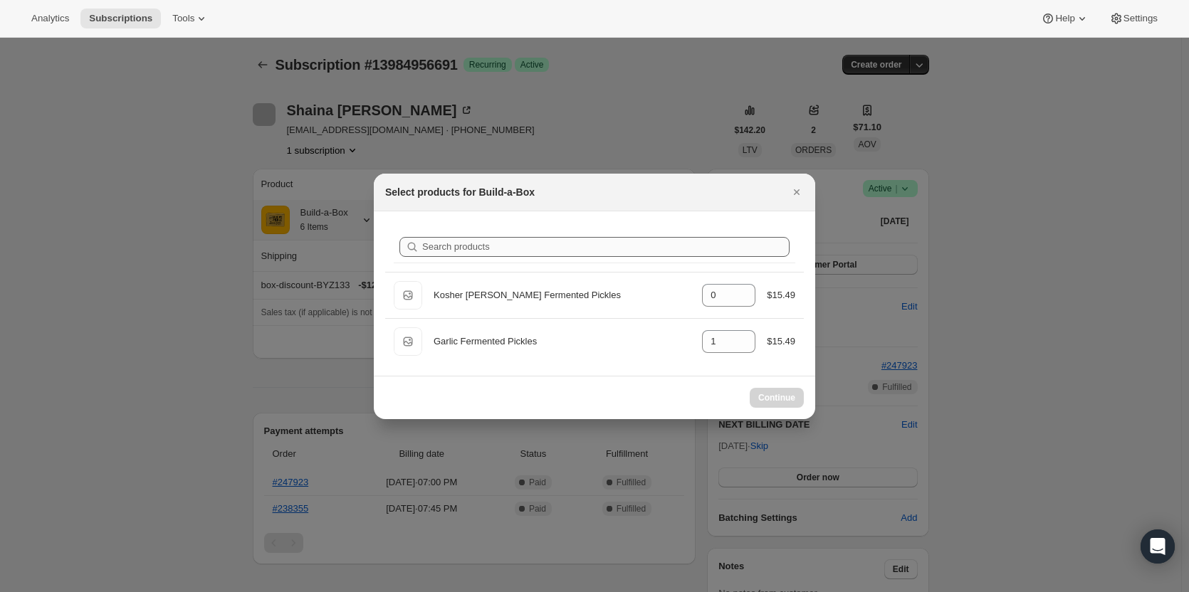
click at [528, 263] on div "Search products" at bounding box center [594, 247] width 419 height 49
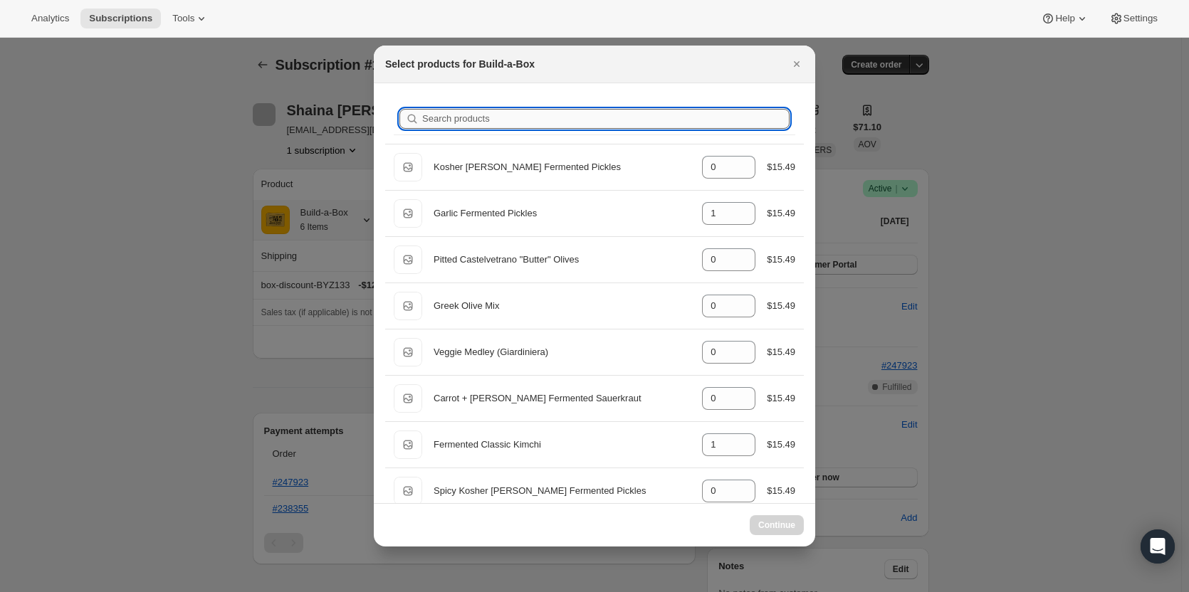
click at [498, 120] on input "Search products" at bounding box center [605, 119] width 367 height 20
type input "g"
type input "1"
type input "0"
type input "1"
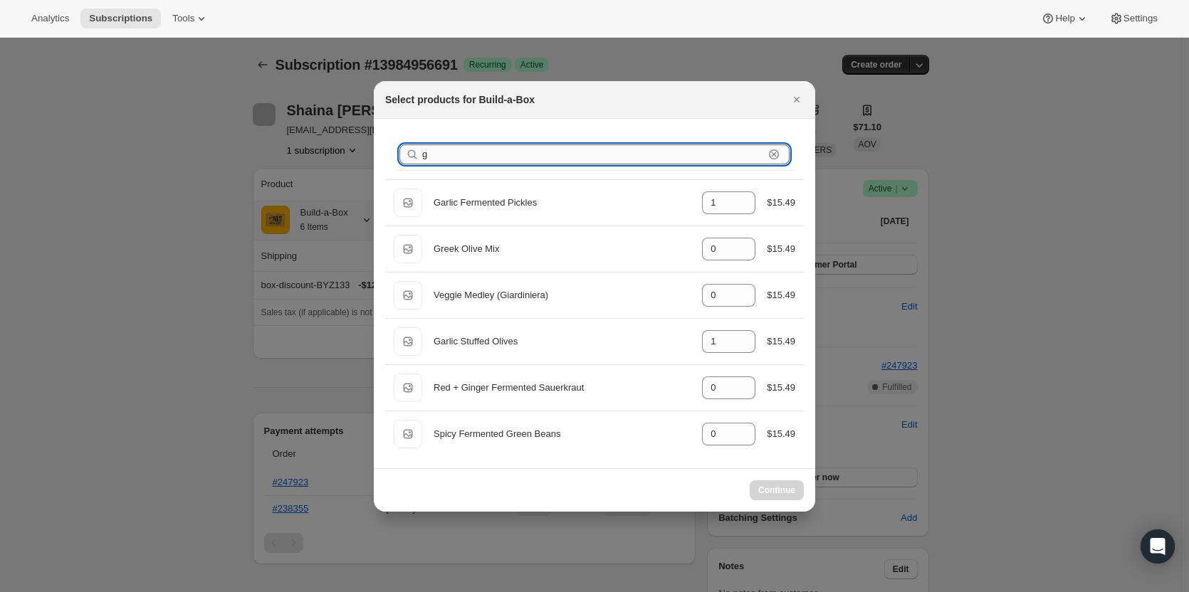
type input "ga"
type input "1"
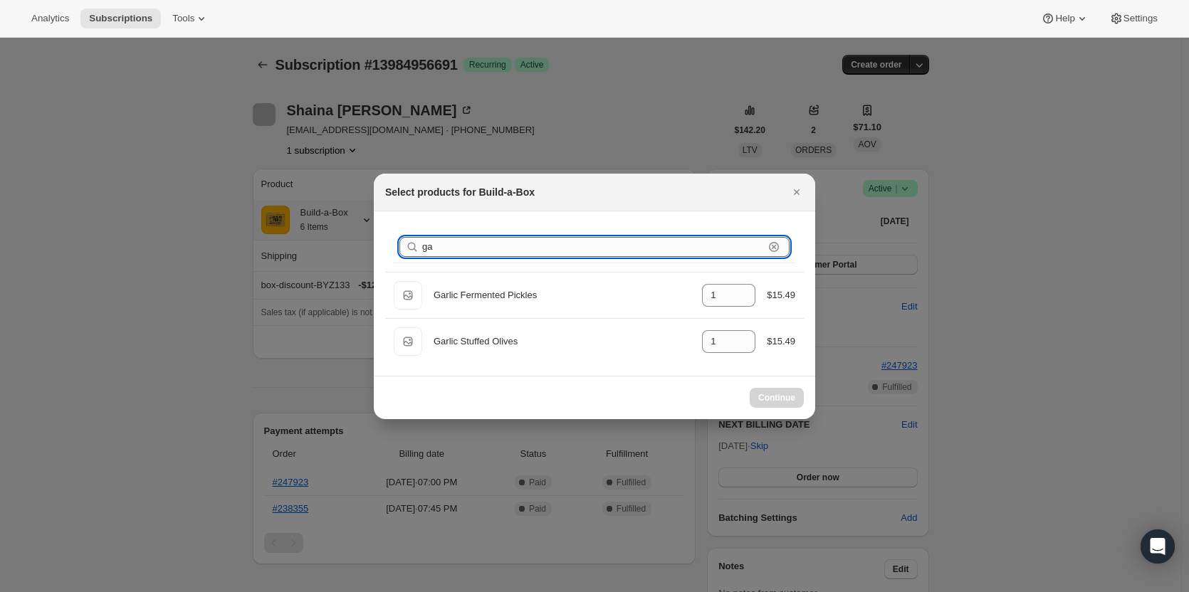
type input "gar"
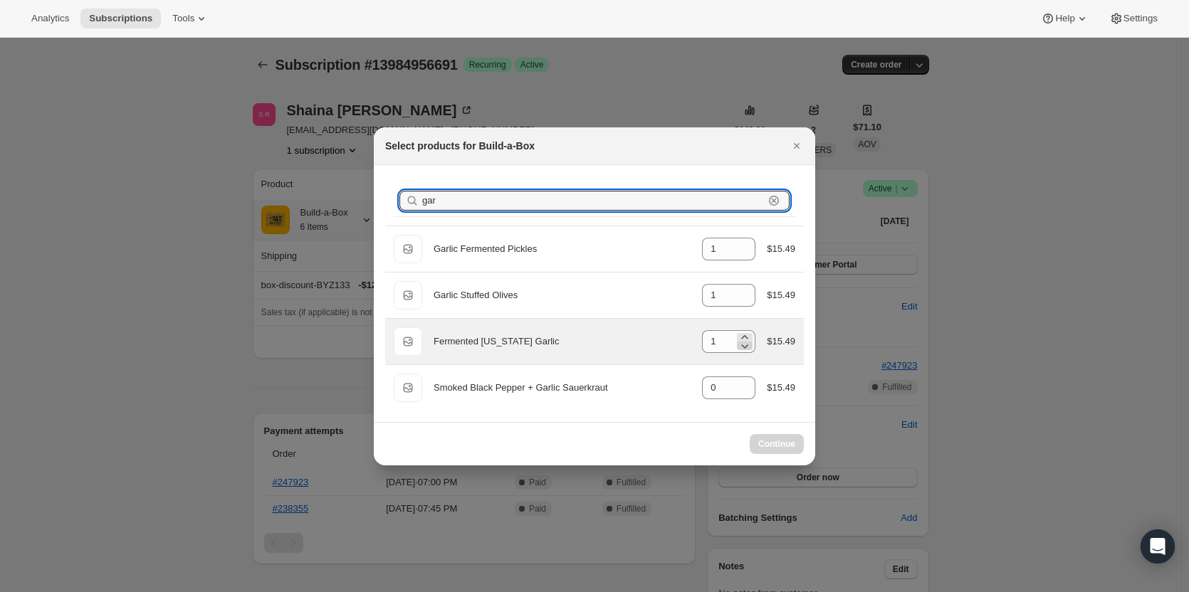
select select "gid://shopify/ProductVariant/49973439234323"
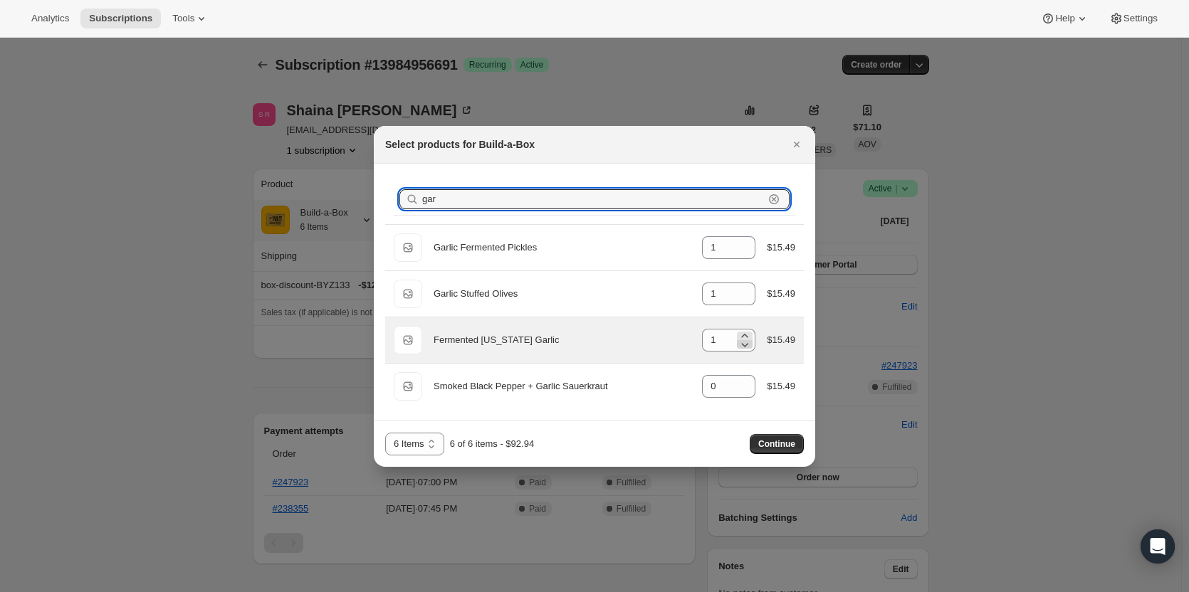
type input "gar"
click at [748, 345] on icon ":re9:" at bounding box center [745, 345] width 7 height 4
type input "0"
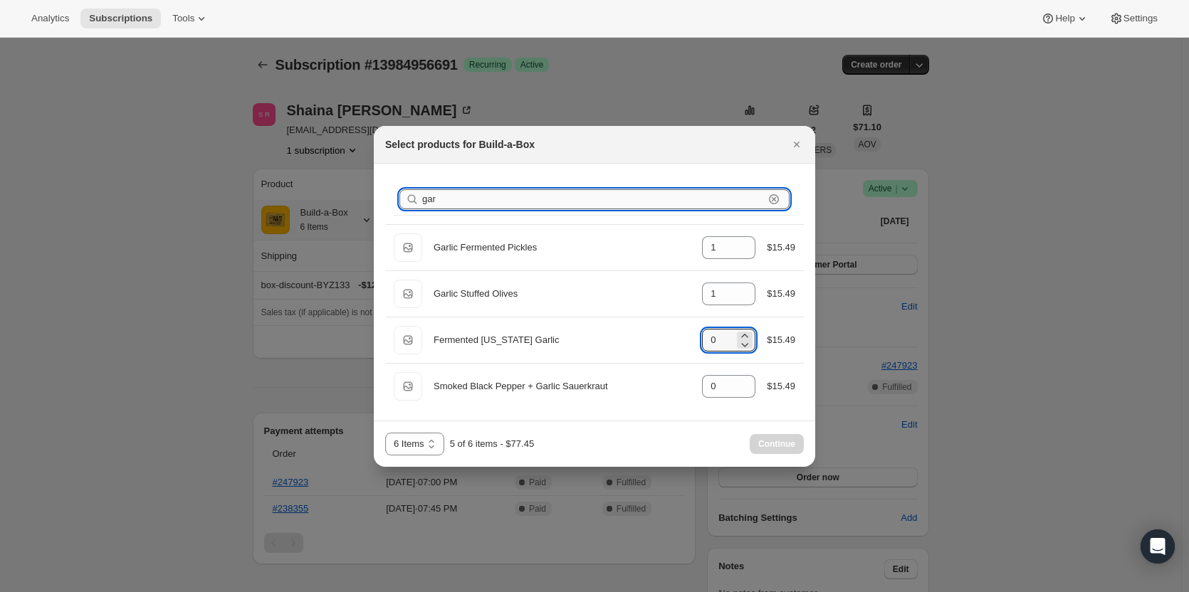
click at [540, 197] on input "gar" at bounding box center [593, 199] width 342 height 20
type input "g"
type input "0"
type input "1"
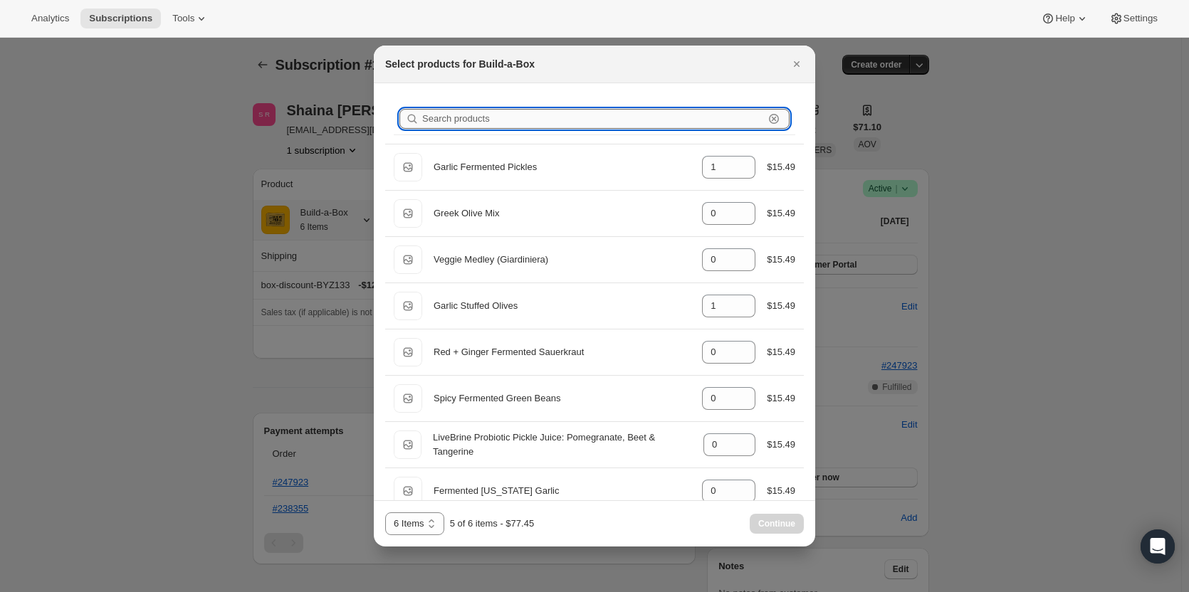
type input "0"
type input "1"
type input "0"
type input "1"
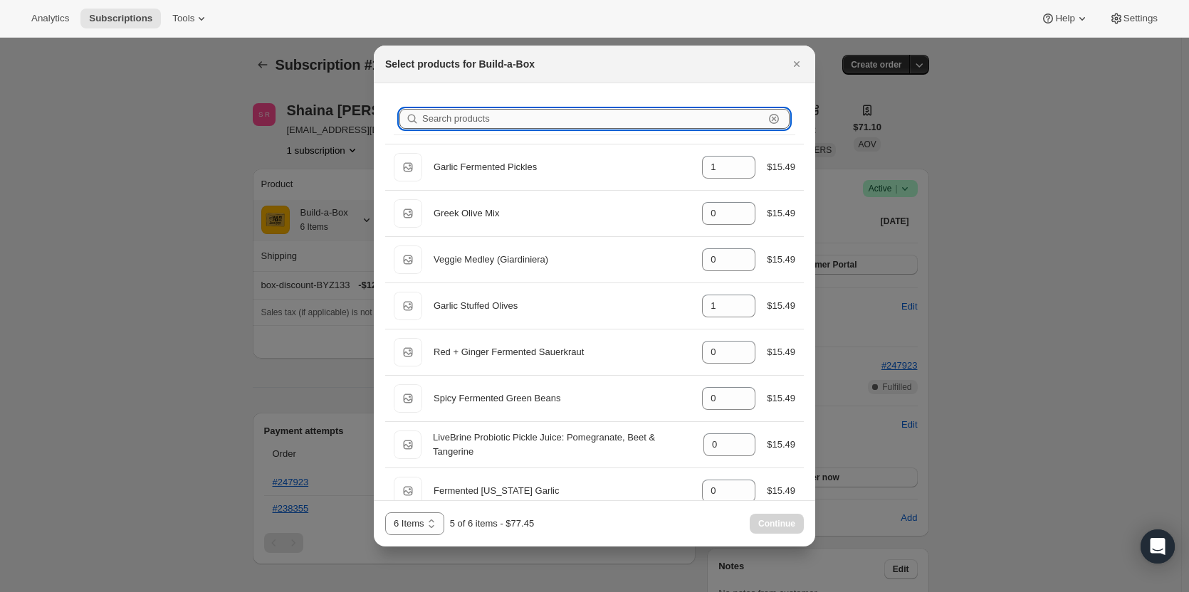
type input "0"
type input "s"
type input "1"
type input "0"
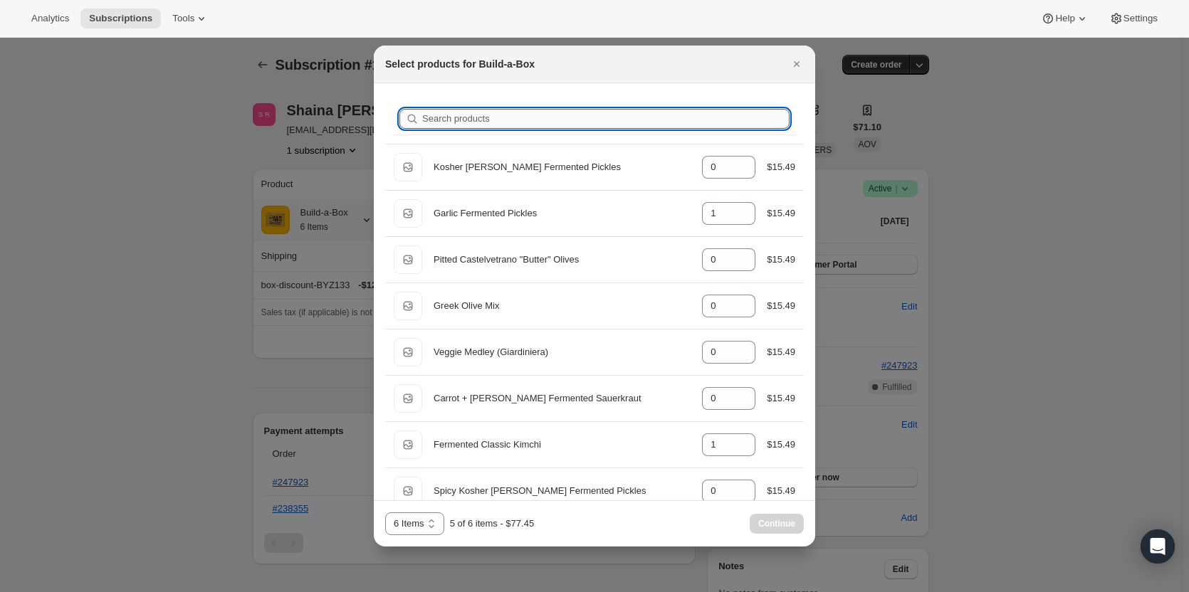
type input "1"
type input "st"
type input "0"
type input "1"
type input "0"
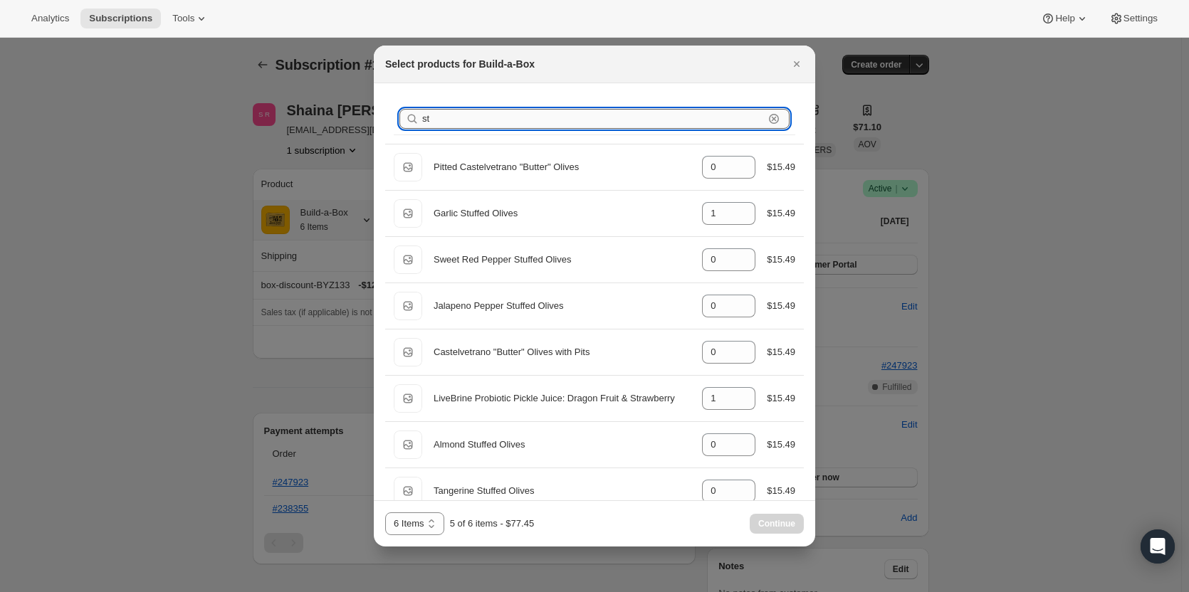
type input "str"
type input "1"
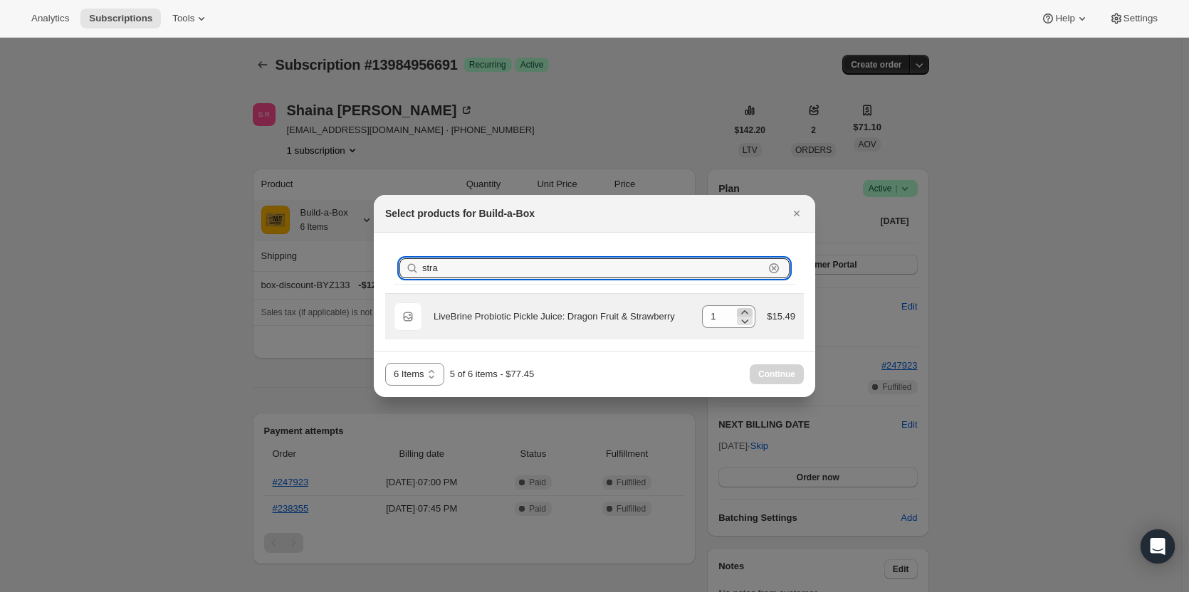
type input "stra"
click at [747, 310] on icon ":re9:" at bounding box center [745, 312] width 14 height 14
type input "2"
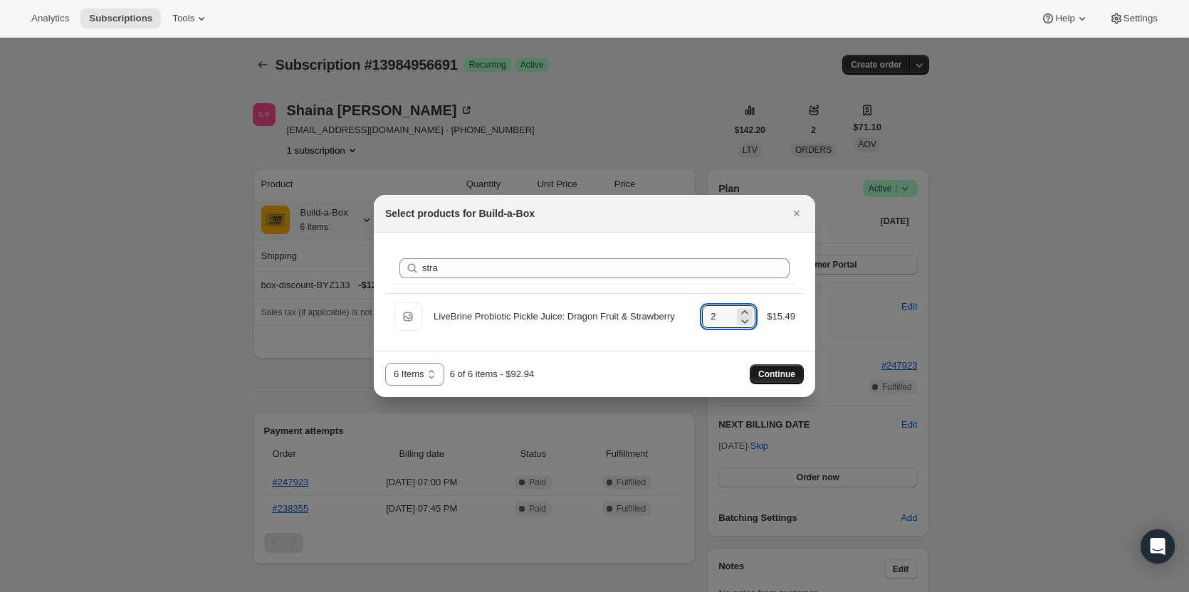
click at [783, 370] on span "Continue" at bounding box center [776, 374] width 37 height 11
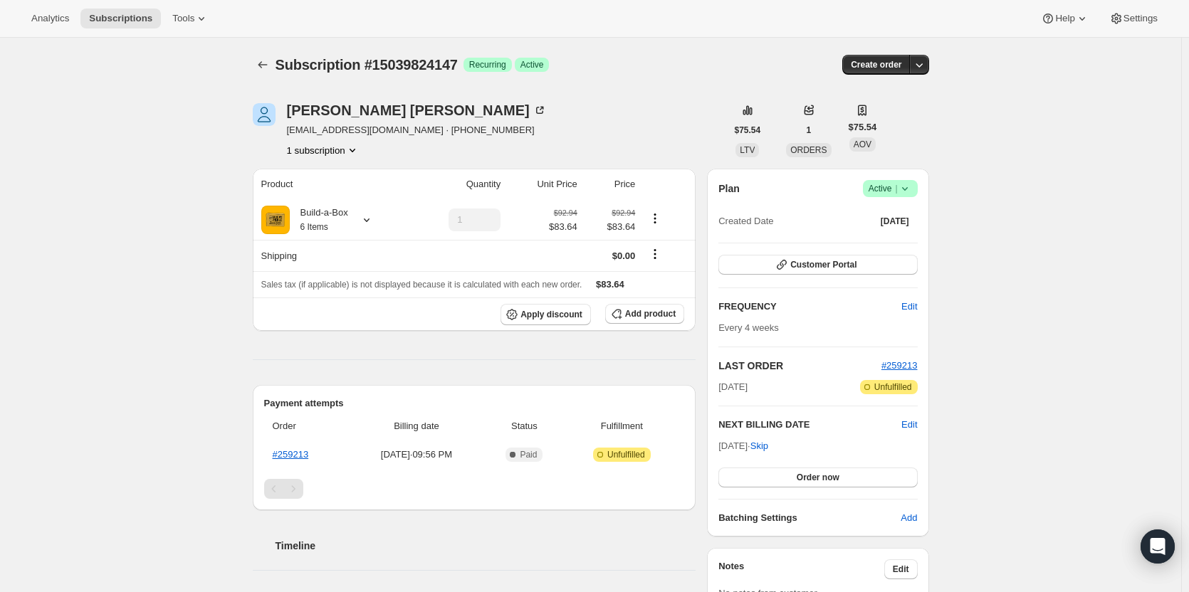
click at [890, 189] on span "Active |" at bounding box center [889, 189] width 43 height 14
click at [883, 231] on button "Cancel subscription" at bounding box center [894, 240] width 89 height 23
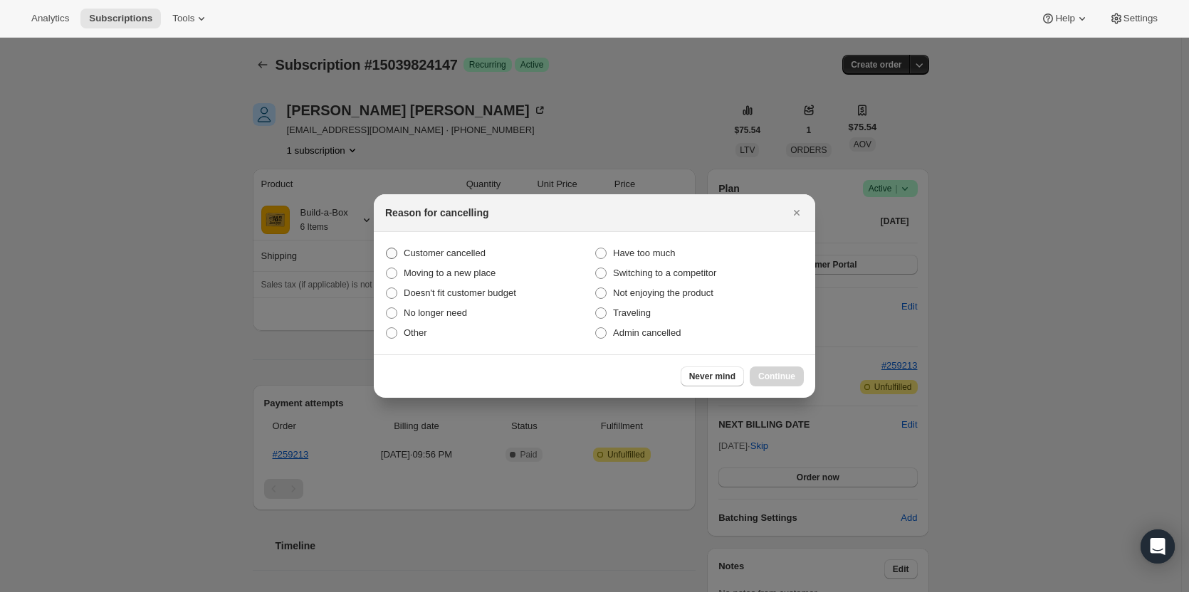
click at [401, 250] on label "Customer cancelled" at bounding box center [489, 253] width 209 height 20
click at [387, 248] on input "Customer cancelled" at bounding box center [386, 248] width 1 height 1
radio input "true"
click at [793, 381] on span "Continue" at bounding box center [776, 376] width 37 height 11
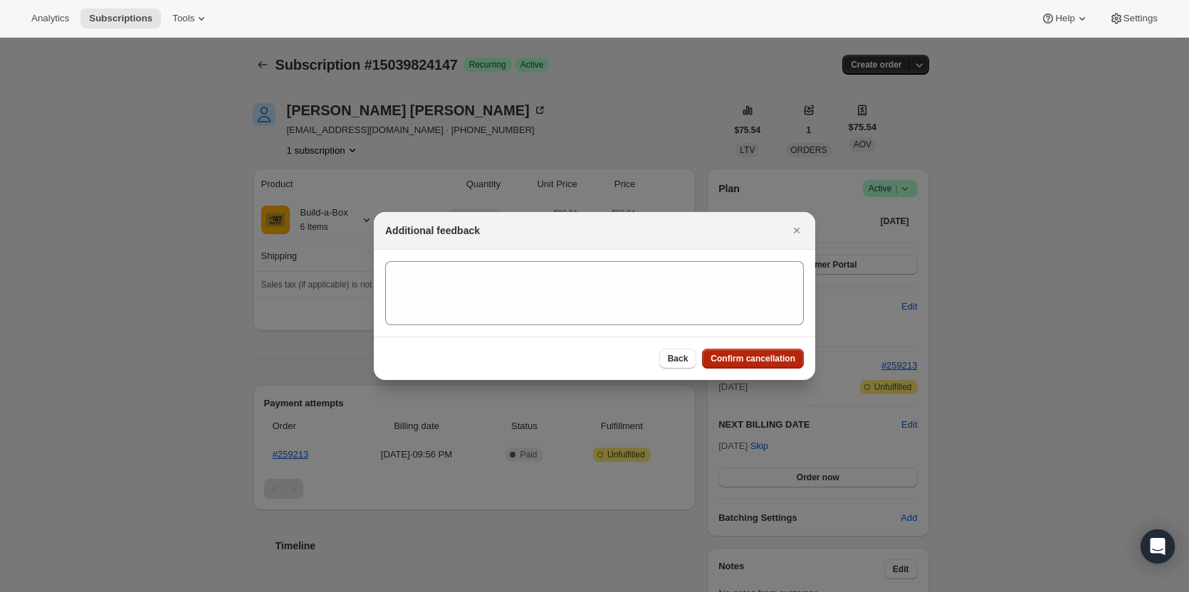
click at [764, 363] on span "Confirm cancellation" at bounding box center [752, 358] width 85 height 11
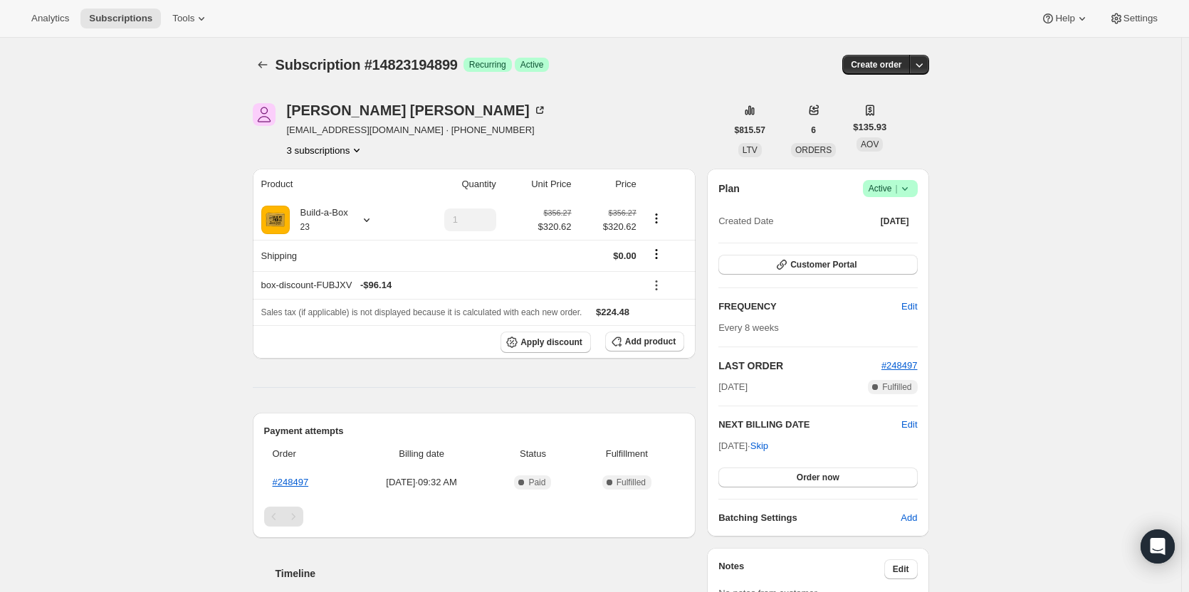
click at [356, 157] on icon "Product actions" at bounding box center [357, 150] width 14 height 14
click at [350, 196] on span "13824164115" at bounding box center [329, 201] width 99 height 14
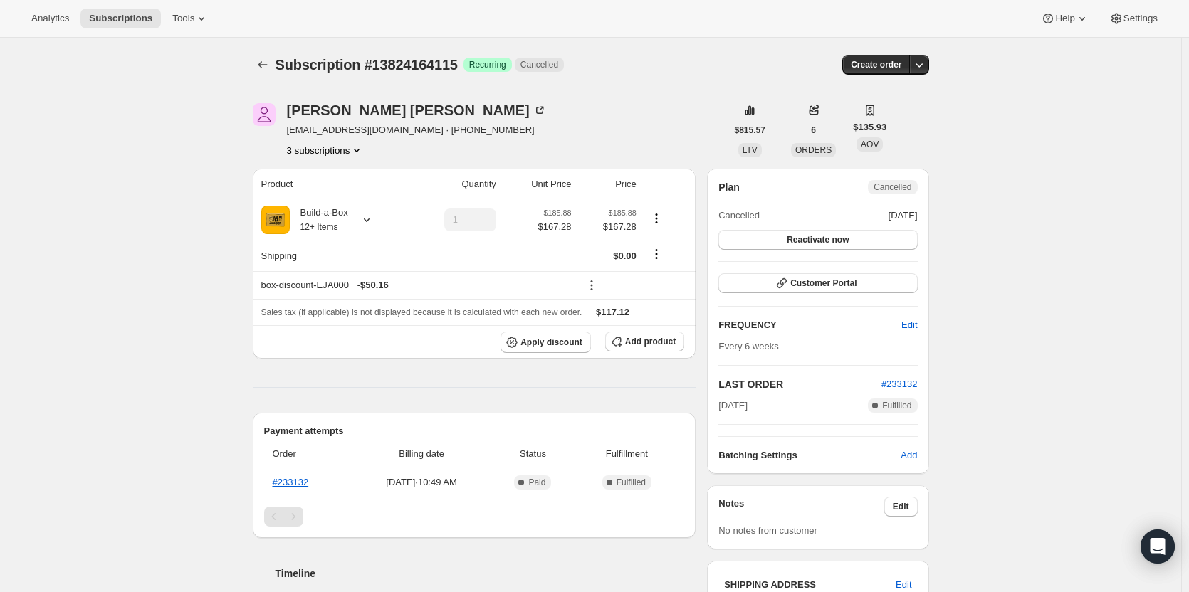
click at [350, 151] on button "3 subscriptions" at bounding box center [326, 150] width 78 height 14
click at [349, 180] on span "13265731859" at bounding box center [329, 177] width 99 height 14
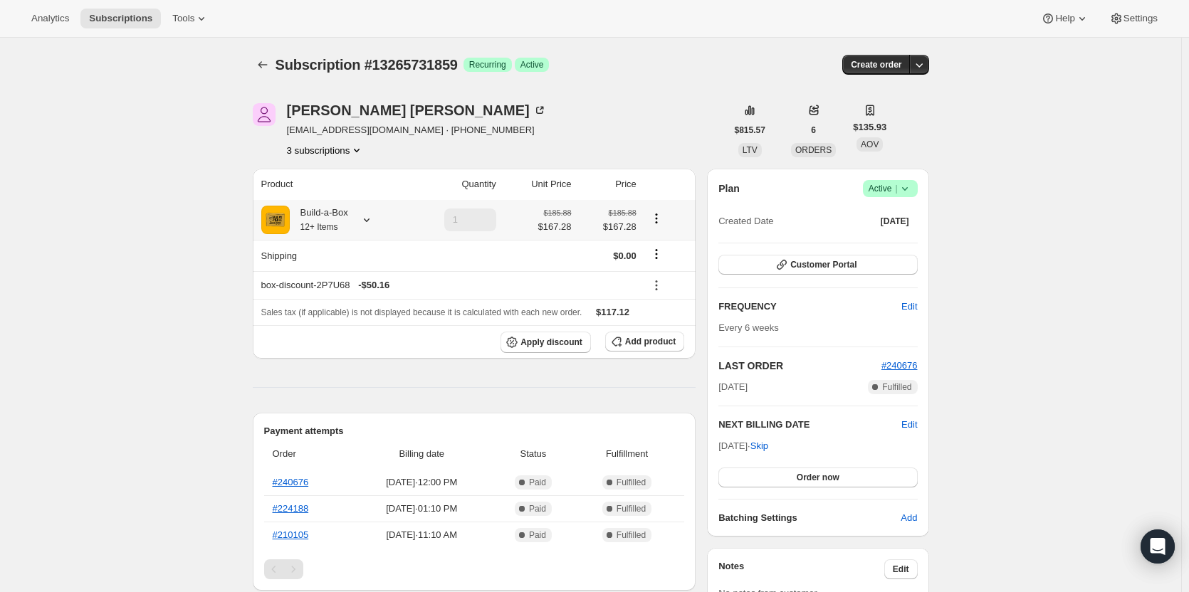
click at [357, 221] on div at bounding box center [364, 220] width 20 height 14
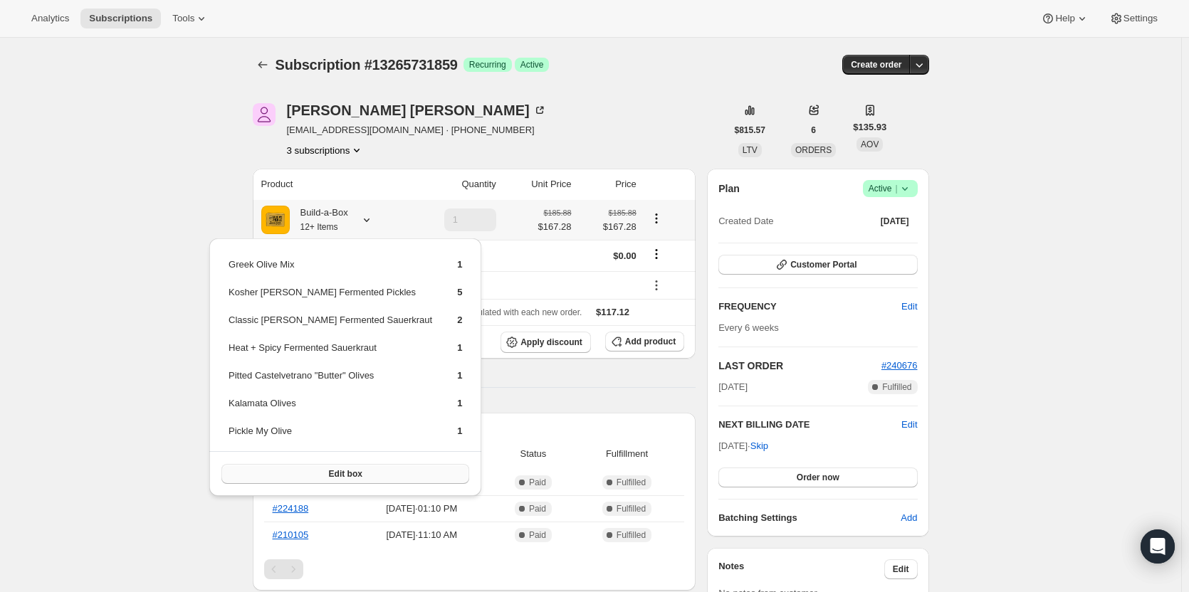
click at [329, 469] on span "Edit box" at bounding box center [345, 473] width 33 height 11
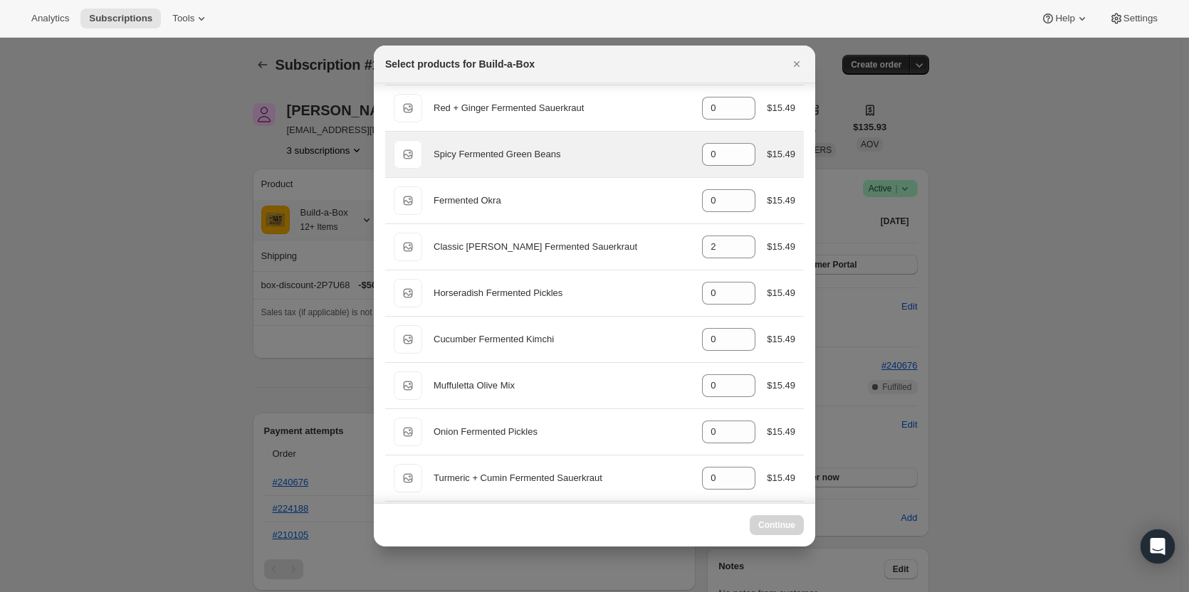
scroll to position [570, 0]
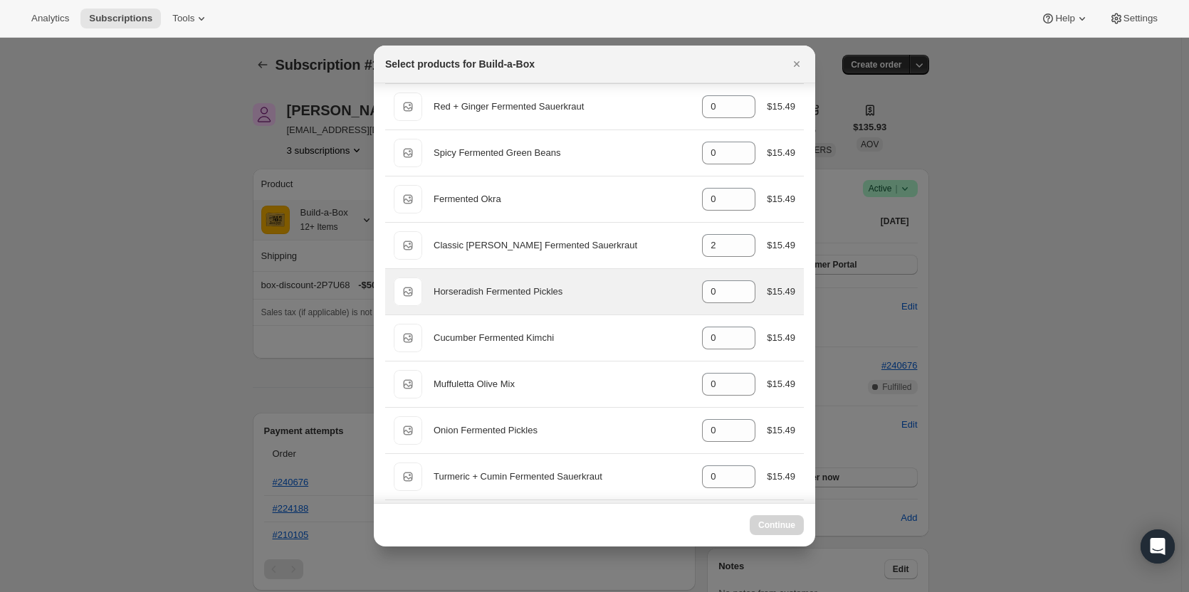
select select "gid://shopify/ProductVariant/49973439299859"
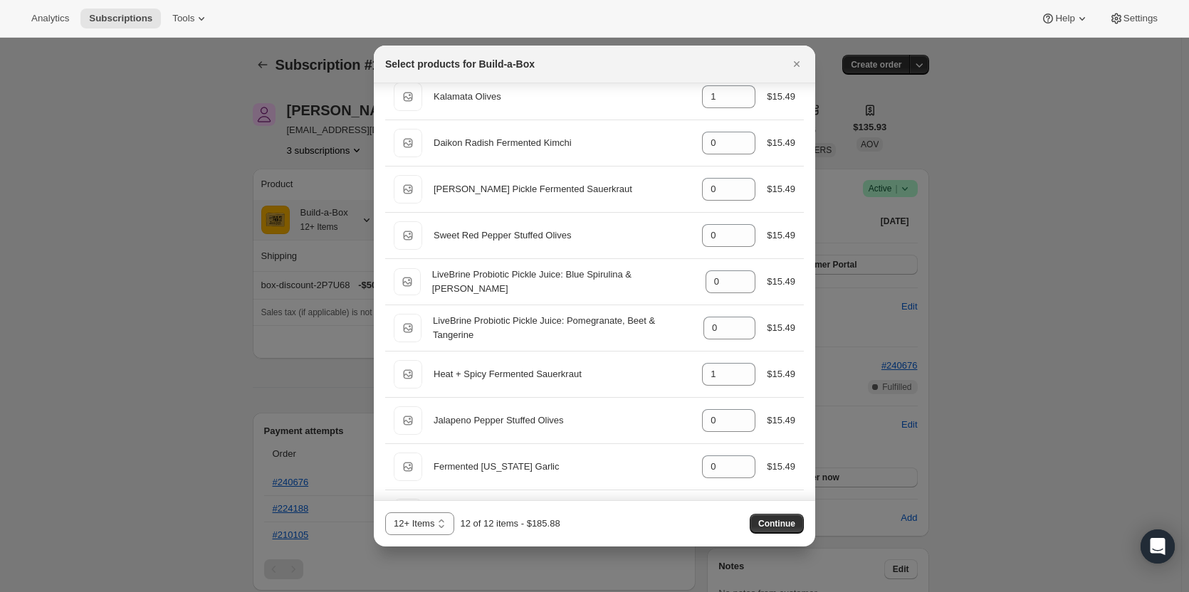
scroll to position [997, 0]
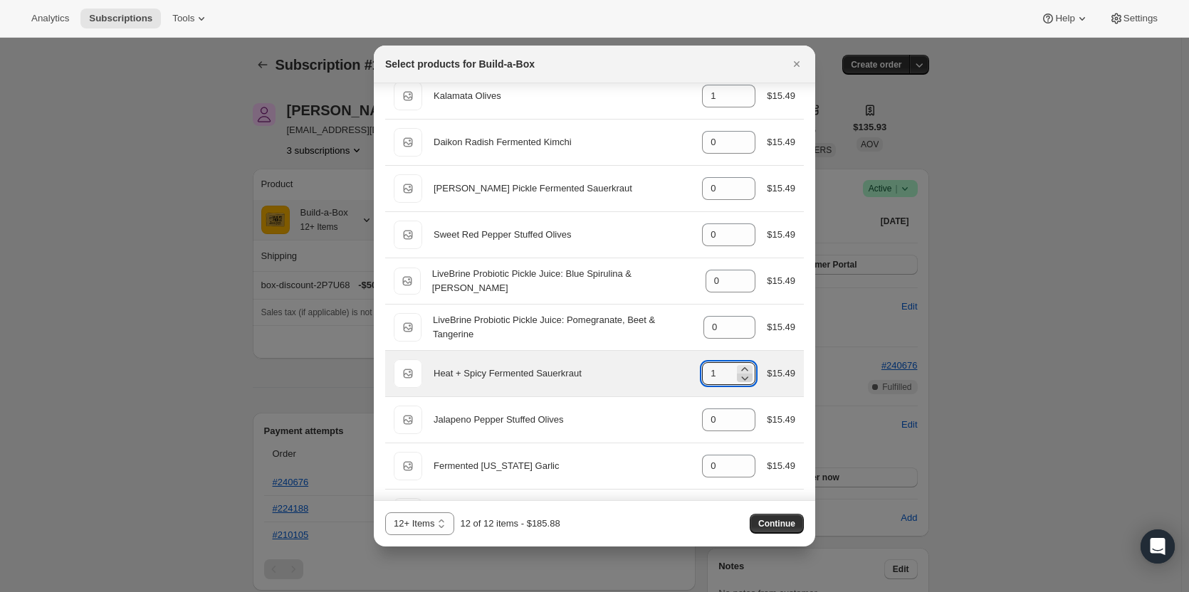
click at [738, 378] on icon ":rja:" at bounding box center [745, 378] width 14 height 14
type input "0"
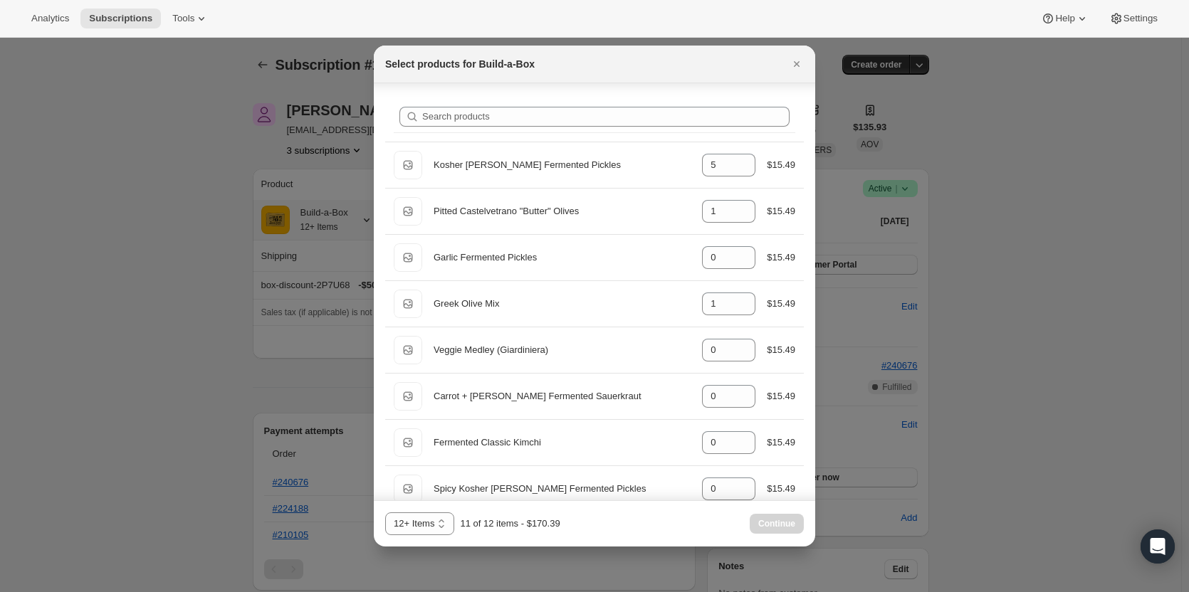
scroll to position [0, 0]
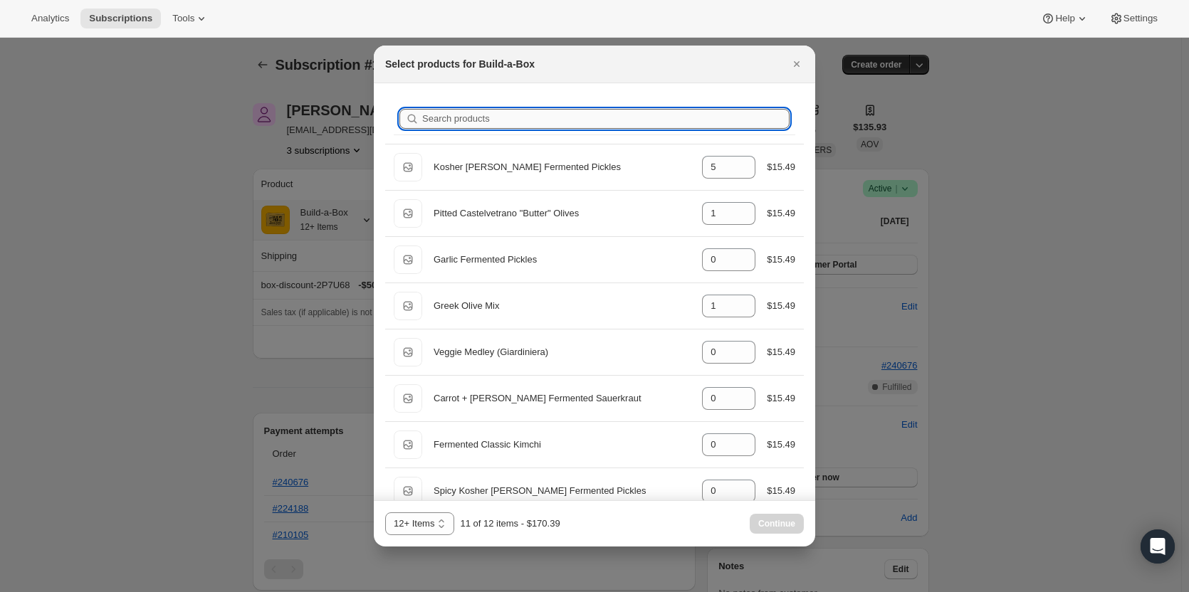
click at [543, 116] on input "Search products" at bounding box center [605, 119] width 367 height 20
type input "b"
type input "1"
type input "0"
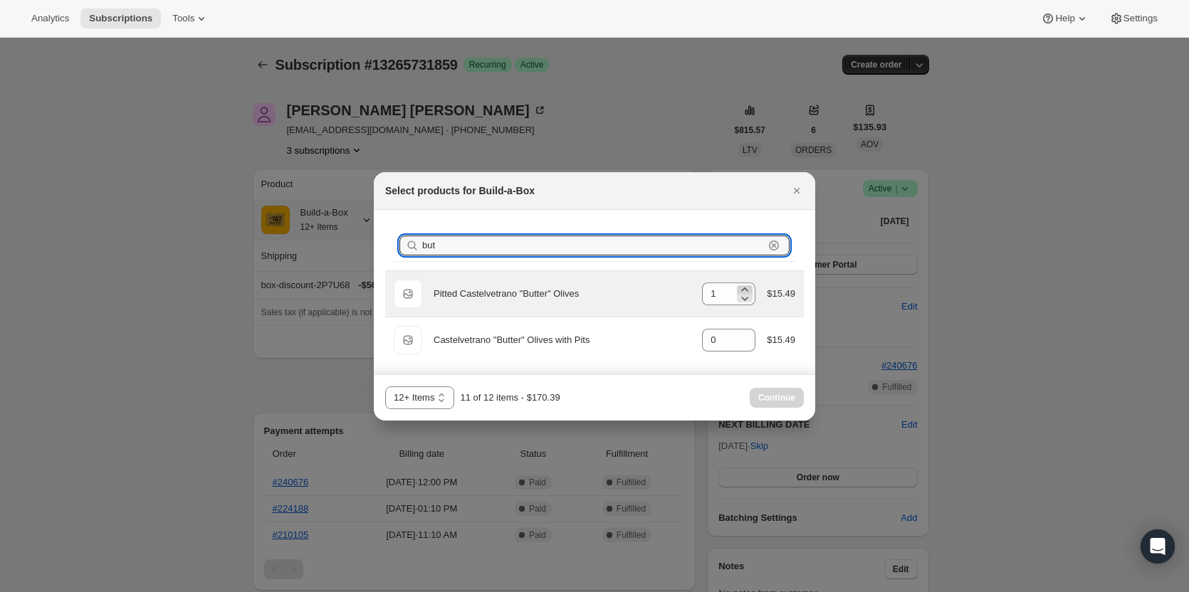
type input "but"
click at [746, 288] on icon ":rja:" at bounding box center [745, 290] width 6 height 4
type input "2"
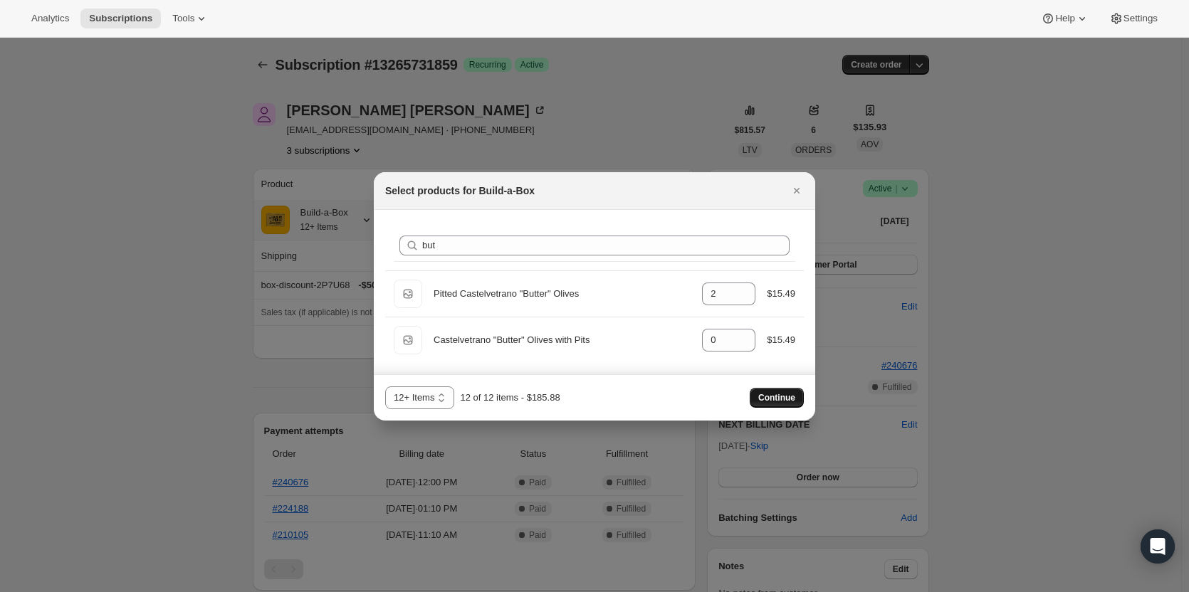
click at [794, 395] on span "Continue" at bounding box center [776, 397] width 37 height 11
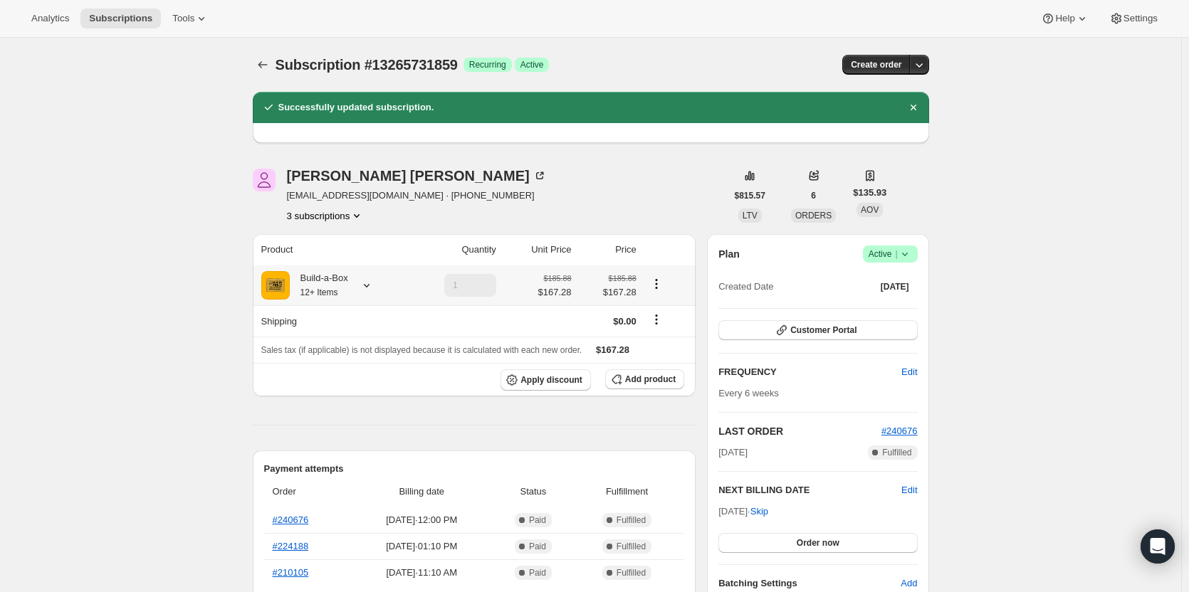
click at [335, 300] on th "Build-a-Box 12+ Items" at bounding box center [330, 286] width 154 height 40
click at [342, 288] on div "Build-a-Box 12+ Items" at bounding box center [319, 285] width 58 height 28
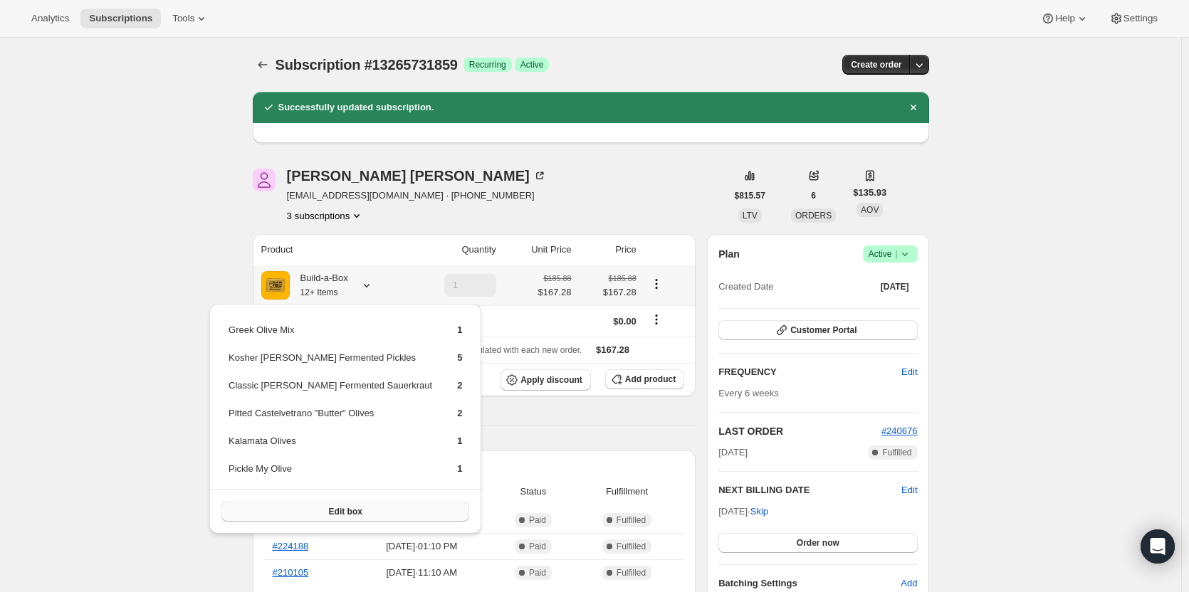
click at [329, 510] on span "Edit box" at bounding box center [345, 511] width 33 height 11
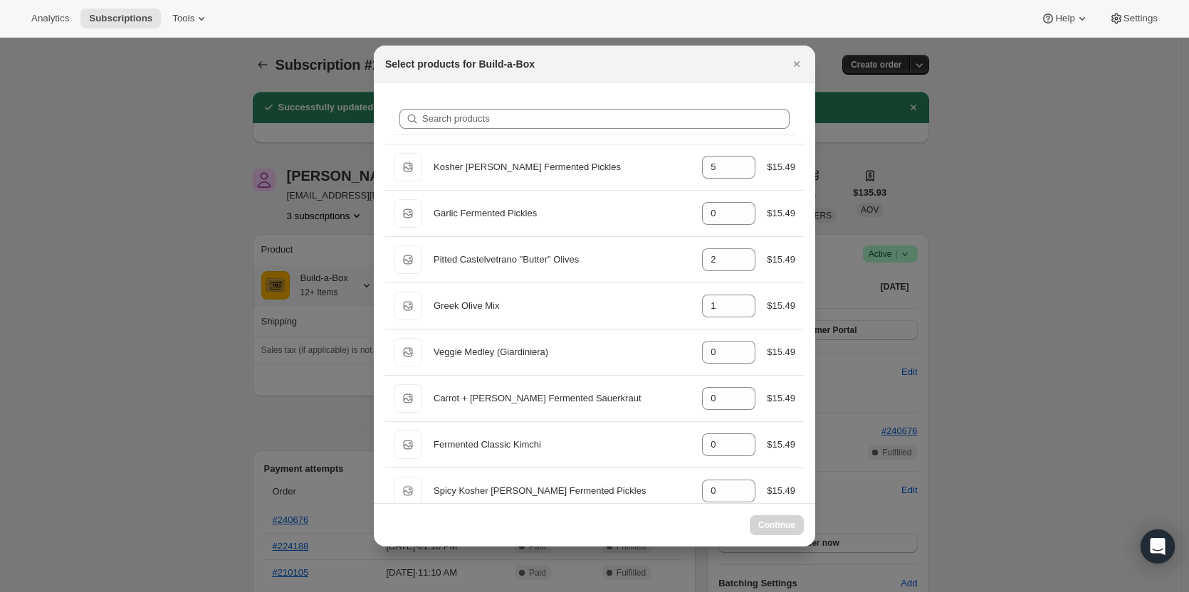
select select "gid://shopify/ProductVariant/49973439299859"
click at [219, 301] on div at bounding box center [594, 296] width 1189 height 592
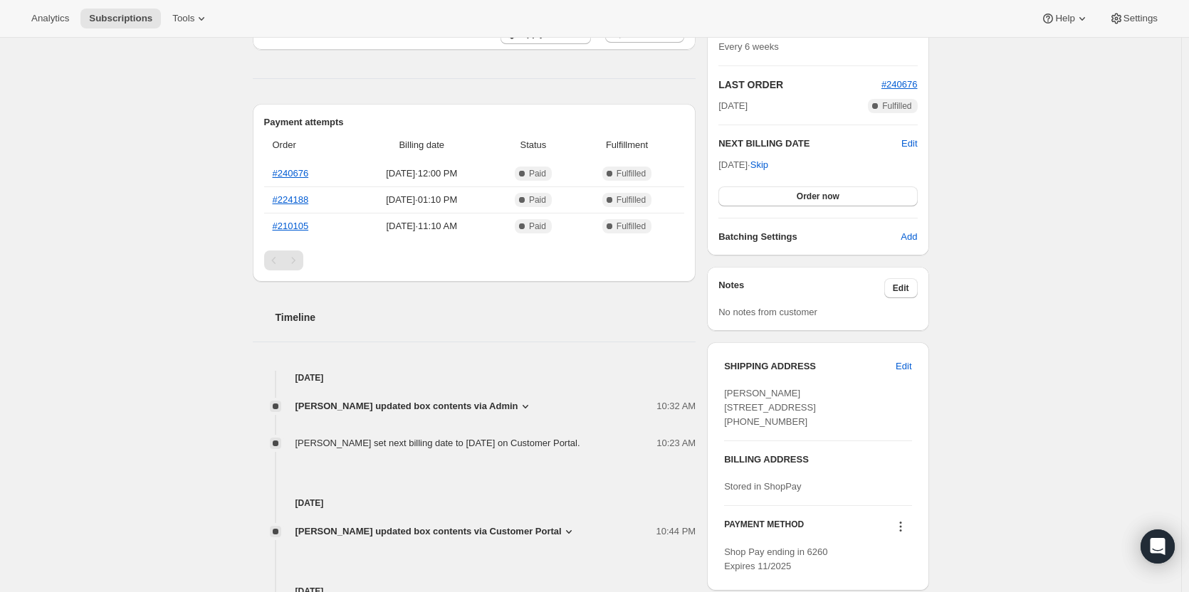
scroll to position [356, 0]
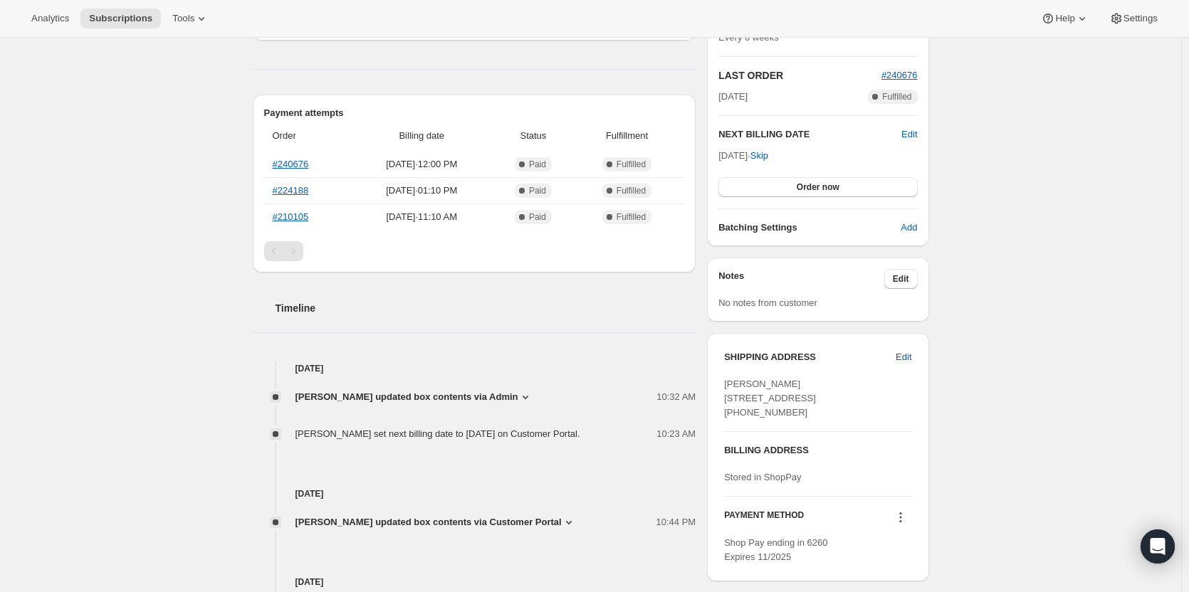
click at [444, 392] on span "[PERSON_NAME] updated box contents via Admin" at bounding box center [406, 397] width 223 height 14
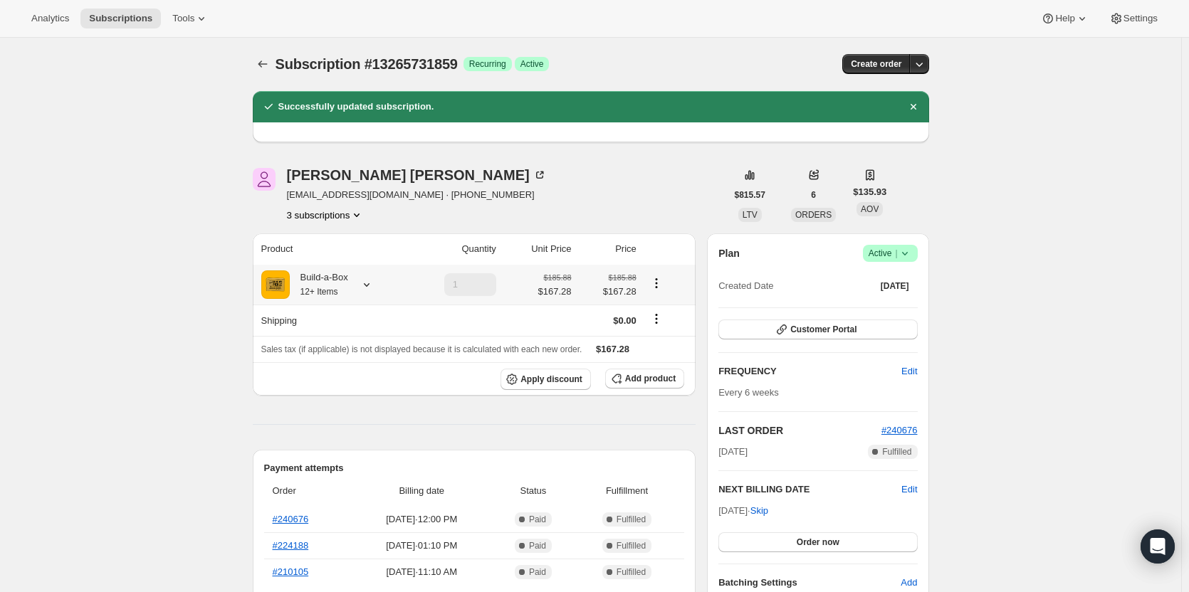
scroll to position [0, 0]
click at [359, 288] on div at bounding box center [364, 285] width 20 height 14
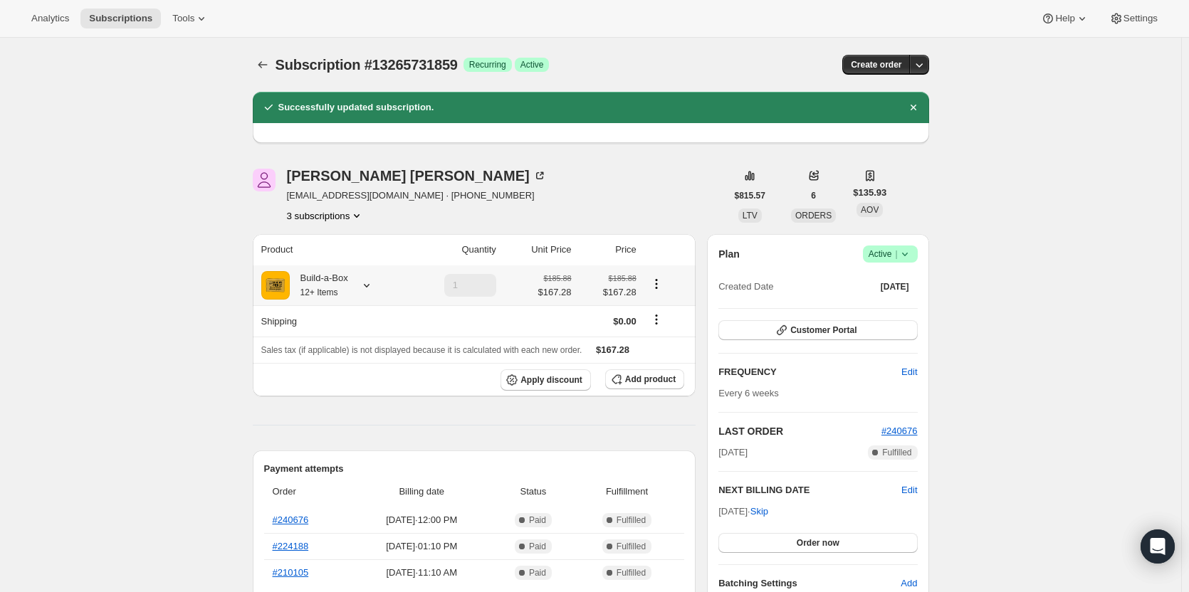
click at [657, 281] on icon "Product actions" at bounding box center [656, 280] width 2 height 2
click at [662, 318] on span "Edit box" at bounding box center [660, 312] width 34 height 14
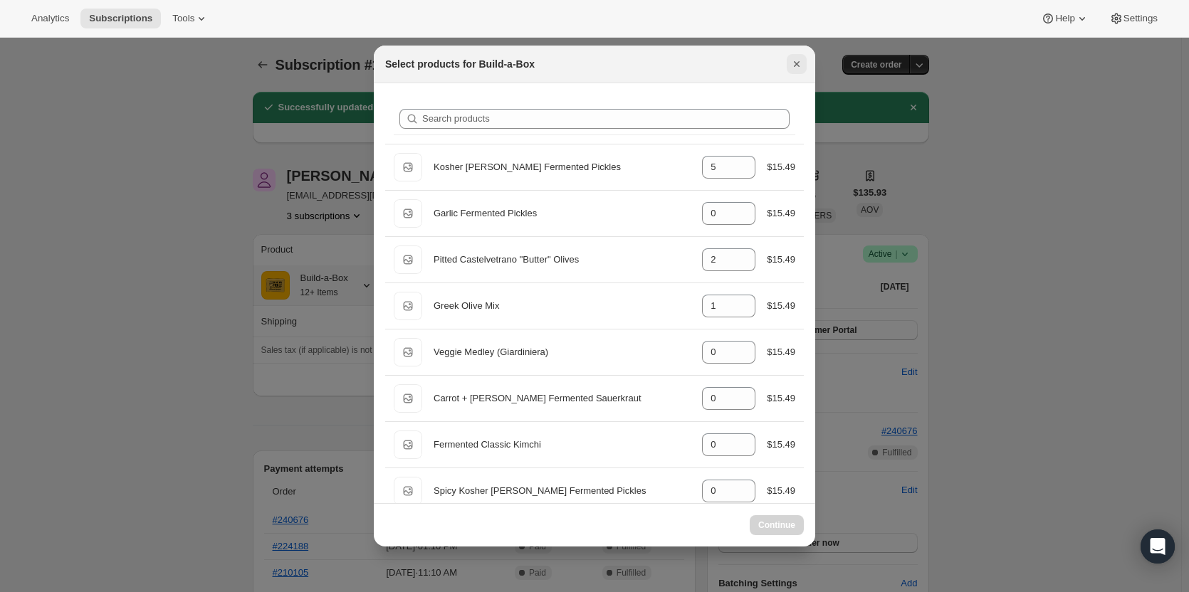
click at [804, 63] on button "Close" at bounding box center [797, 64] width 20 height 20
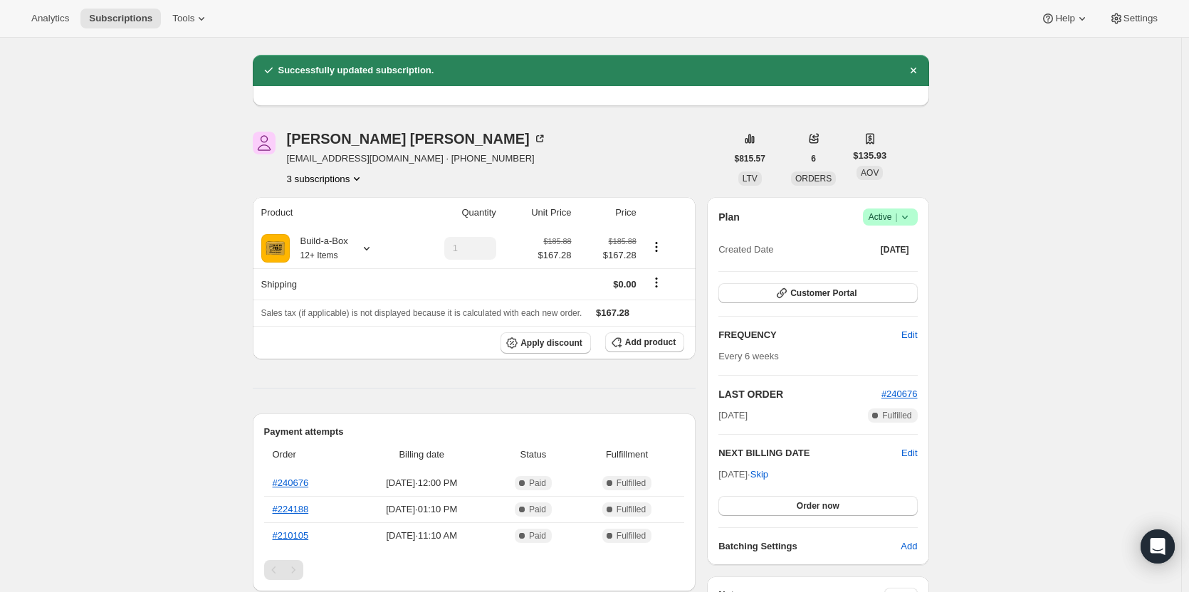
scroll to position [71, 0]
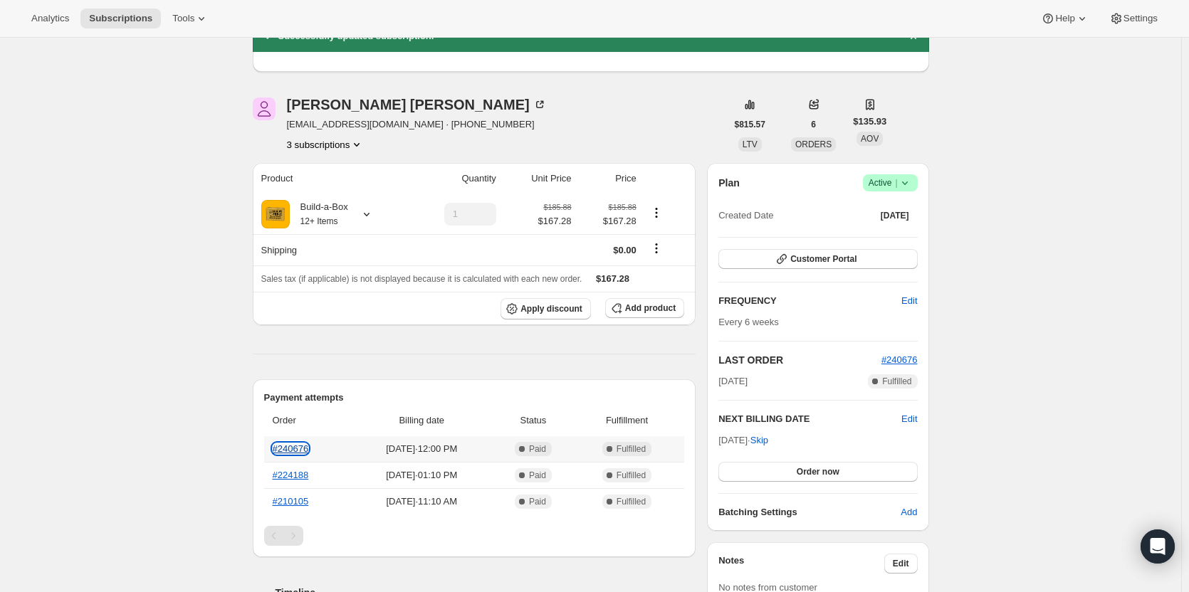
click at [304, 450] on link "#240676" at bounding box center [291, 449] width 36 height 11
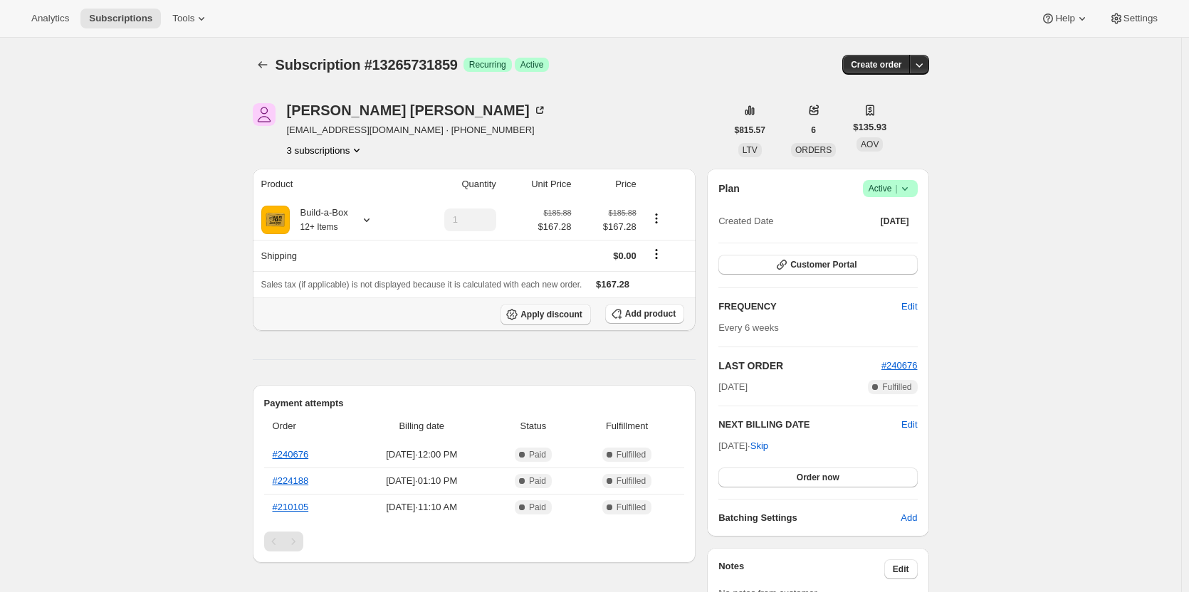
click at [551, 314] on span "Apply discount" at bounding box center [551, 314] width 62 height 11
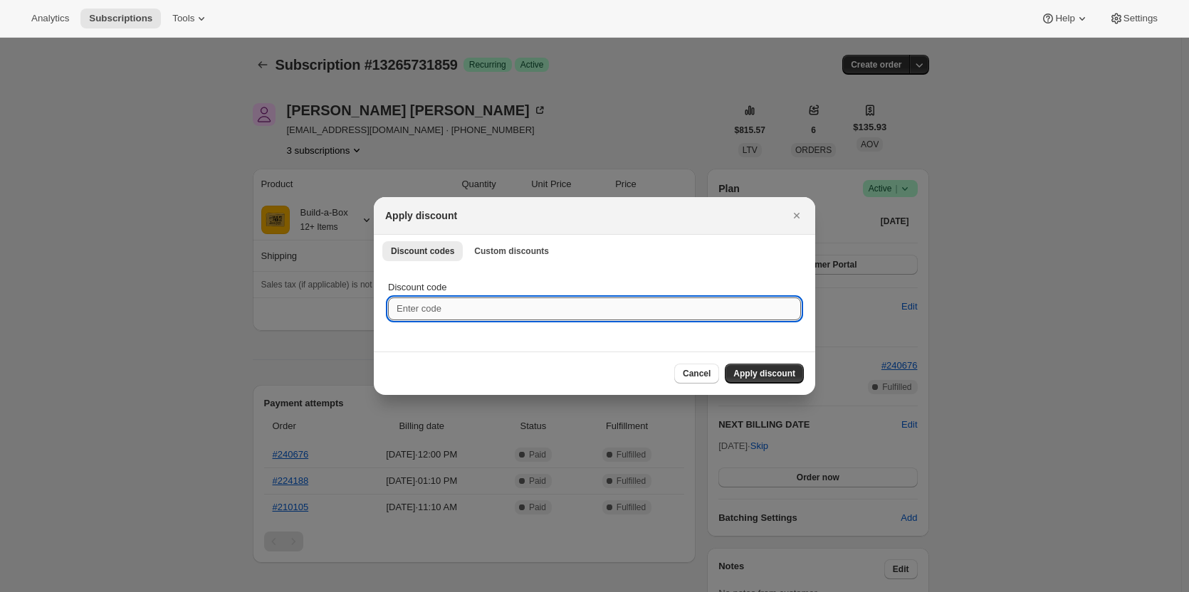
click at [480, 314] on input "Discount code" at bounding box center [594, 309] width 413 height 23
paste input "box-discount-EJA000"
type input "box-discount-EJA000"
click at [762, 367] on button "Apply discount" at bounding box center [764, 374] width 79 height 20
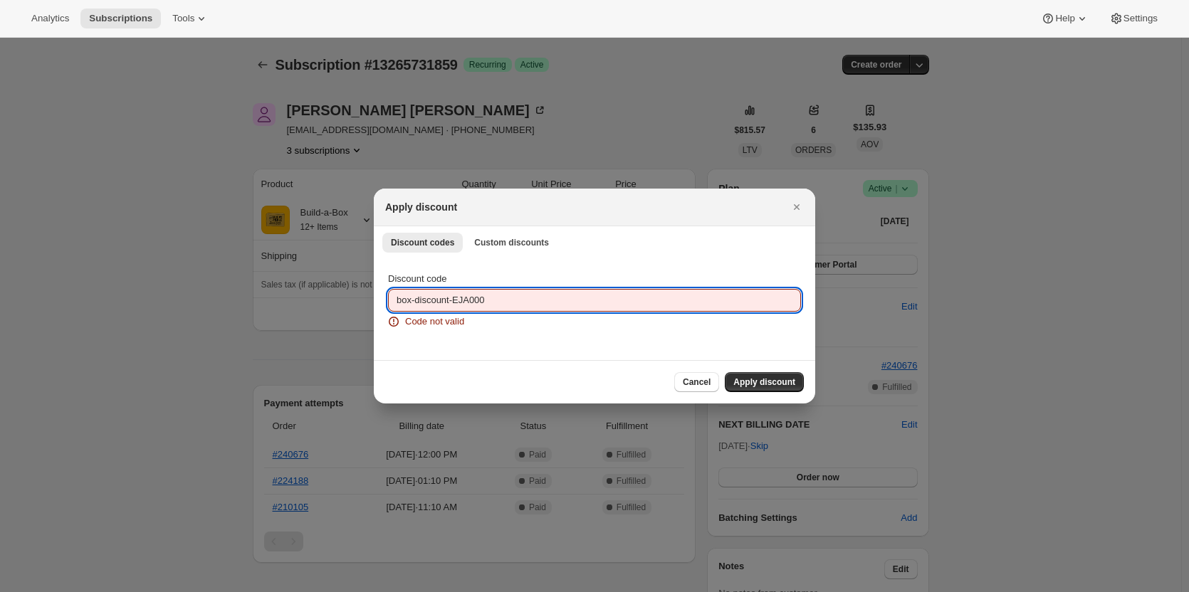
click at [549, 305] on input "box-discount-EJA000" at bounding box center [594, 300] width 413 height 23
type input "b"
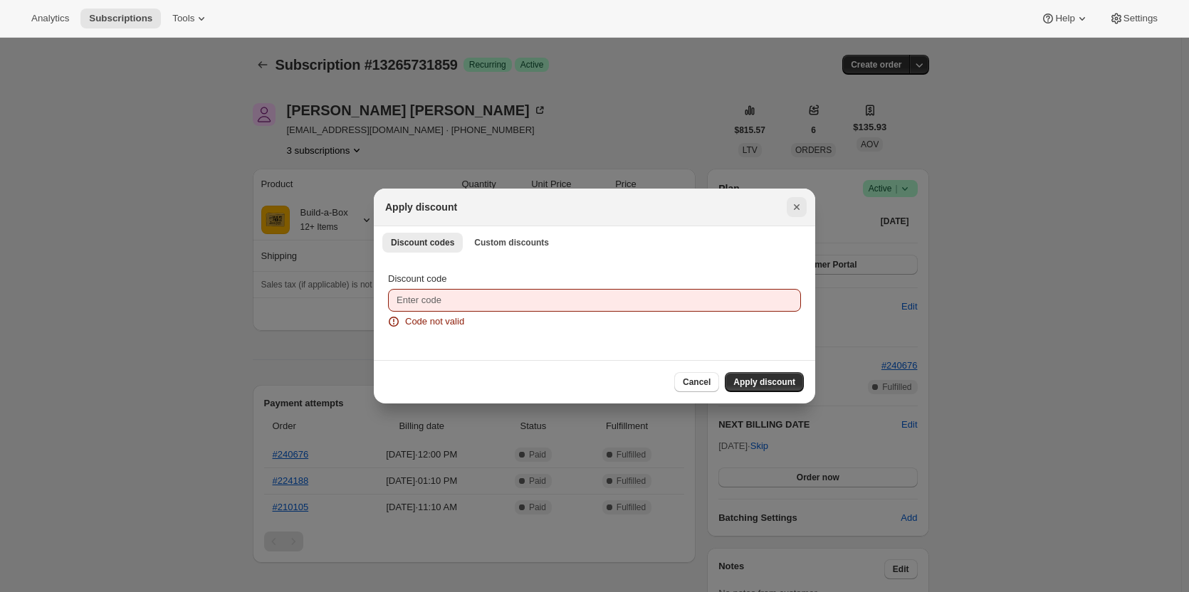
click at [795, 209] on icon "Close" at bounding box center [797, 207] width 6 height 6
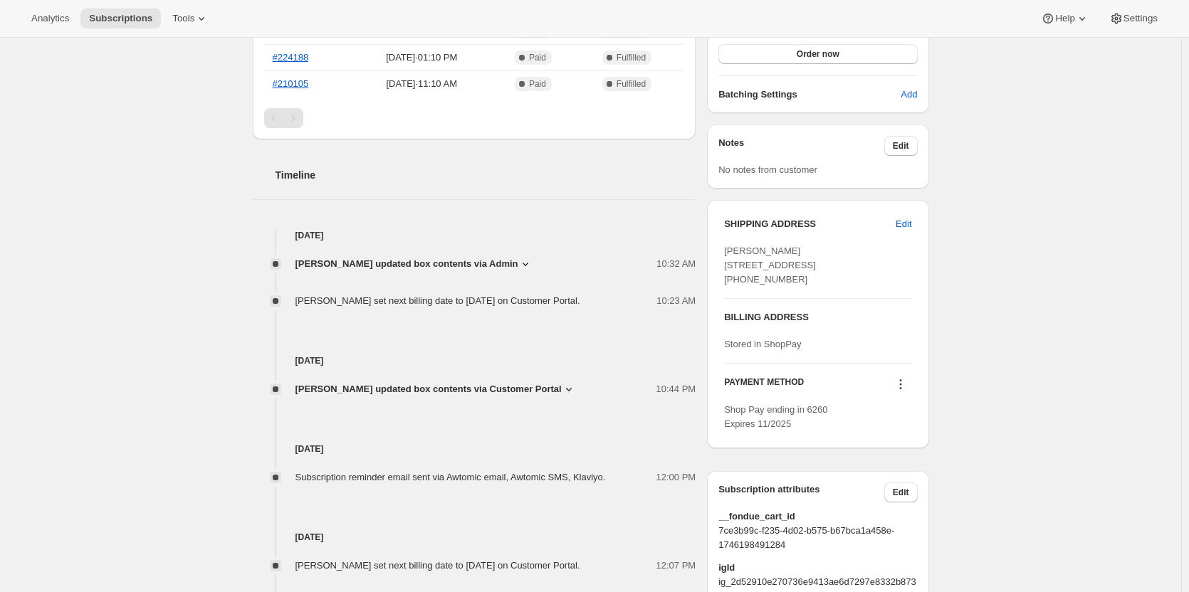
scroll to position [427, 0]
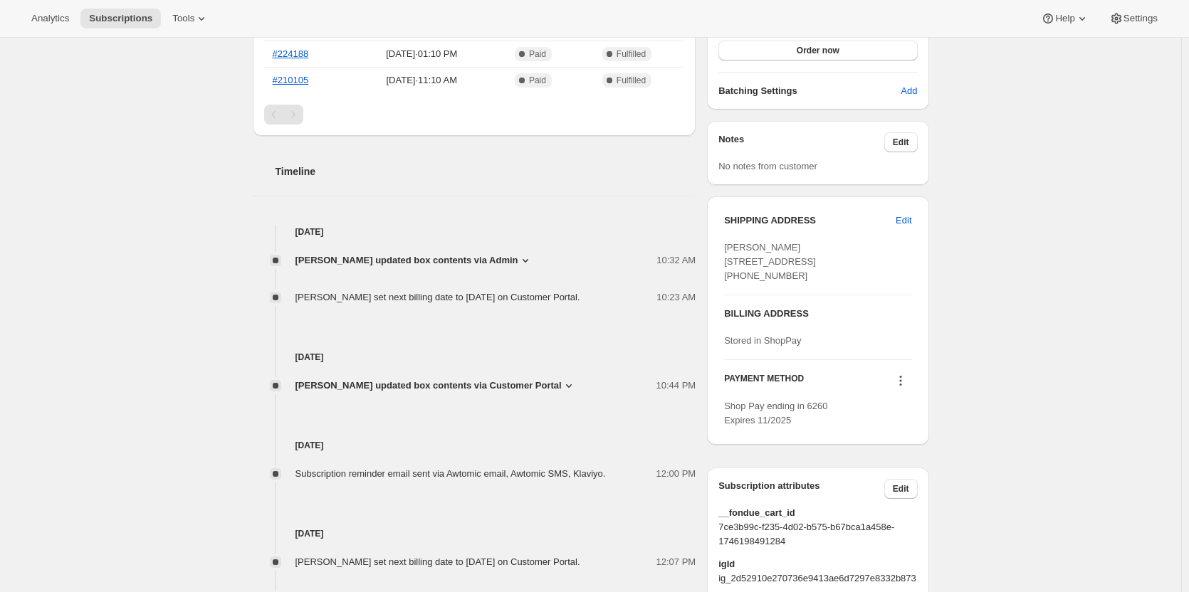
click at [513, 393] on span "[PERSON_NAME] updated box contents via Customer Portal" at bounding box center [428, 386] width 266 height 14
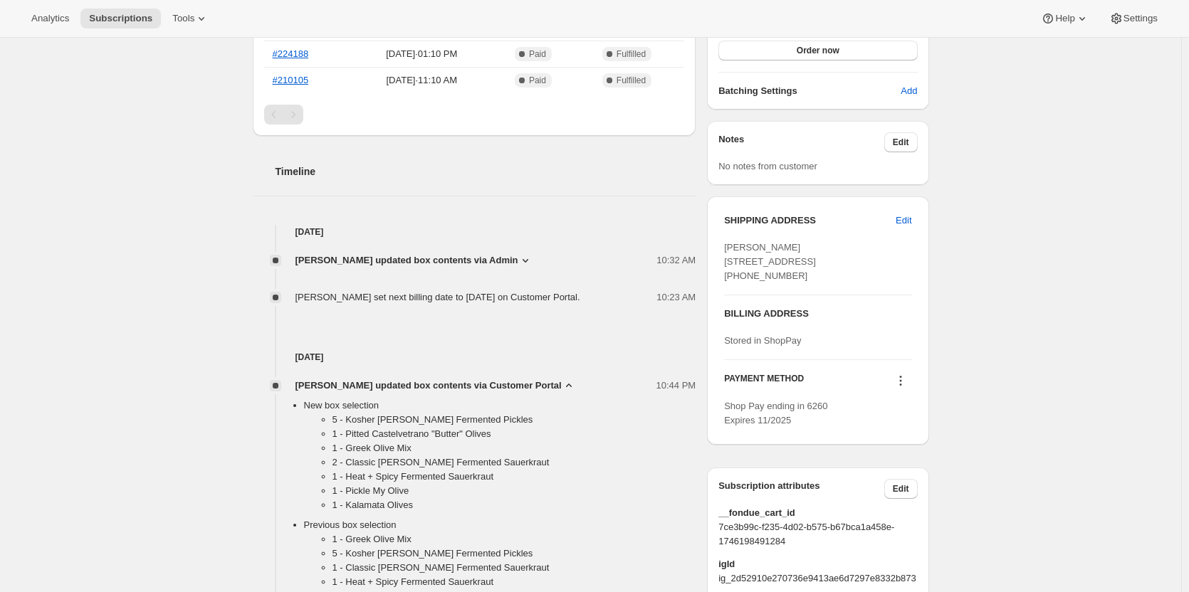
click at [513, 393] on span "[PERSON_NAME] updated box contents via Customer Portal" at bounding box center [428, 386] width 266 height 14
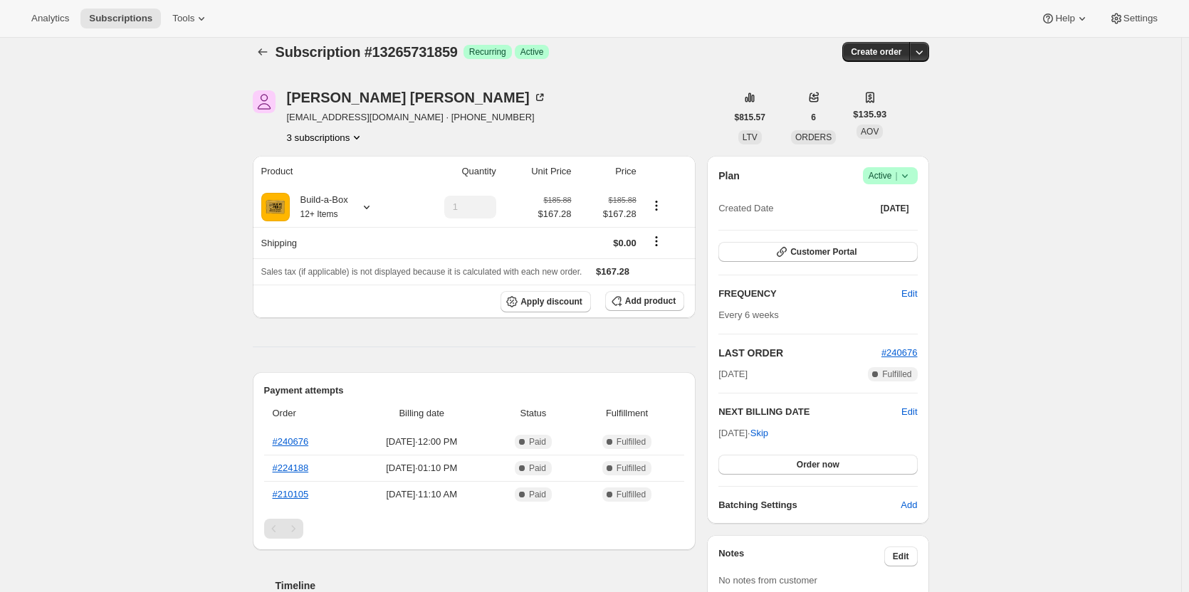
scroll to position [0, 0]
